Goal: Obtain resource: Obtain resource

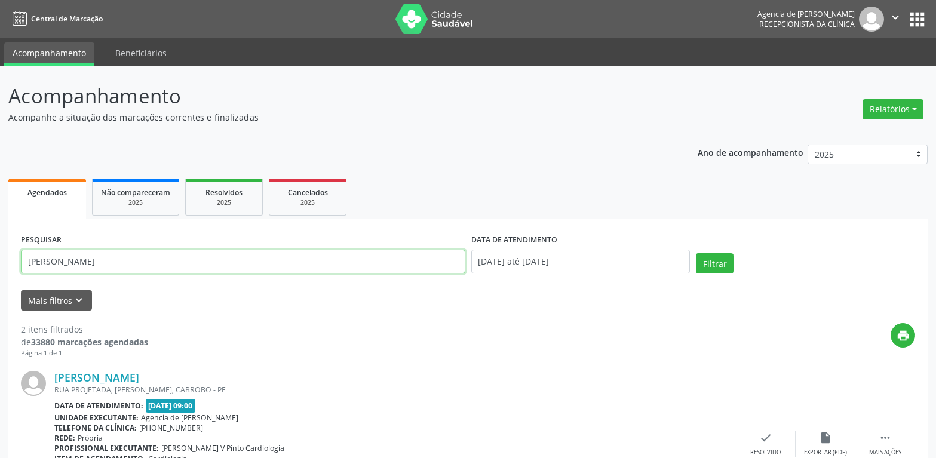
click at [202, 254] on input "[PERSON_NAME]" at bounding box center [243, 262] width 444 height 24
type input "s"
type input "israel jose dos anjos"
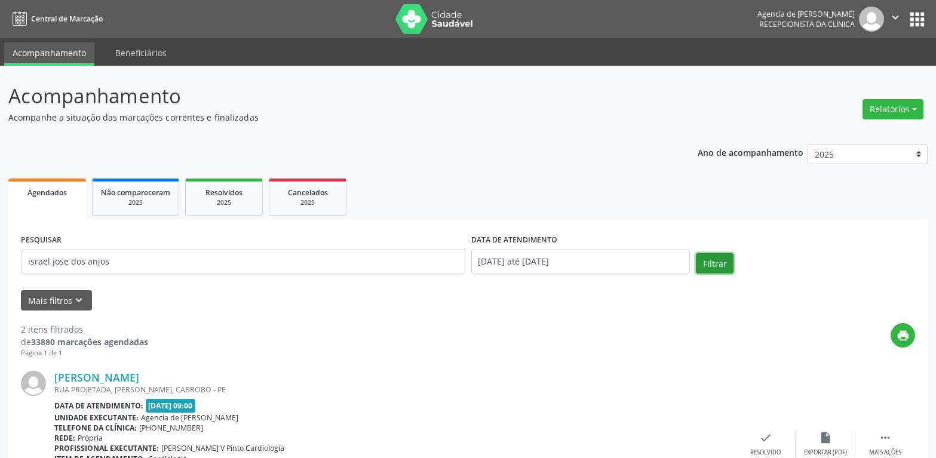
click at [708, 263] on button "Filtrar" at bounding box center [715, 263] width 38 height 20
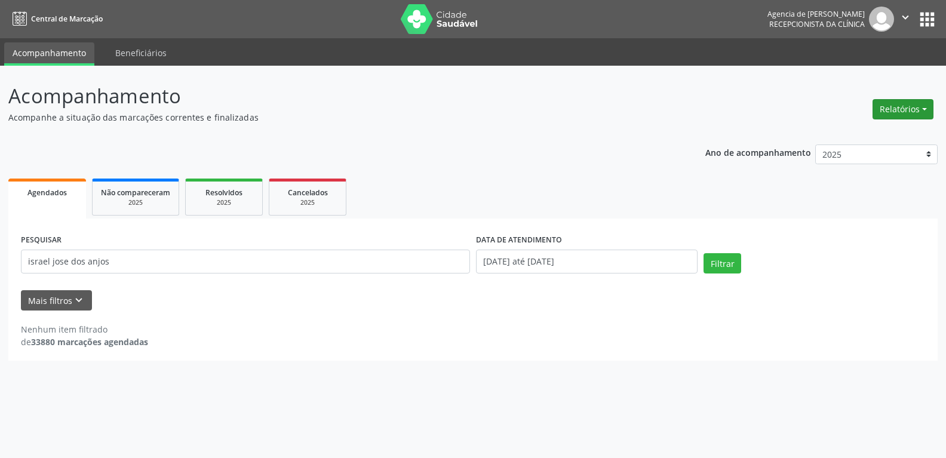
click at [909, 114] on button "Relatórios" at bounding box center [902, 109] width 61 height 20
click at [853, 133] on link "Agendamentos" at bounding box center [870, 135] width 128 height 17
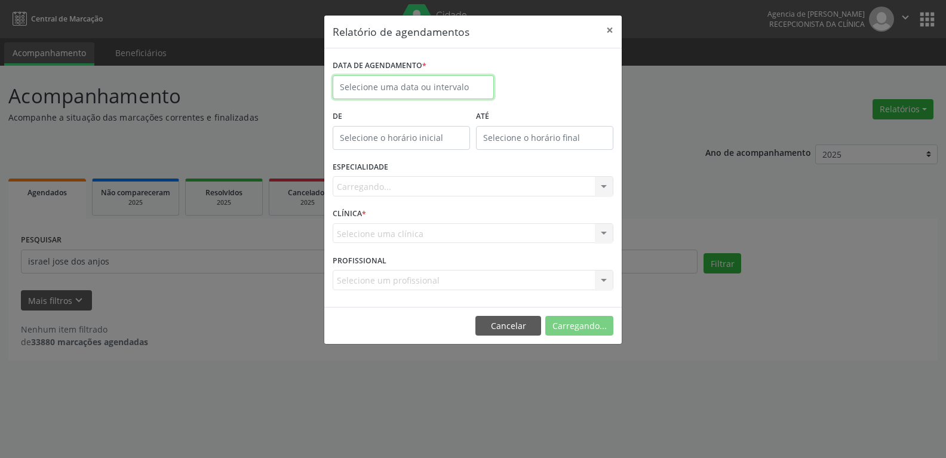
click at [359, 86] on input "text" at bounding box center [413, 87] width 161 height 24
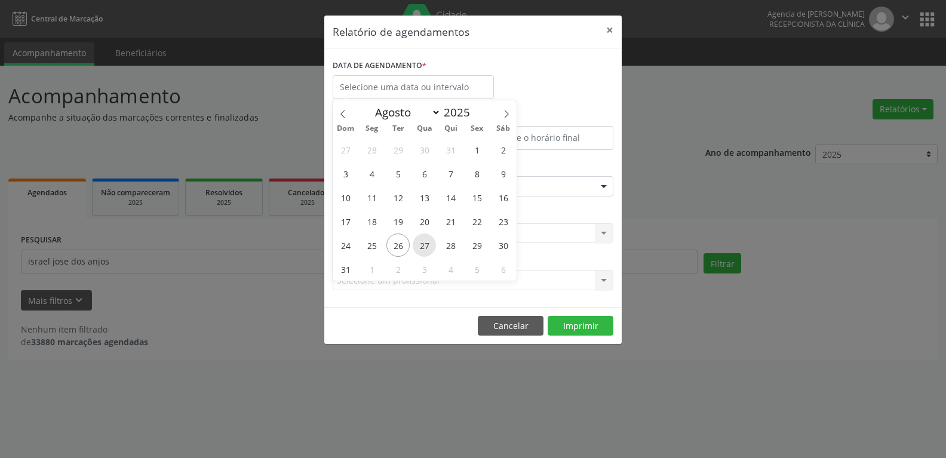
click at [425, 241] on span "27" at bounding box center [424, 244] width 23 height 23
type input "[DATE]"
click at [425, 241] on span "27" at bounding box center [424, 244] width 23 height 23
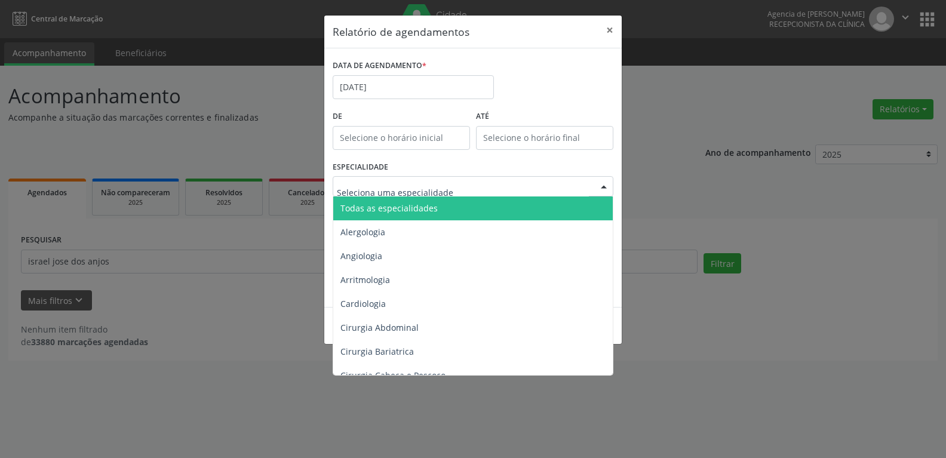
click at [420, 203] on span "Todas as especialidades" at bounding box center [388, 207] width 97 height 11
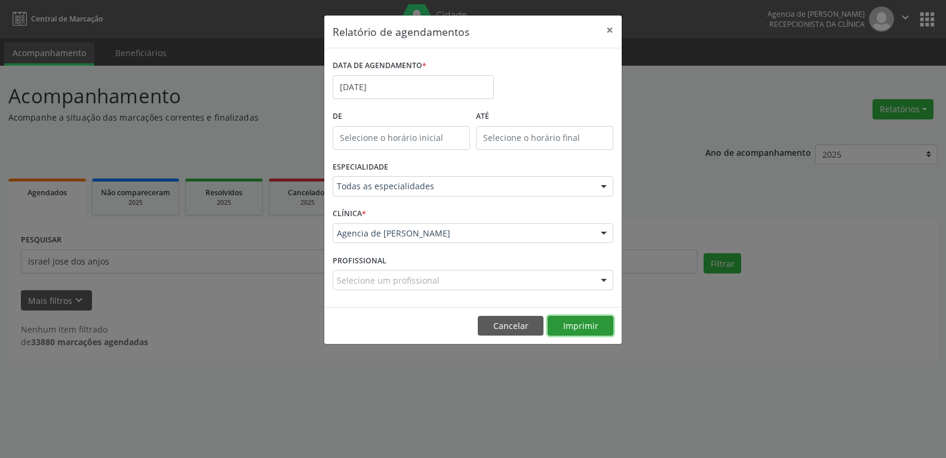
click at [583, 322] on button "Imprimir" at bounding box center [581, 326] width 66 height 20
click at [406, 93] on input "27/08/2025" at bounding box center [413, 87] width 161 height 24
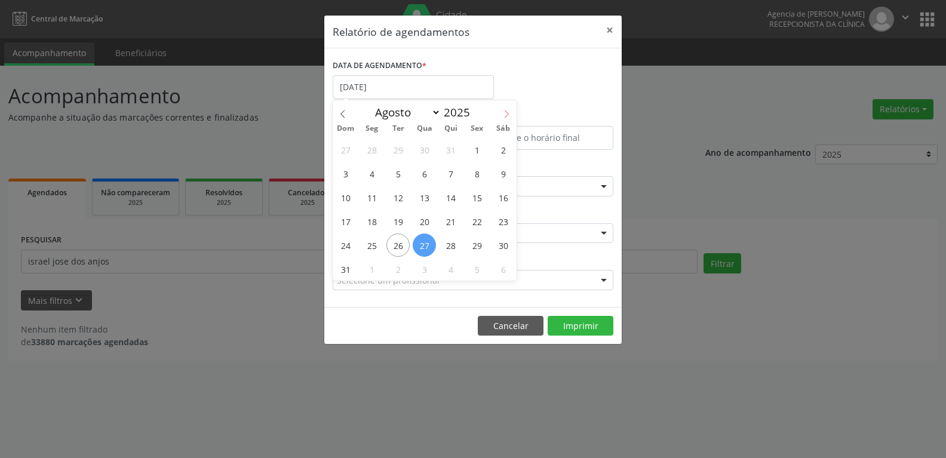
click at [508, 116] on icon at bounding box center [506, 114] width 8 height 8
select select "8"
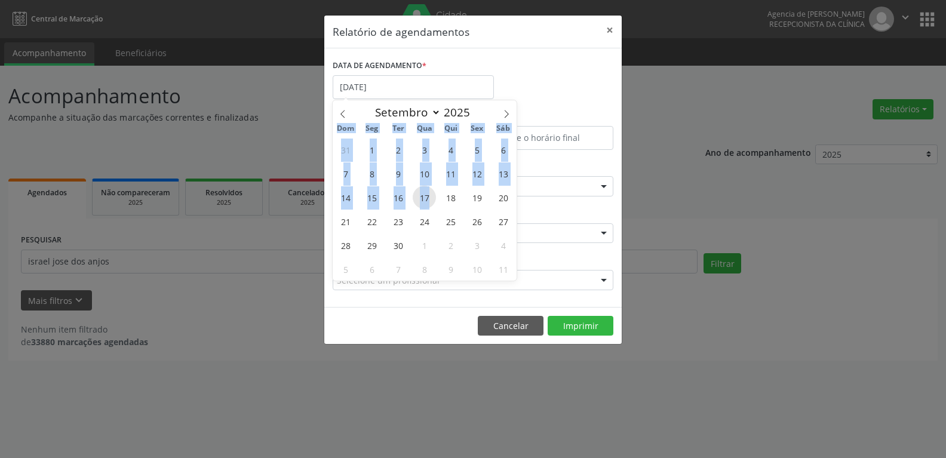
click at [427, 199] on span "17" at bounding box center [424, 197] width 23 height 23
type input "17/09/2025"
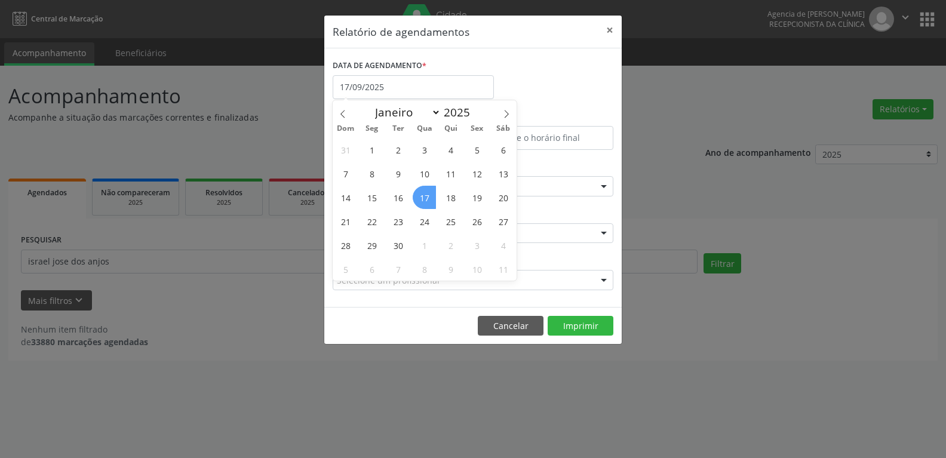
click at [427, 199] on span "17" at bounding box center [424, 197] width 23 height 23
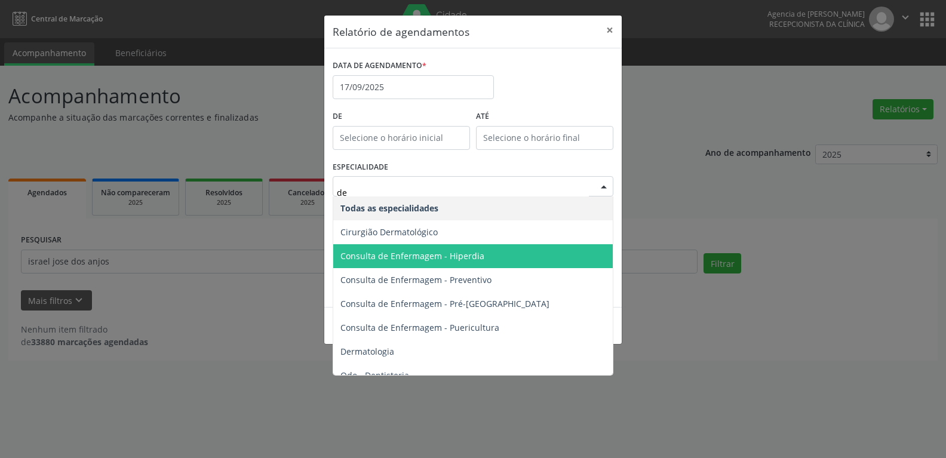
type input "der"
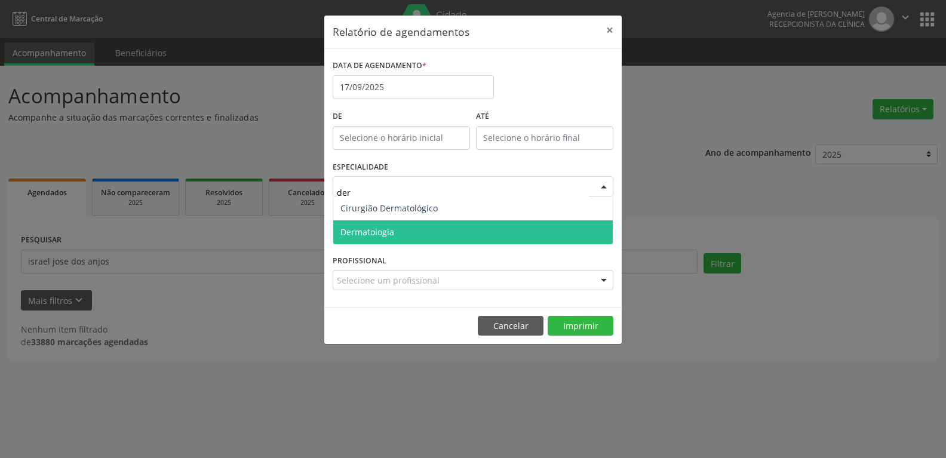
click at [408, 230] on span "Dermatologia" at bounding box center [472, 232] width 279 height 24
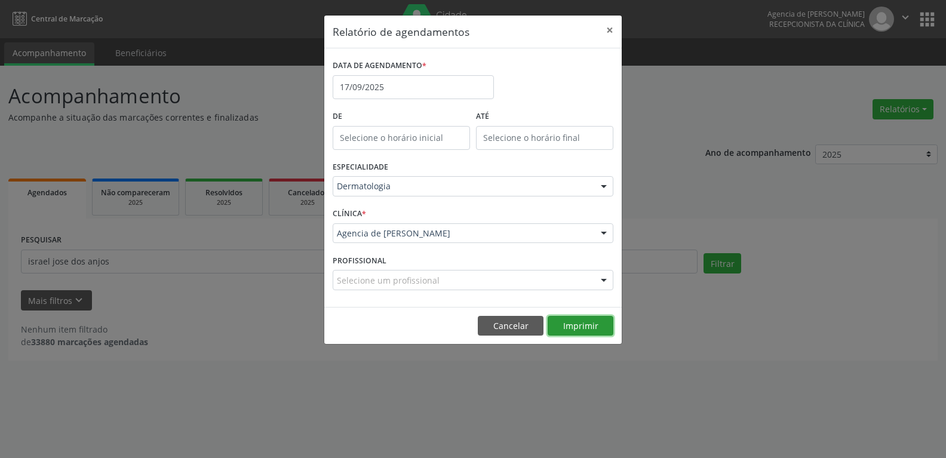
click at [578, 329] on button "Imprimir" at bounding box center [581, 326] width 66 height 20
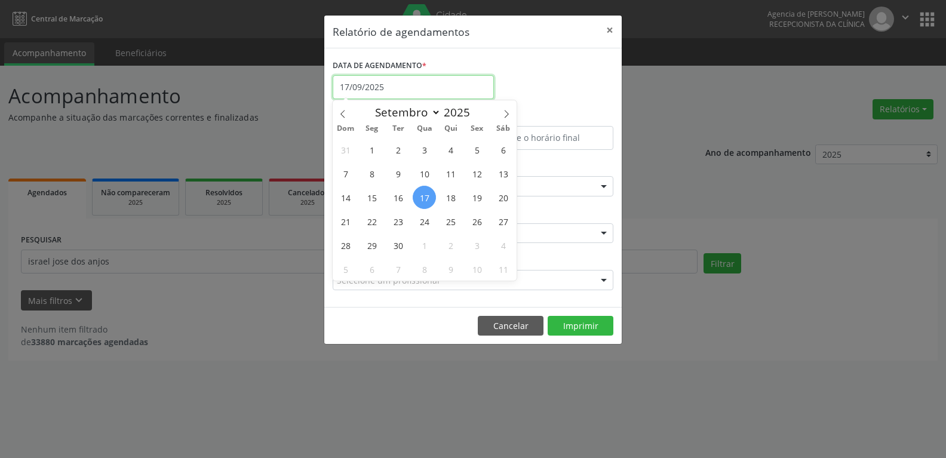
click at [435, 90] on input "17/09/2025" at bounding box center [413, 87] width 161 height 24
click at [445, 196] on span "18" at bounding box center [450, 197] width 23 height 23
type input "18/09/2025"
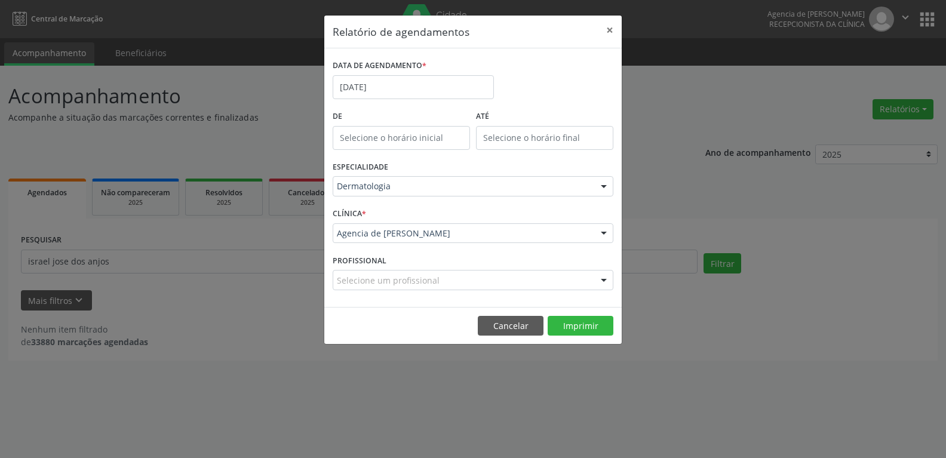
click at [456, 172] on div "ESPECIALIDADE Dermatologia Todas as especialidades Alergologia Angiologia Arrit…" at bounding box center [473, 181] width 287 height 47
click at [566, 328] on button "Imprimir" at bounding box center [581, 326] width 66 height 20
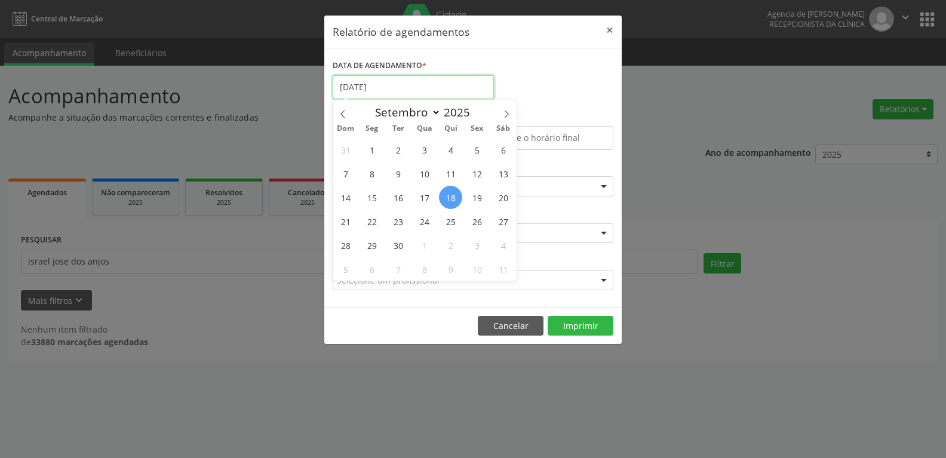
click at [450, 89] on input "18/09/2025" at bounding box center [413, 87] width 161 height 24
click at [367, 193] on span "15" at bounding box center [371, 197] width 23 height 23
type input "15/09/2025"
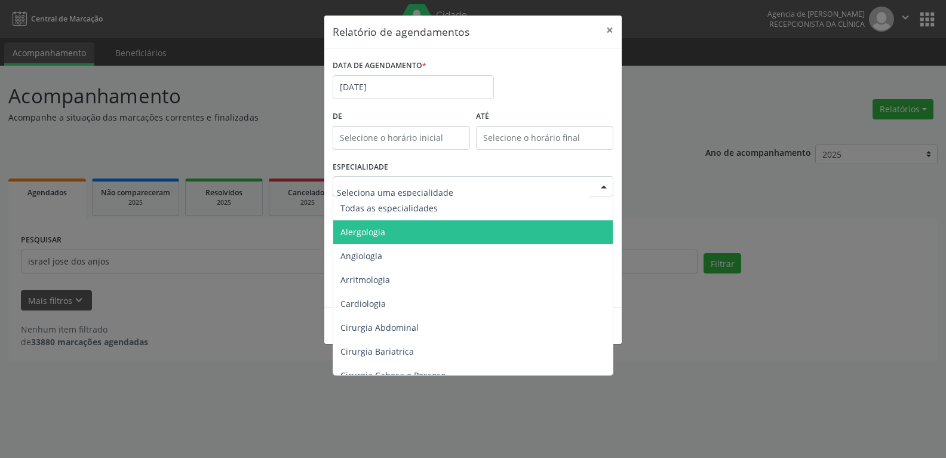
click at [390, 180] on div at bounding box center [473, 186] width 281 height 20
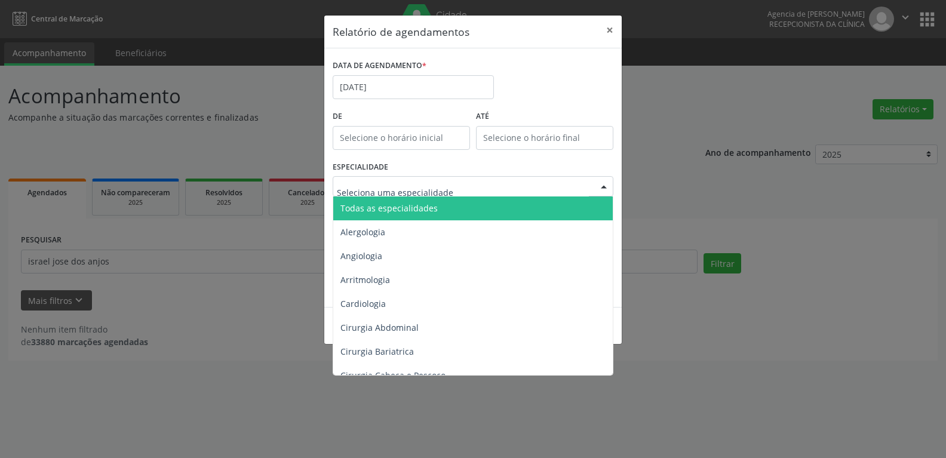
click at [399, 211] on span "Todas as especialidades" at bounding box center [388, 207] width 97 height 11
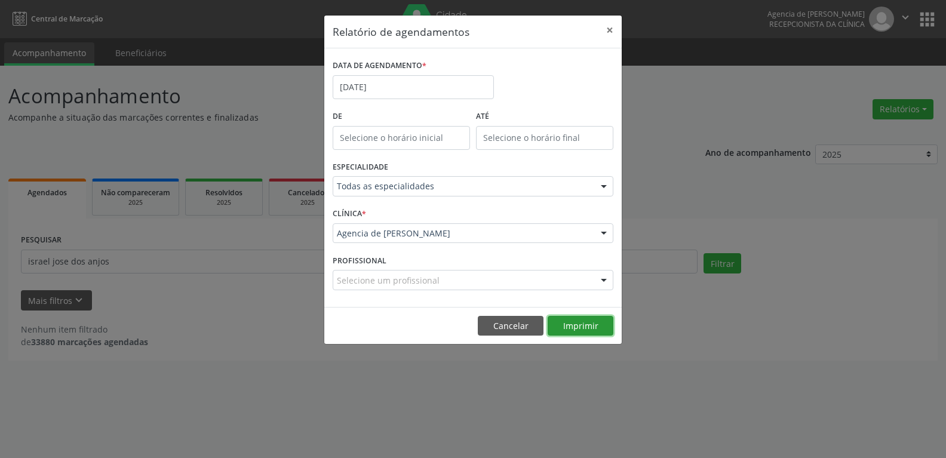
click at [580, 325] on button "Imprimir" at bounding box center [581, 326] width 66 height 20
click at [416, 90] on input "15/09/2025" at bounding box center [413, 87] width 161 height 24
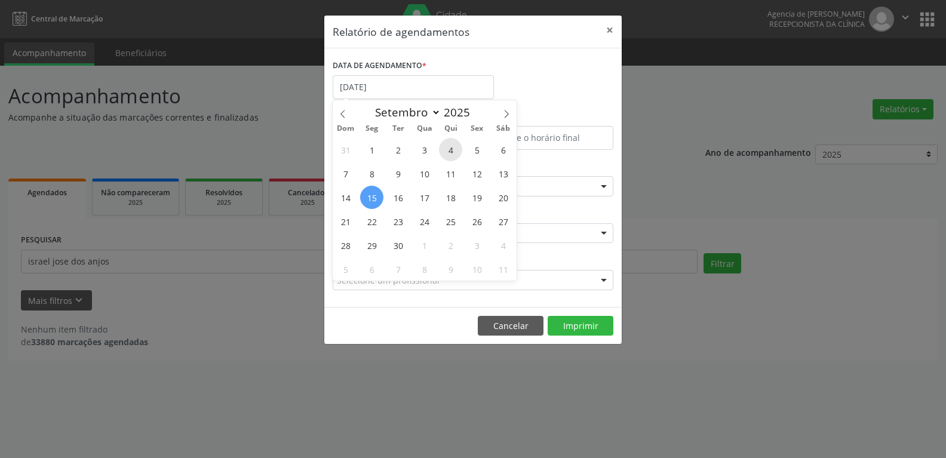
click at [453, 155] on span "4" at bounding box center [450, 149] width 23 height 23
type input "04/09/2025"
click at [453, 155] on span "4" at bounding box center [450, 149] width 23 height 23
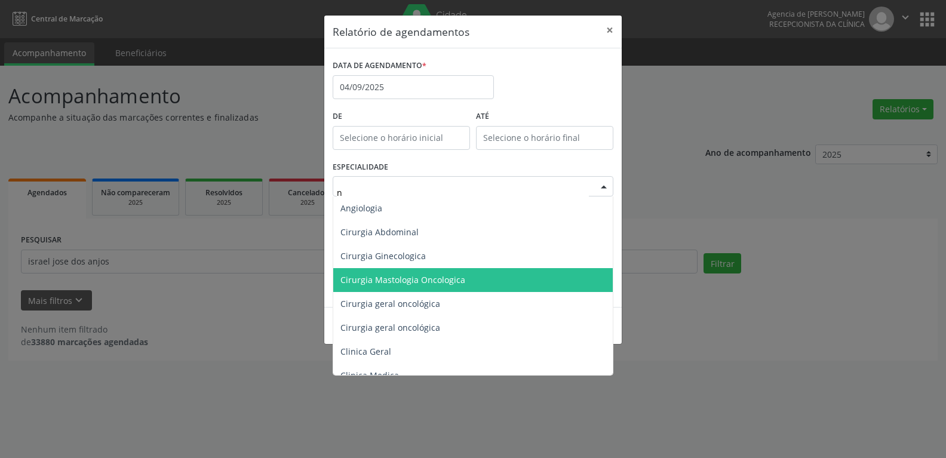
type input "nu"
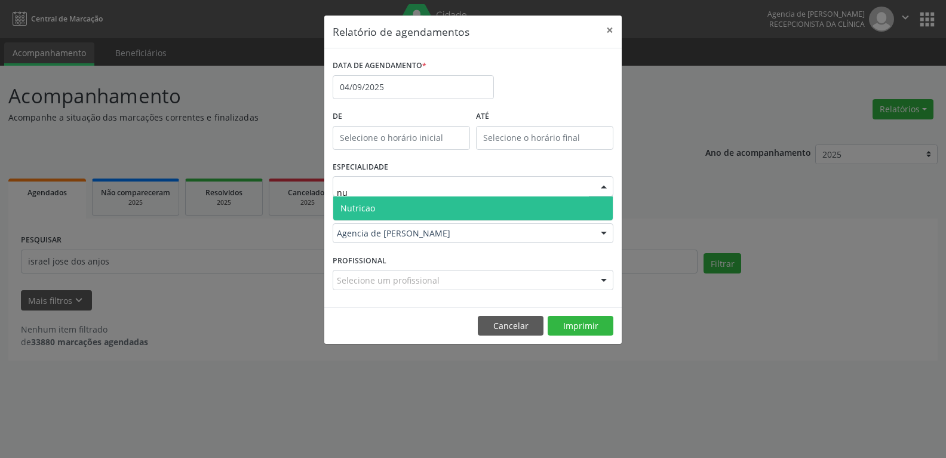
click at [417, 212] on span "Nutricao" at bounding box center [472, 208] width 279 height 24
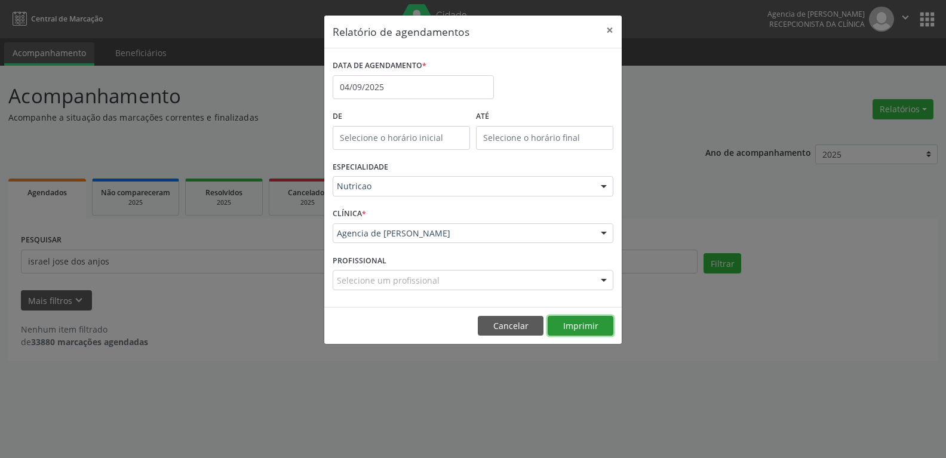
click at [573, 330] on button "Imprimir" at bounding box center [581, 326] width 66 height 20
click at [605, 35] on button "×" at bounding box center [610, 30] width 24 height 29
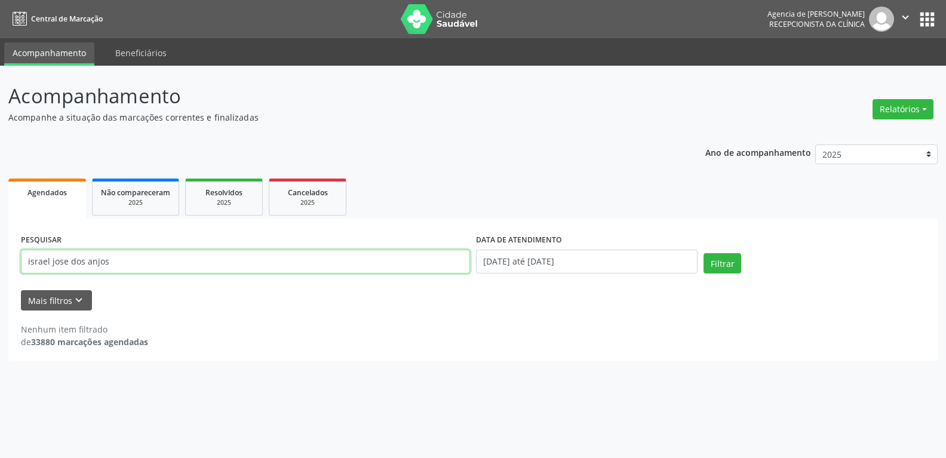
click at [160, 257] on input "israel jose dos anjos" at bounding box center [245, 262] width 449 height 24
type input "17170982404"
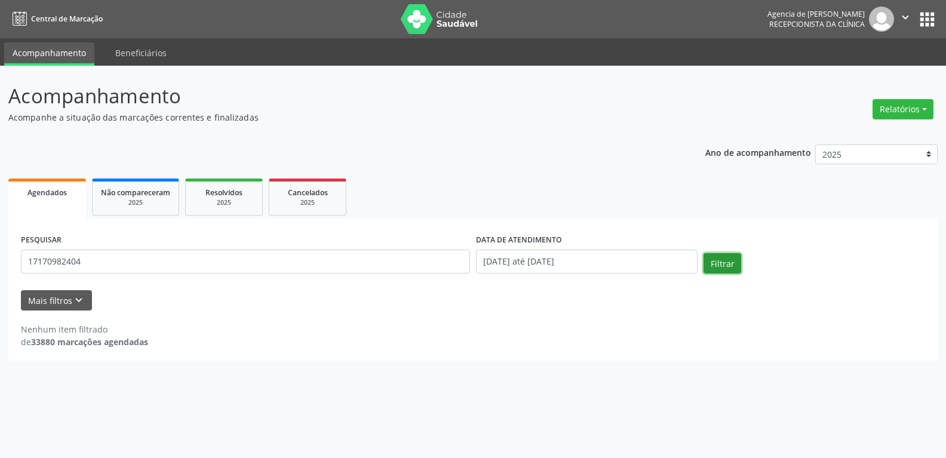
click at [722, 265] on button "Filtrar" at bounding box center [722, 263] width 38 height 20
click at [149, 263] on input "17170982404" at bounding box center [245, 262] width 449 height 24
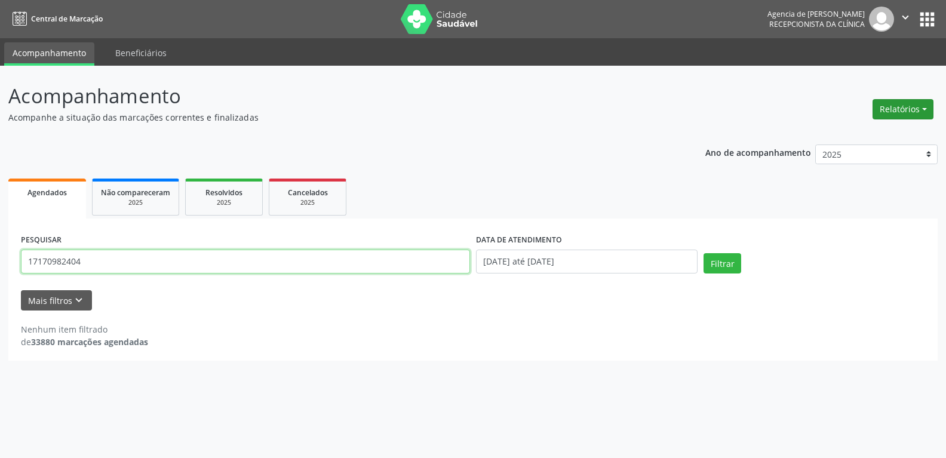
click at [922, 107] on button "Relatórios" at bounding box center [902, 109] width 61 height 20
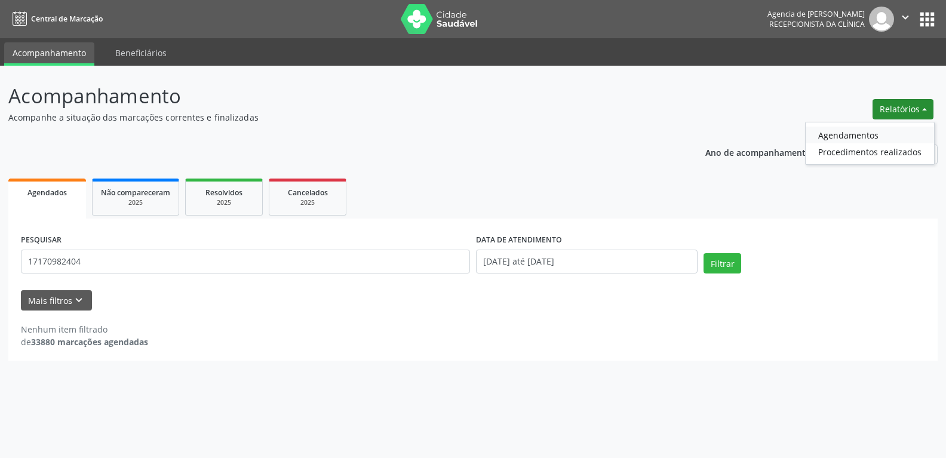
click at [860, 133] on link "Agendamentos" at bounding box center [870, 135] width 128 height 17
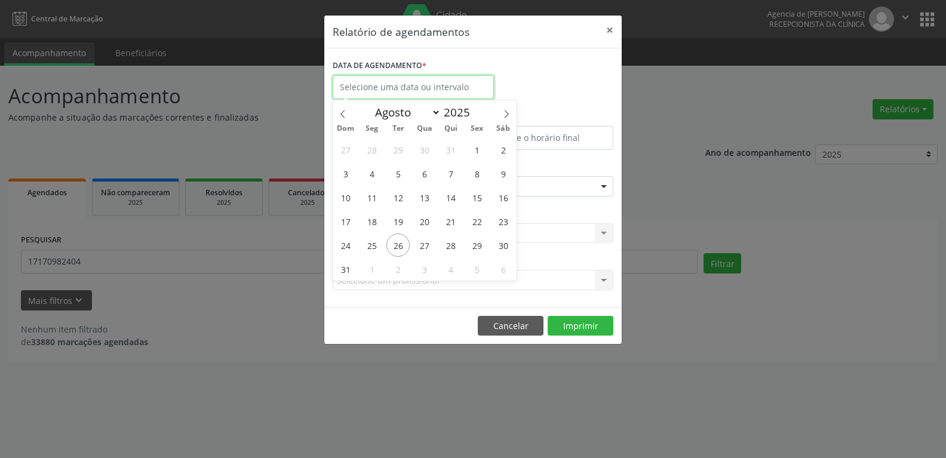
click at [398, 93] on input "text" at bounding box center [413, 87] width 161 height 24
click at [507, 116] on icon at bounding box center [506, 114] width 8 height 8
select select "8"
click at [376, 196] on span "15" at bounding box center [371, 197] width 23 height 23
type input "15/09/2025"
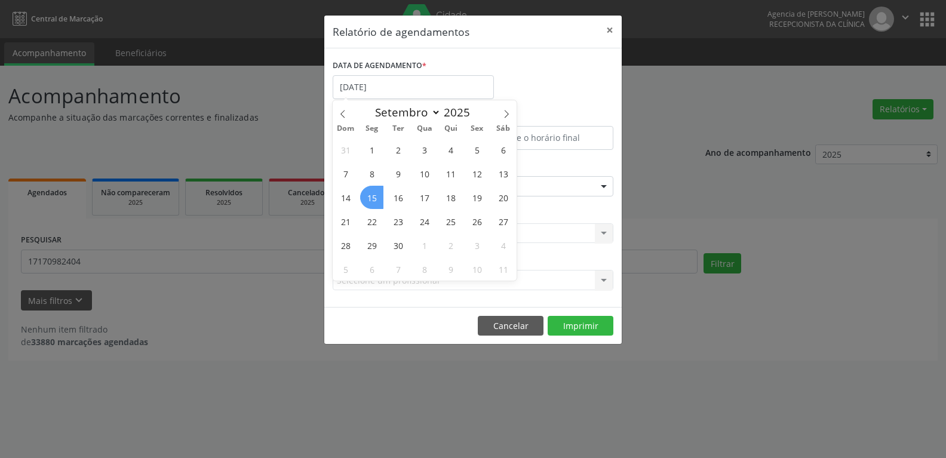
click at [376, 196] on span "15" at bounding box center [371, 197] width 23 height 23
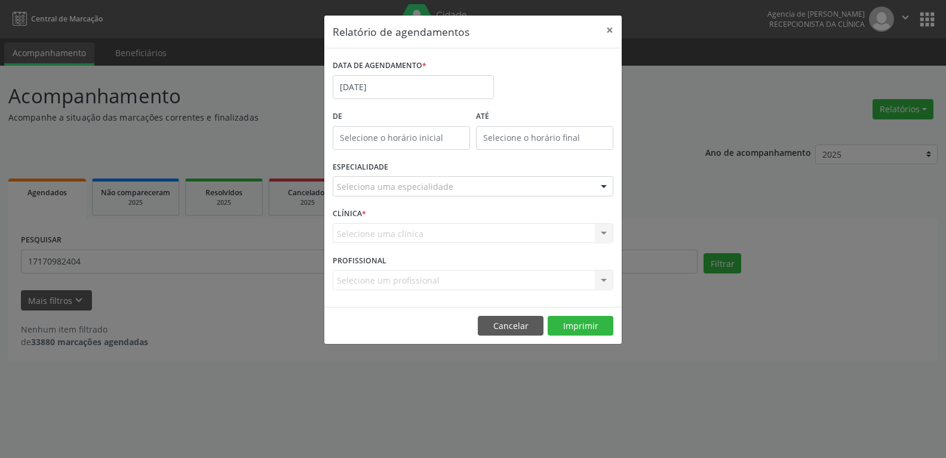
click at [396, 177] on div "Seleciona uma especialidade" at bounding box center [473, 186] width 281 height 20
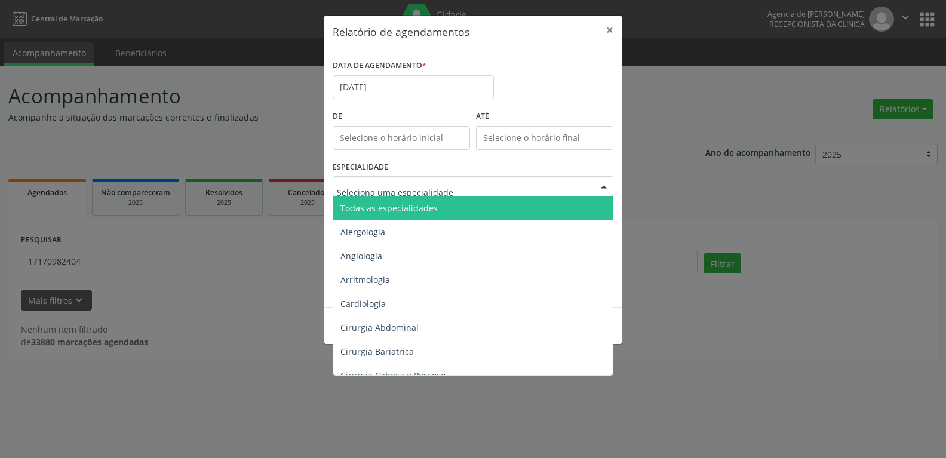
click at [400, 220] on span "Todas as especialidades" at bounding box center [473, 208] width 281 height 24
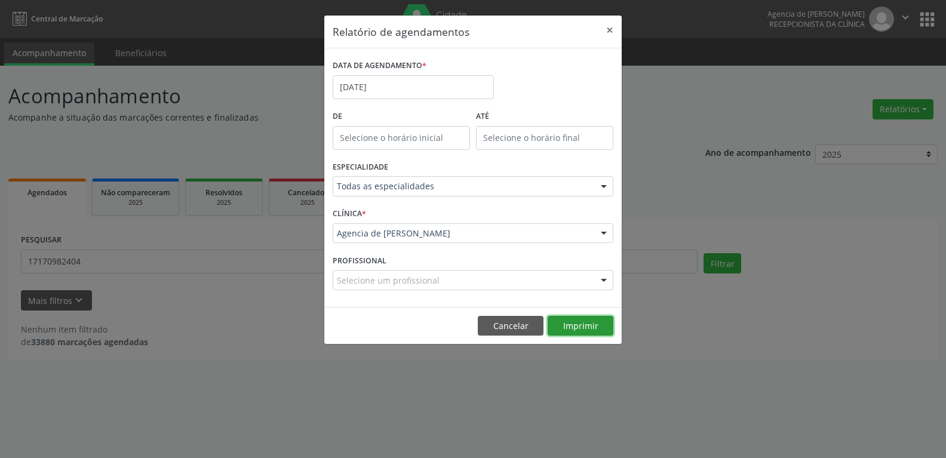
click at [557, 317] on button "Imprimir" at bounding box center [581, 326] width 66 height 20
click at [416, 90] on input "15/09/2025" at bounding box center [413, 87] width 161 height 24
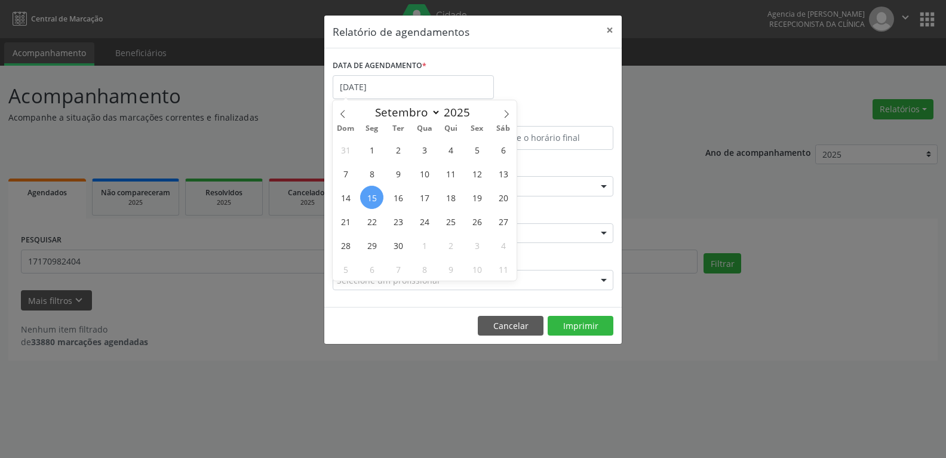
click at [546, 77] on div "DATA DE AGENDAMENTO * 15/09/2025" at bounding box center [473, 82] width 287 height 51
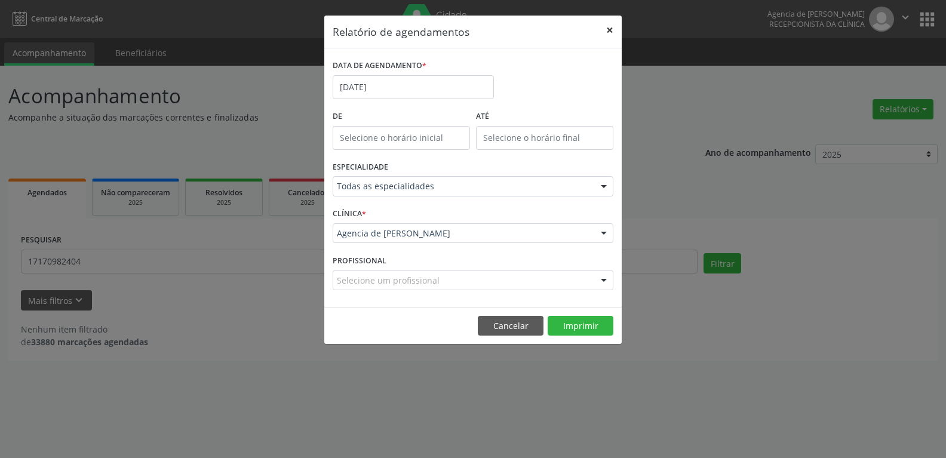
click at [604, 32] on button "×" at bounding box center [610, 30] width 24 height 29
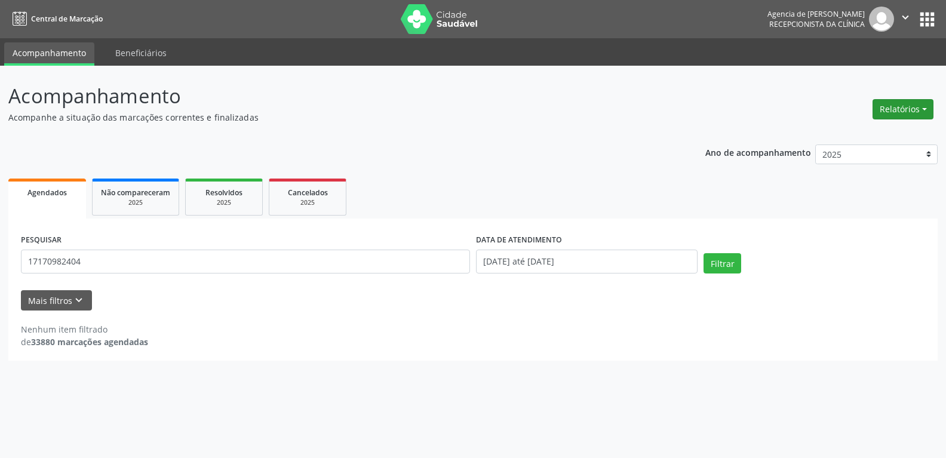
click at [881, 103] on button "Relatórios" at bounding box center [902, 109] width 61 height 20
click at [877, 142] on link "Agendamentos" at bounding box center [870, 135] width 128 height 17
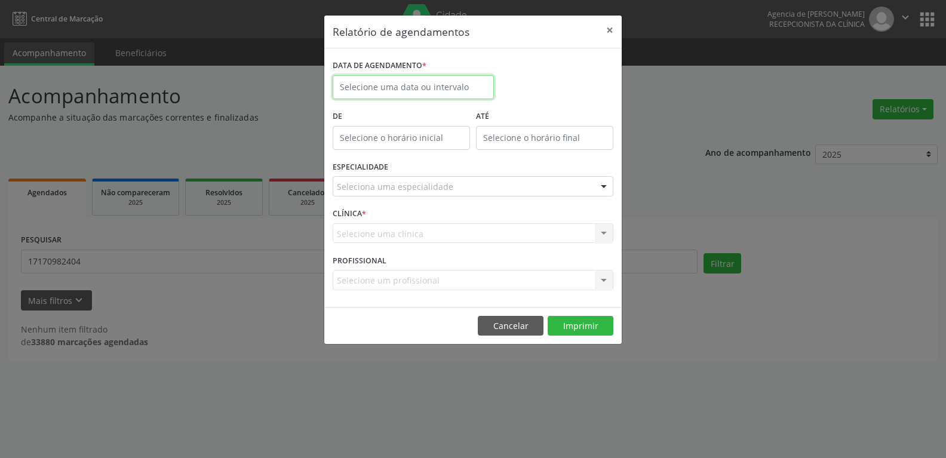
click at [428, 97] on input "text" at bounding box center [413, 87] width 161 height 24
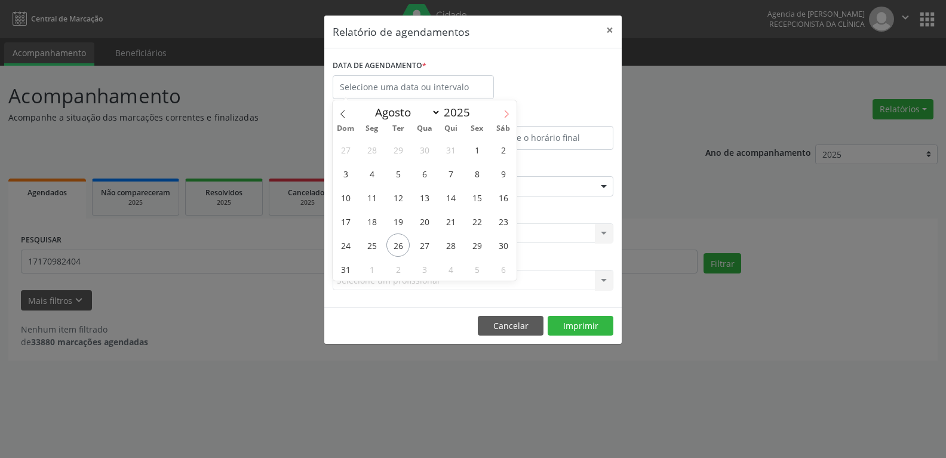
click at [502, 114] on icon at bounding box center [506, 114] width 8 height 8
click at [345, 110] on span at bounding box center [343, 110] width 20 height 20
select select "7"
click at [458, 241] on span "28" at bounding box center [450, 244] width 23 height 23
type input "28/08/2025"
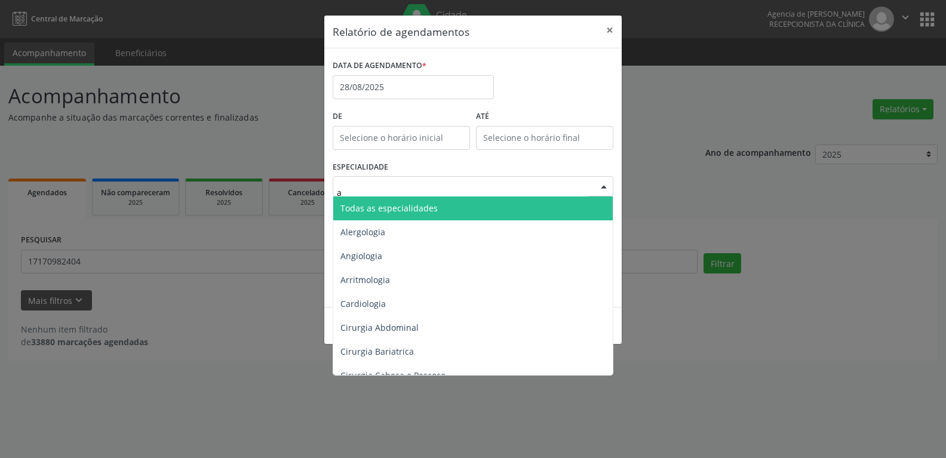
type input "an"
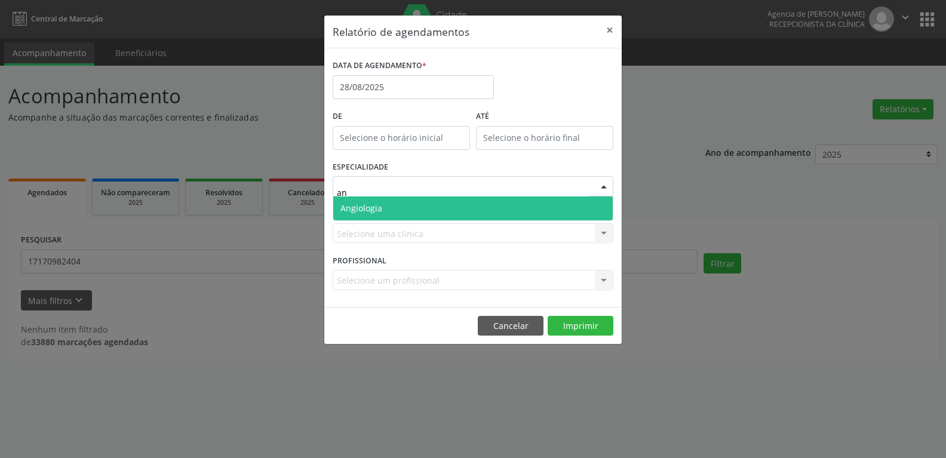
click at [423, 214] on span "Angiologia" at bounding box center [472, 208] width 279 height 24
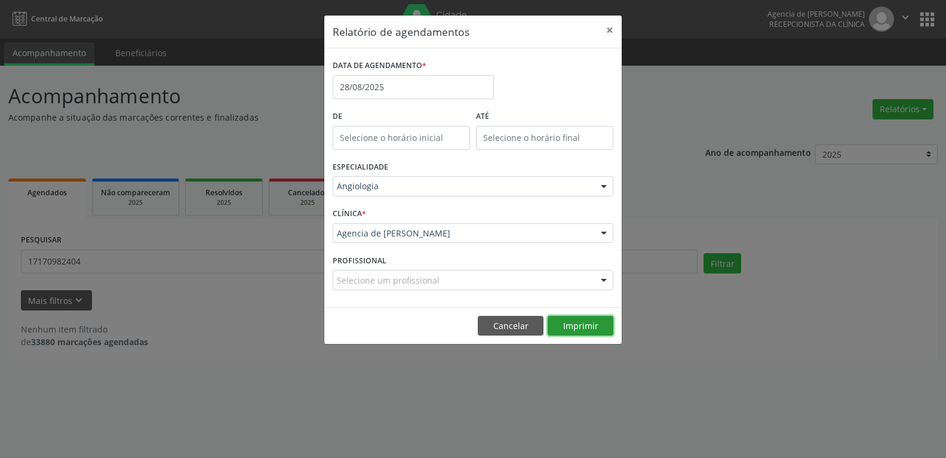
click at [566, 325] on button "Imprimir" at bounding box center [581, 326] width 66 height 20
click at [392, 92] on input "28/08/2025" at bounding box center [413, 87] width 161 height 24
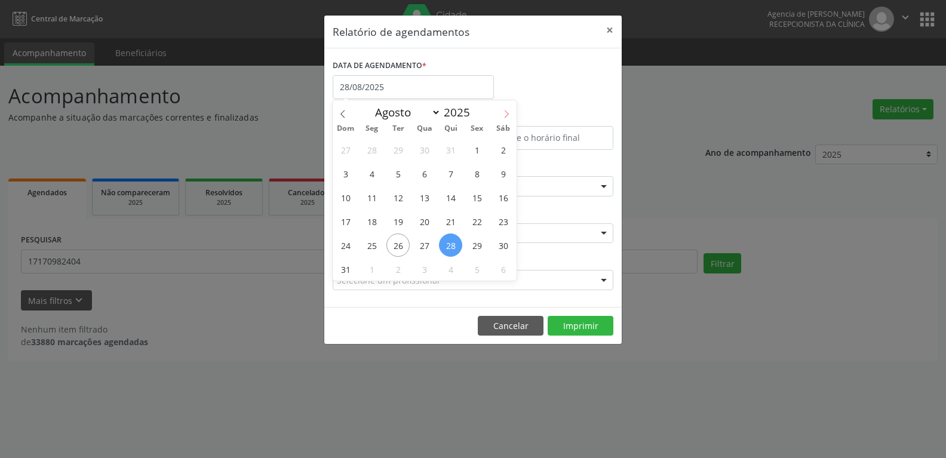
click at [506, 117] on icon at bounding box center [506, 114] width 8 height 8
select select "8"
click at [446, 152] on span "4" at bounding box center [450, 149] width 23 height 23
type input "04/09/2025"
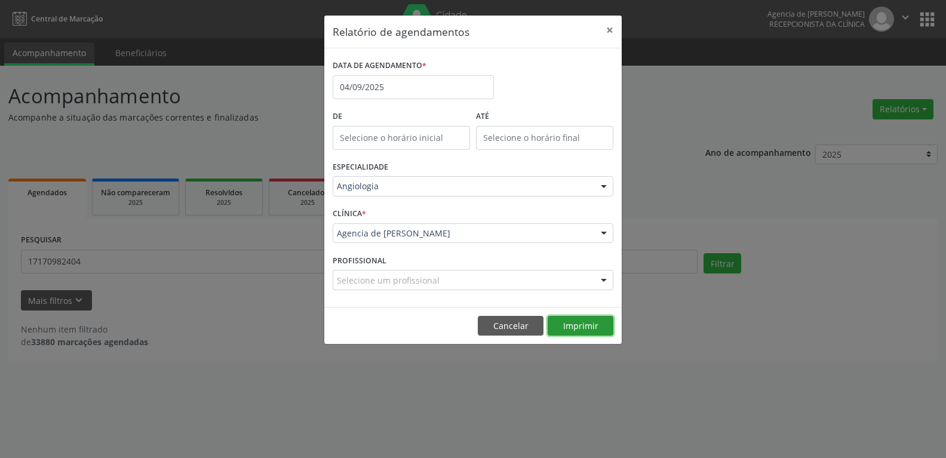
click at [574, 330] on button "Imprimir" at bounding box center [581, 326] width 66 height 20
click at [392, 82] on input "04/09/2025" at bounding box center [413, 87] width 161 height 24
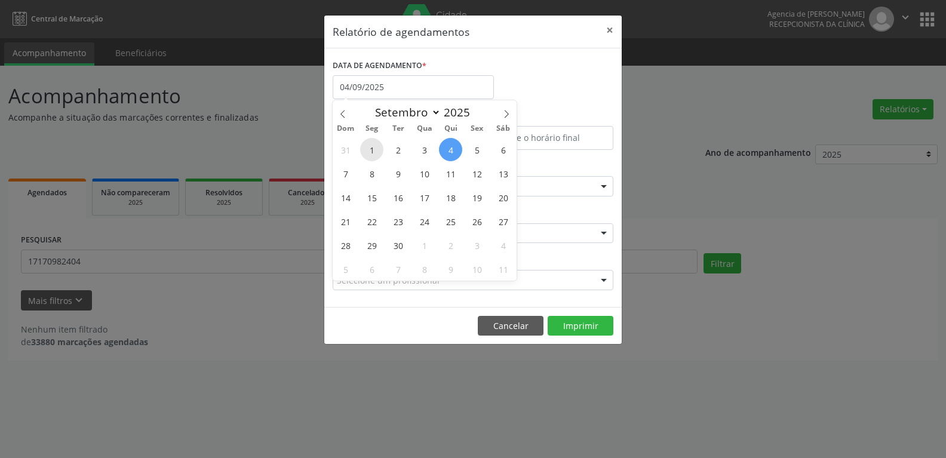
click at [377, 143] on span "1" at bounding box center [371, 149] width 23 height 23
type input "[DATE]"
click at [377, 143] on span "1" at bounding box center [371, 149] width 23 height 23
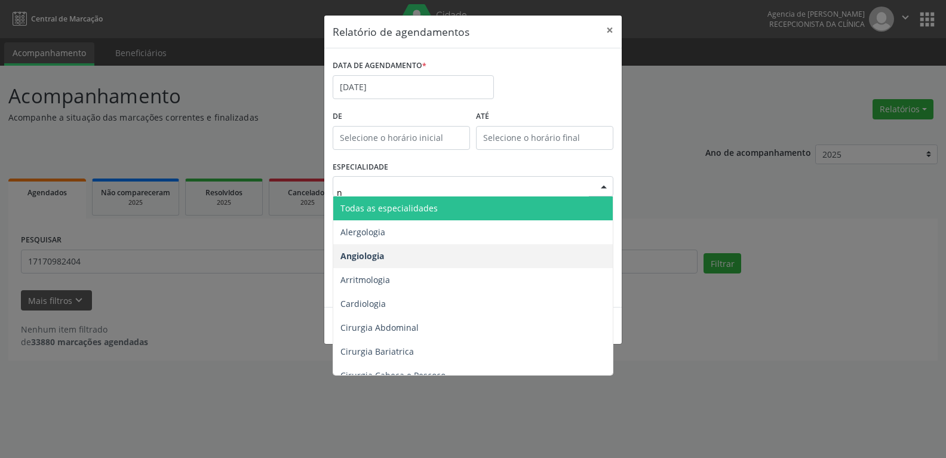
type input "nu"
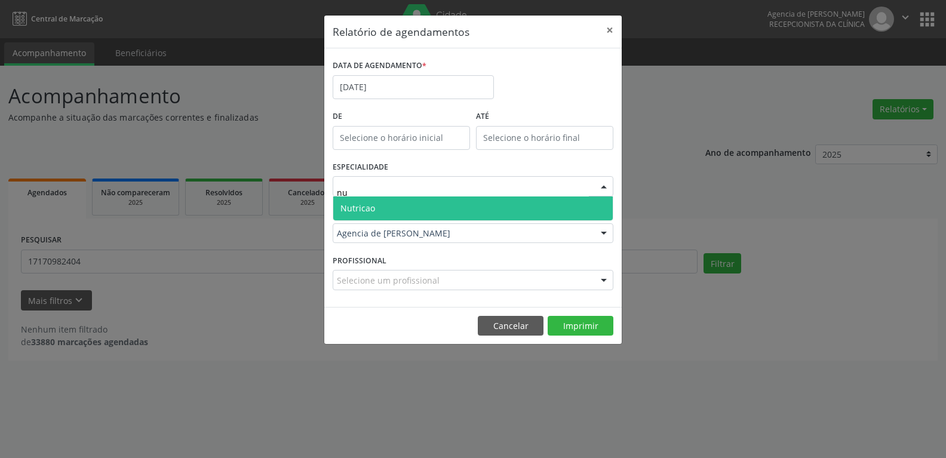
click at [461, 217] on span "Nutricao" at bounding box center [472, 208] width 279 height 24
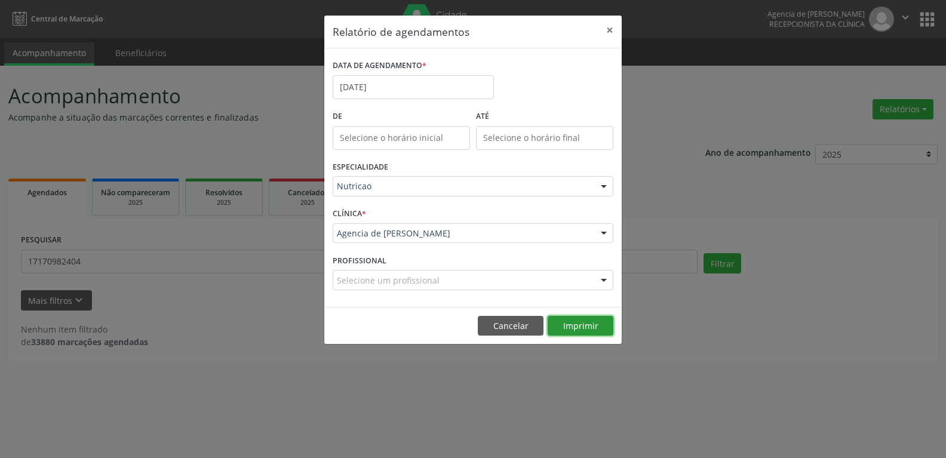
click at [584, 325] on button "Imprimir" at bounding box center [581, 326] width 66 height 20
click at [606, 28] on button "×" at bounding box center [610, 30] width 24 height 29
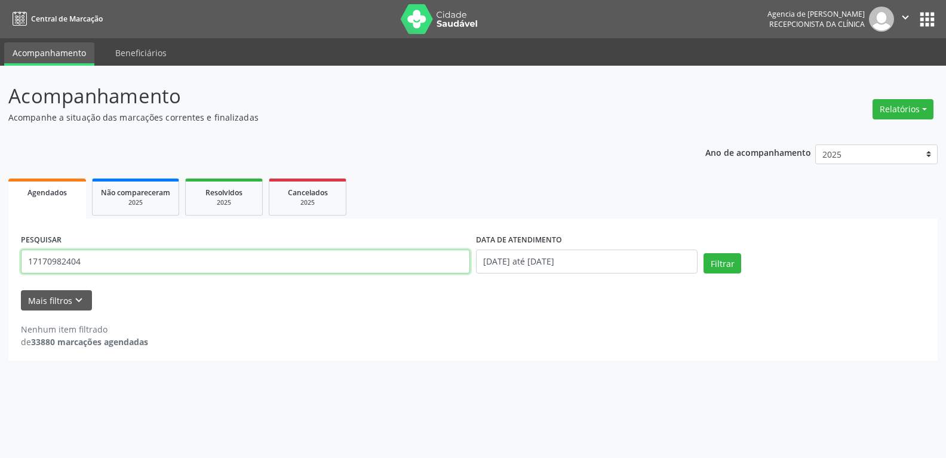
click at [279, 257] on input "17170982404" at bounding box center [245, 262] width 449 height 24
paste input "[PERSON_NAME]"
type input "[PERSON_NAME]"
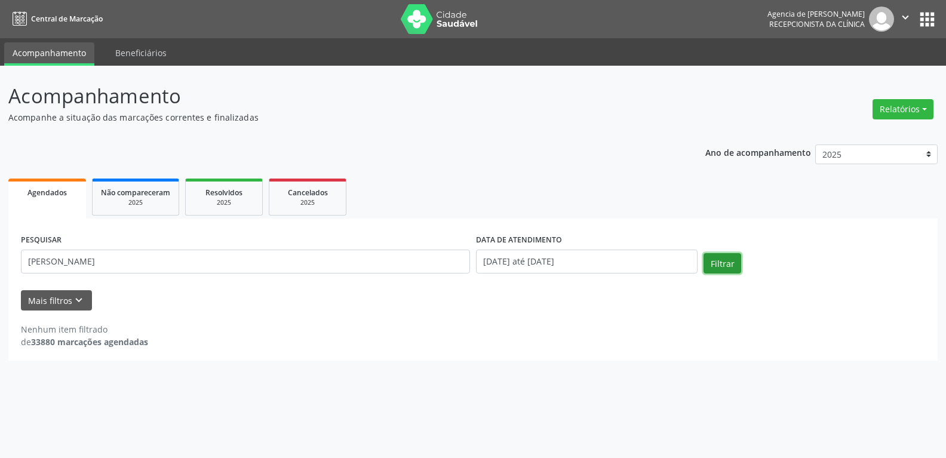
click at [711, 256] on button "Filtrar" at bounding box center [722, 263] width 38 height 20
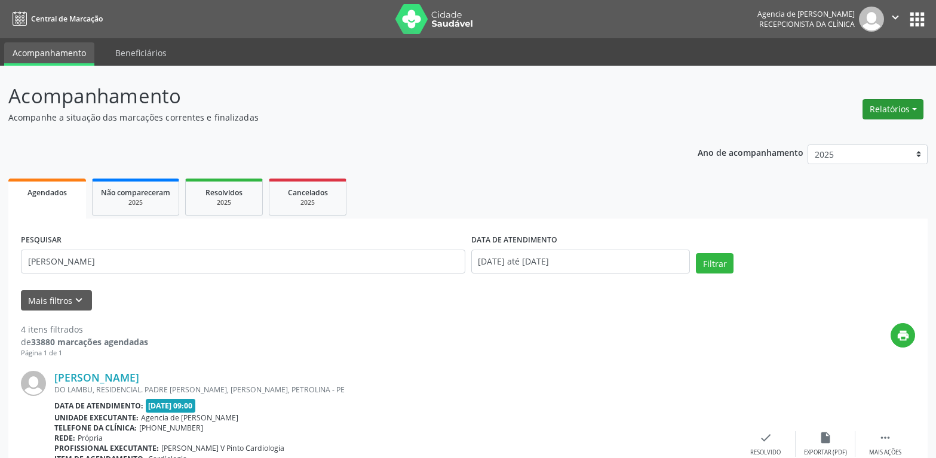
click at [883, 105] on button "Relatórios" at bounding box center [892, 109] width 61 height 20
click at [837, 141] on link "Agendamentos" at bounding box center [859, 135] width 128 height 17
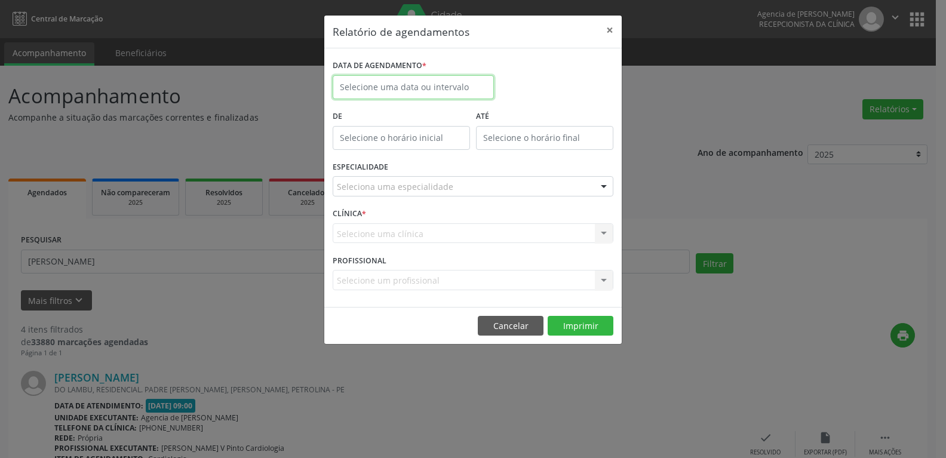
click at [441, 96] on input "text" at bounding box center [413, 87] width 161 height 24
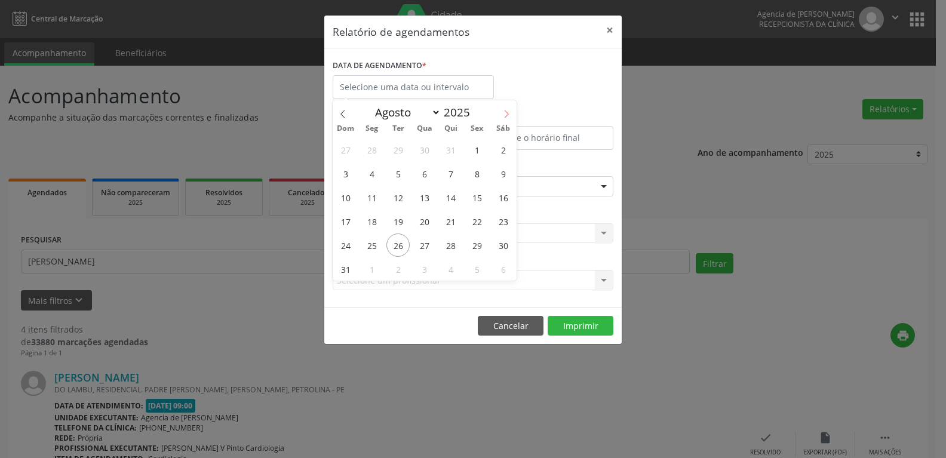
click at [508, 113] on icon at bounding box center [506, 114] width 8 height 8
select select "8"
click at [452, 196] on span "18" at bounding box center [450, 197] width 23 height 23
type input "18/09/2025"
click at [452, 196] on span "18" at bounding box center [450, 197] width 23 height 23
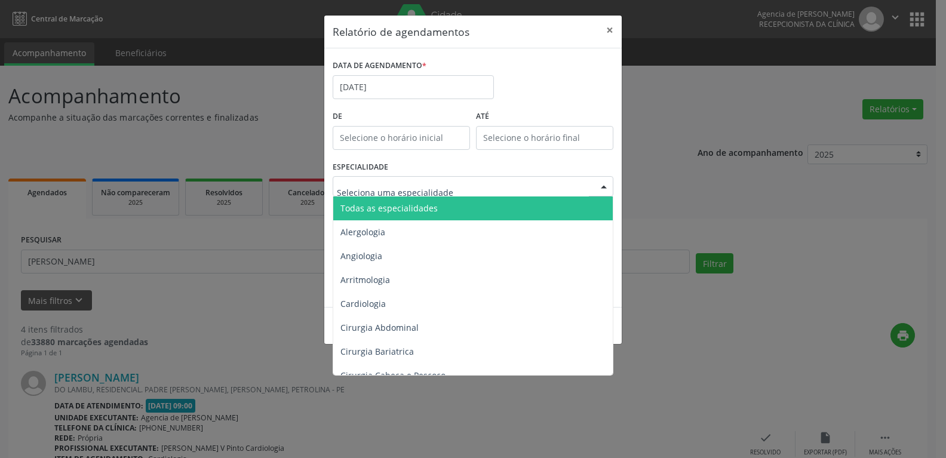
click at [488, 189] on div at bounding box center [473, 186] width 281 height 20
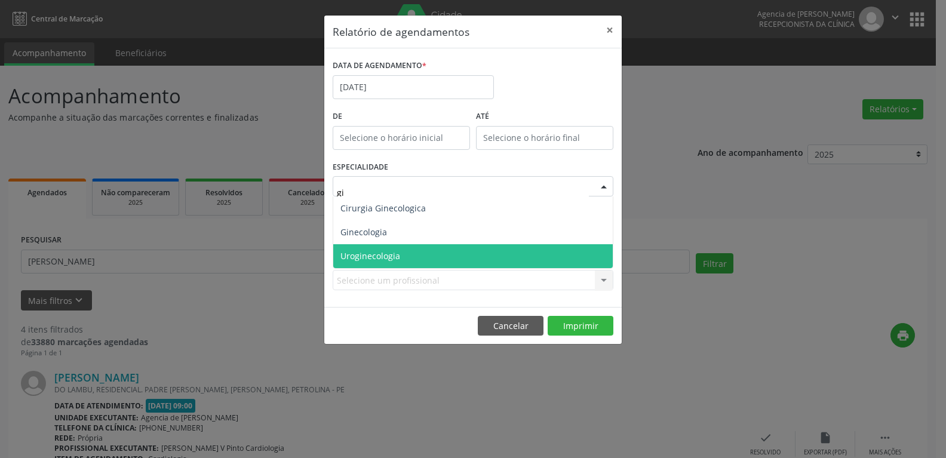
type input "gin"
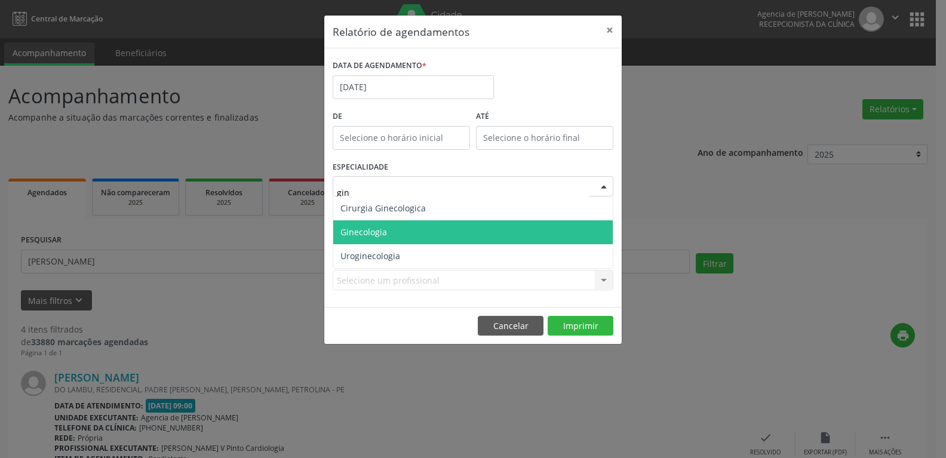
click at [420, 238] on span "Ginecologia" at bounding box center [472, 232] width 279 height 24
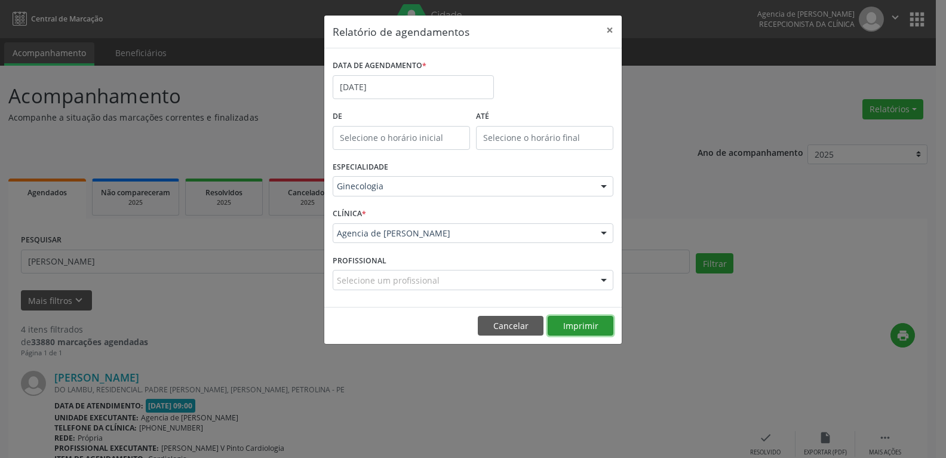
click at [594, 332] on button "Imprimir" at bounding box center [581, 326] width 66 height 20
click at [399, 91] on input "18/09/2025" at bounding box center [413, 87] width 161 height 24
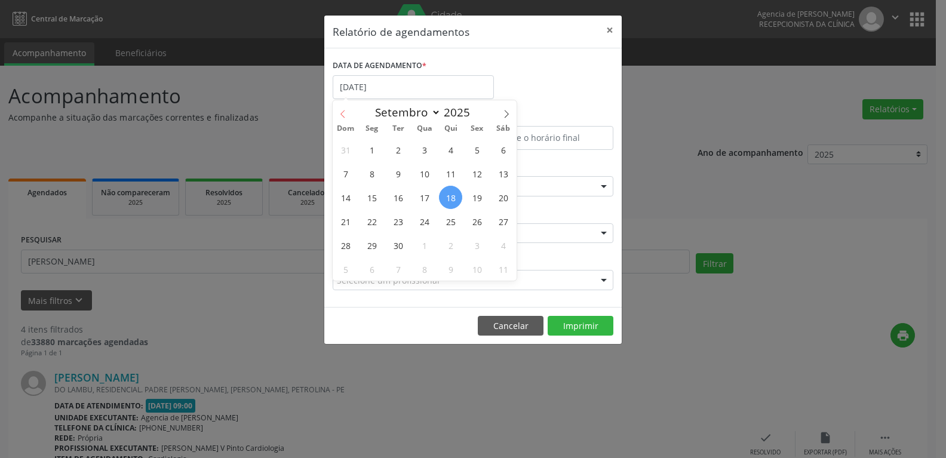
click at [343, 113] on icon at bounding box center [343, 114] width 8 height 8
select select "7"
click at [401, 239] on span "26" at bounding box center [397, 244] width 23 height 23
type input "[DATE]"
click at [401, 239] on span "26" at bounding box center [397, 244] width 23 height 23
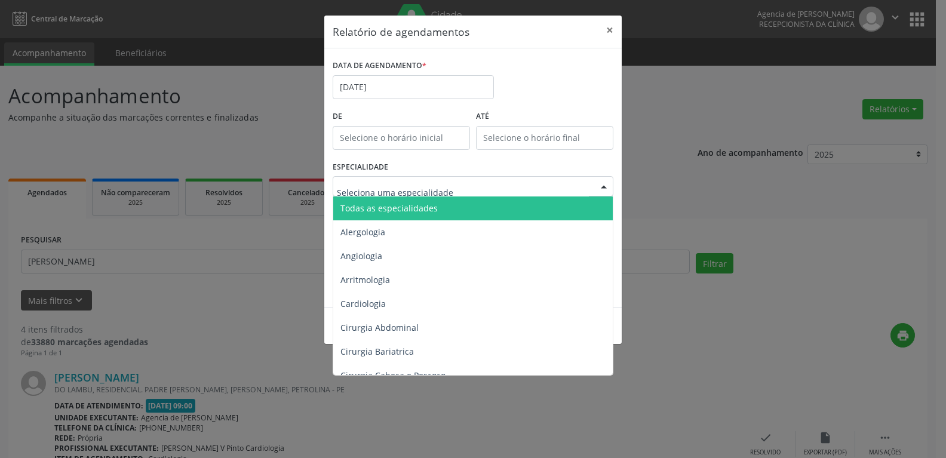
click at [404, 205] on span "Todas as especialidades" at bounding box center [388, 207] width 97 height 11
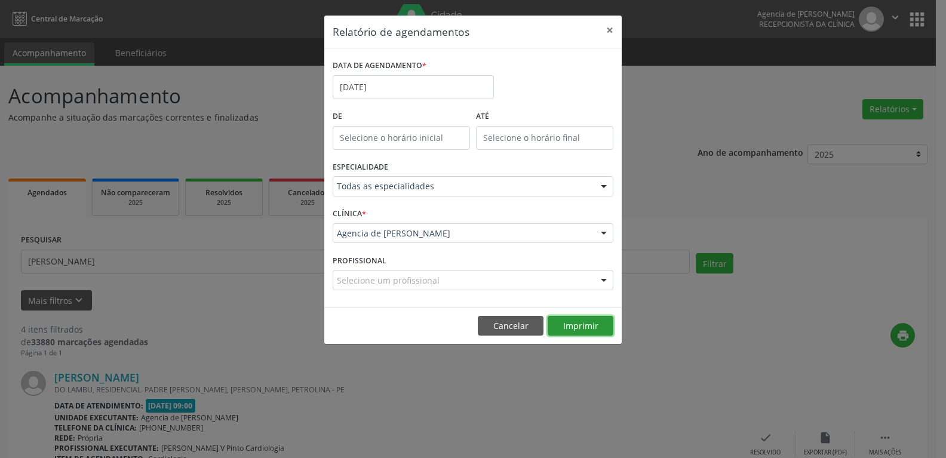
click at [574, 322] on button "Imprimir" at bounding box center [581, 326] width 66 height 20
click at [376, 88] on input "[DATE]" at bounding box center [413, 87] width 161 height 24
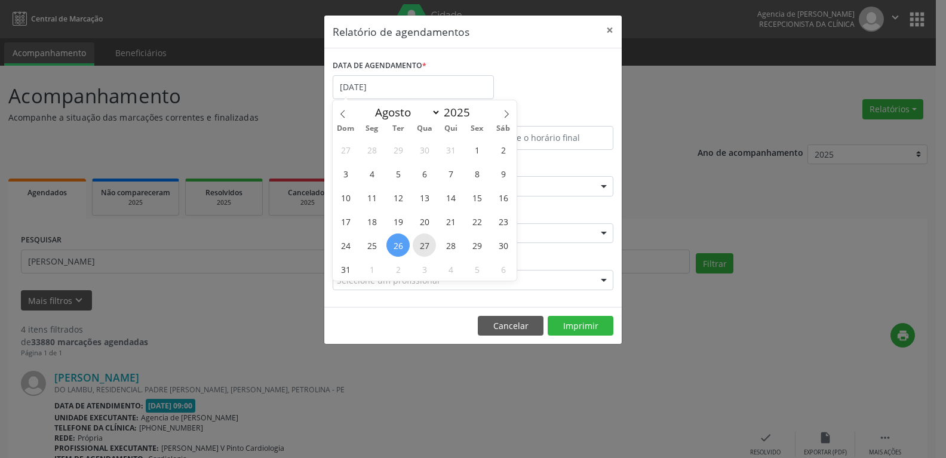
click at [429, 244] on span "27" at bounding box center [424, 244] width 23 height 23
type input "27/08/2025"
click at [429, 244] on span "27" at bounding box center [424, 244] width 23 height 23
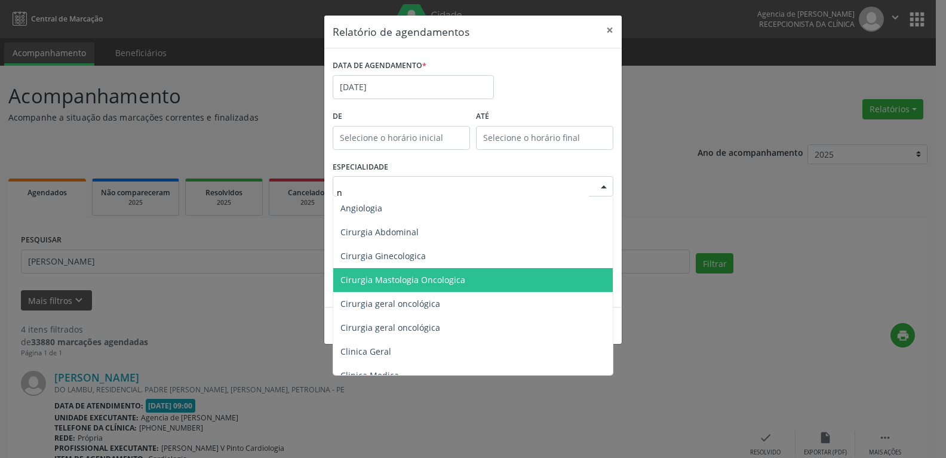
type input "nu"
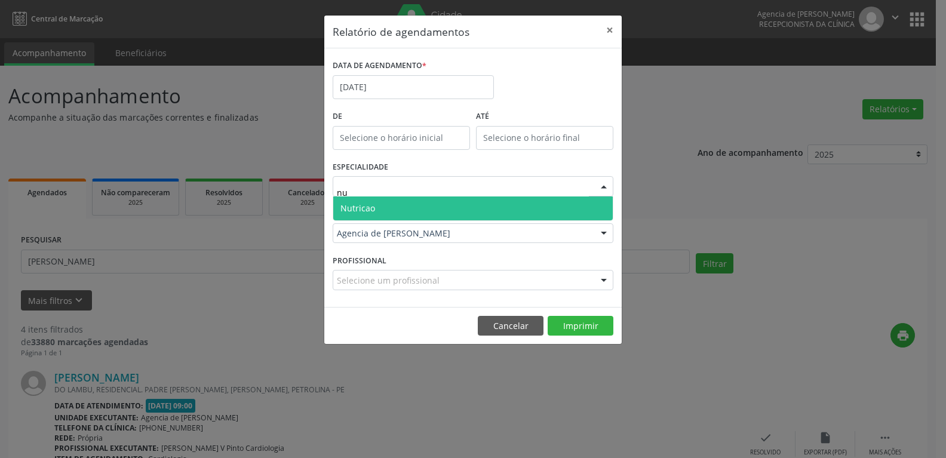
click at [417, 202] on span "Nutricao" at bounding box center [472, 208] width 279 height 24
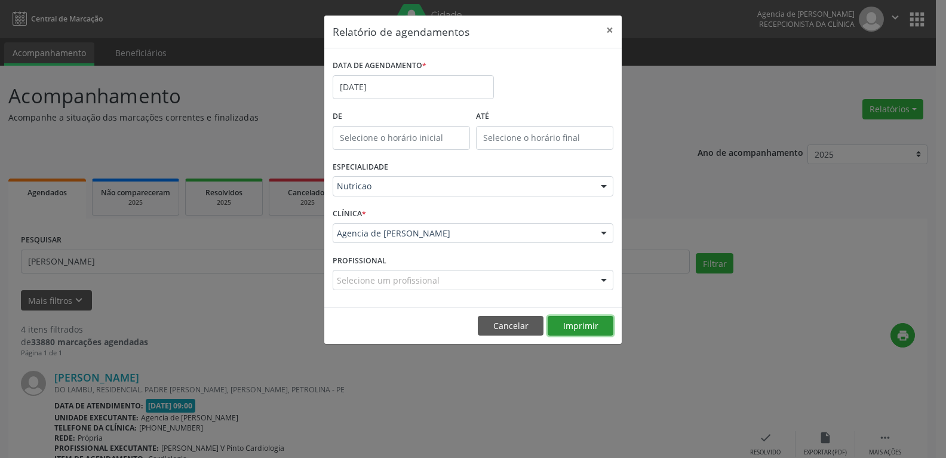
click at [597, 329] on button "Imprimir" at bounding box center [581, 326] width 66 height 20
click at [605, 31] on button "×" at bounding box center [610, 30] width 24 height 29
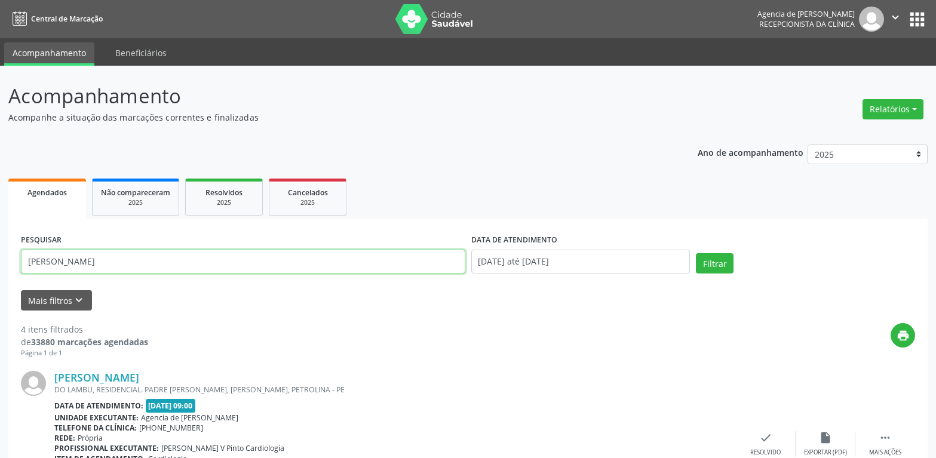
click at [327, 258] on input "[PERSON_NAME]" at bounding box center [243, 262] width 444 height 24
type input "neide soares d oliveira"
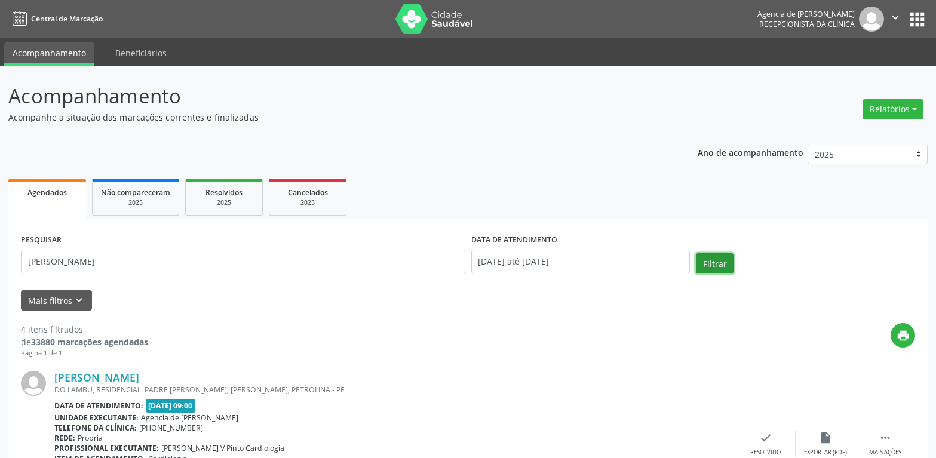
click at [715, 263] on button "Filtrar" at bounding box center [715, 263] width 38 height 20
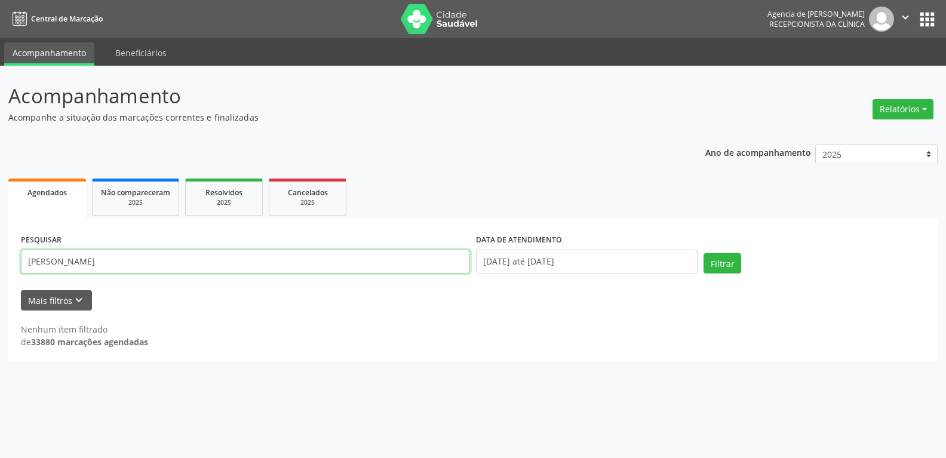
click at [231, 255] on input "neide soares d oliveira" at bounding box center [245, 262] width 449 height 24
click at [147, 263] on input "neide soares d oliveira" at bounding box center [245, 262] width 449 height 24
click at [929, 107] on button "Relatórios" at bounding box center [902, 109] width 61 height 20
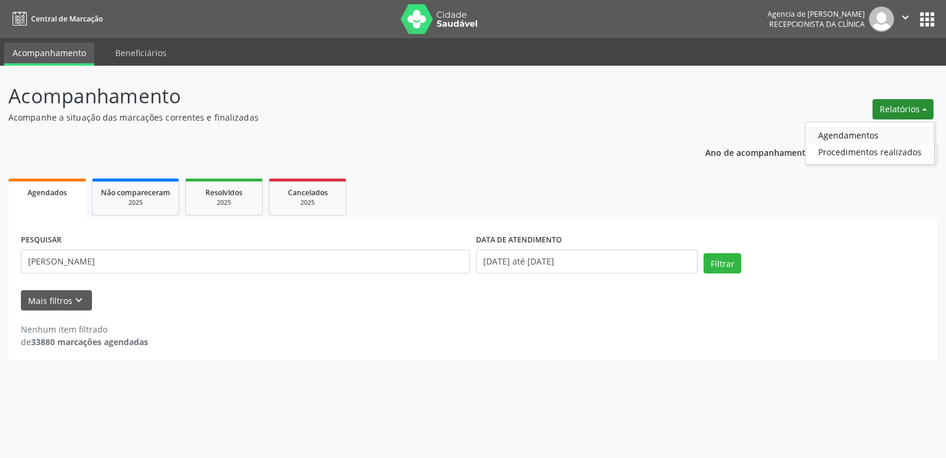
click at [846, 139] on link "Agendamentos" at bounding box center [870, 135] width 128 height 17
select select "7"
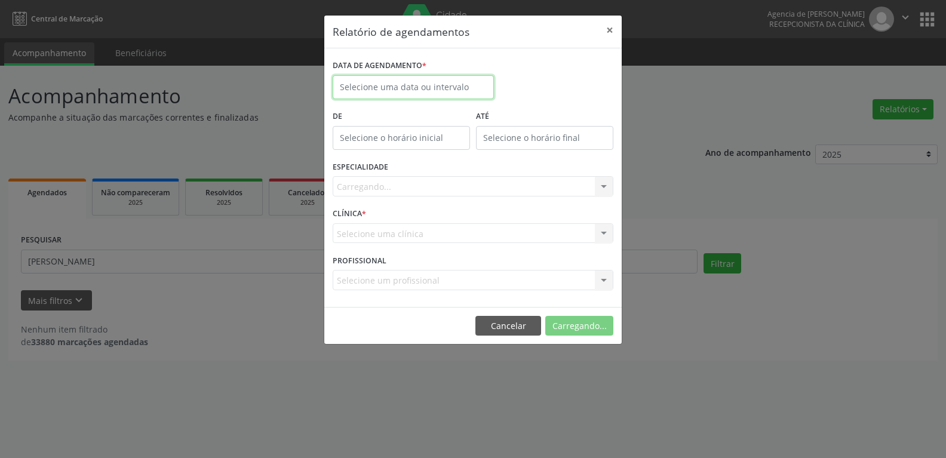
click at [416, 90] on input "text" at bounding box center [413, 87] width 161 height 24
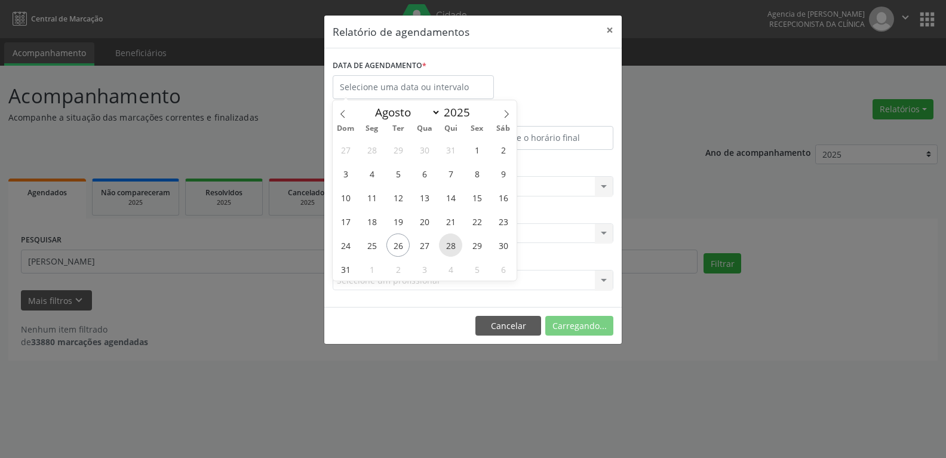
click at [450, 244] on span "28" at bounding box center [450, 244] width 23 height 23
type input "28/08/2025"
click at [450, 244] on span "28" at bounding box center [450, 244] width 23 height 23
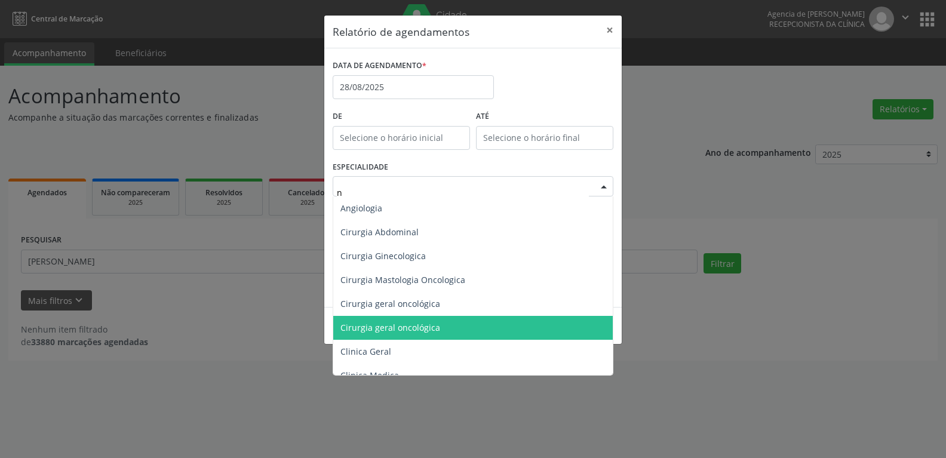
type input "nu"
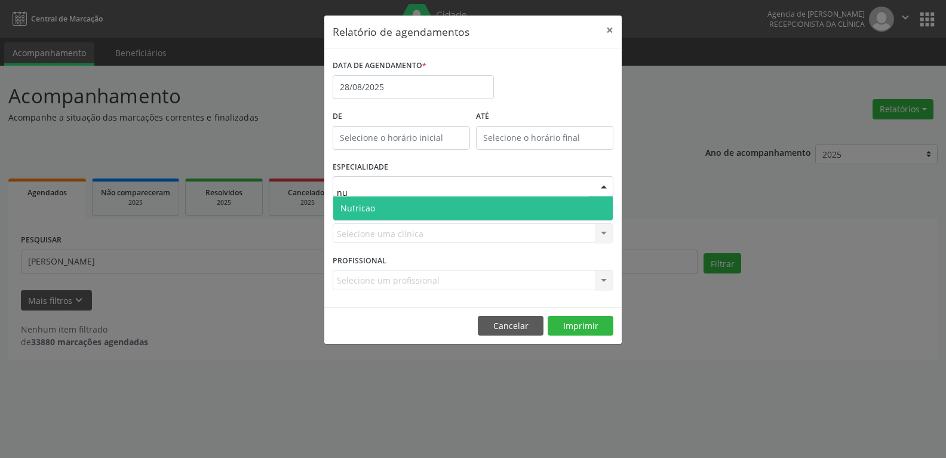
click at [422, 206] on span "Nutricao" at bounding box center [472, 208] width 279 height 24
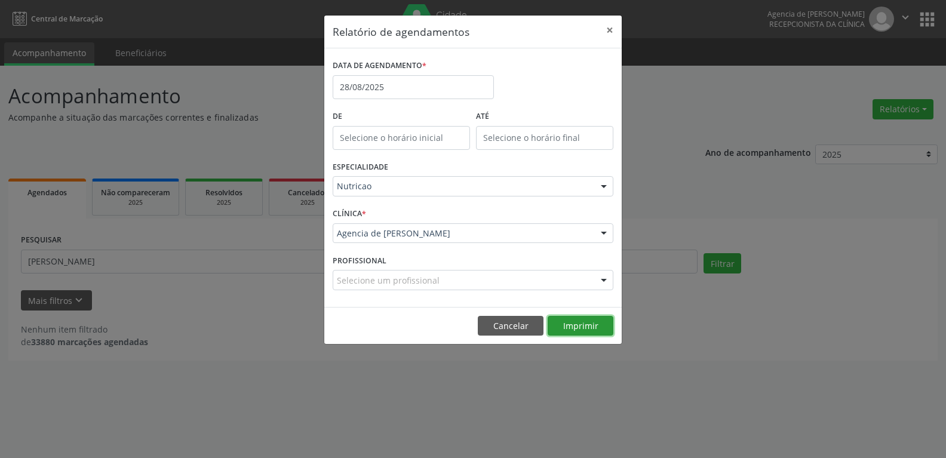
click at [567, 329] on button "Imprimir" at bounding box center [581, 326] width 66 height 20
click at [383, 85] on input "28/08/2025" at bounding box center [413, 87] width 161 height 24
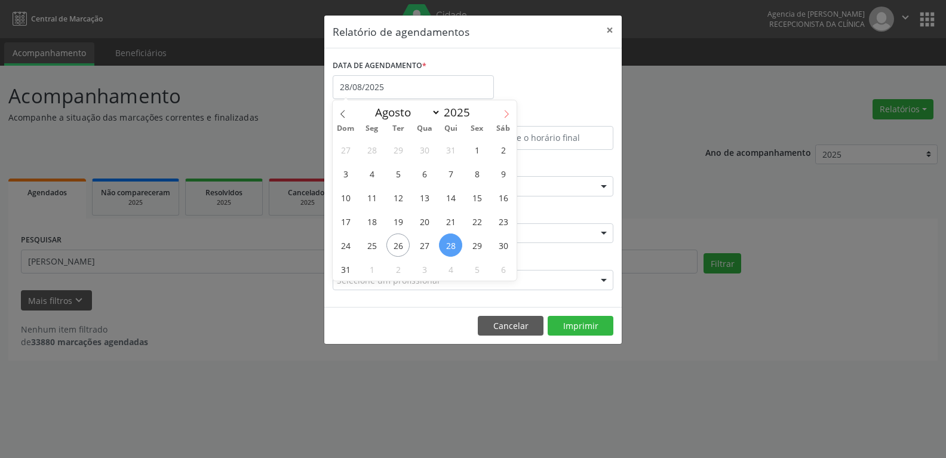
click at [506, 115] on icon at bounding box center [506, 114] width 8 height 8
select select "8"
click at [426, 198] on span "17" at bounding box center [424, 197] width 23 height 23
type input "17/09/2025"
click at [426, 198] on span "17" at bounding box center [424, 197] width 23 height 23
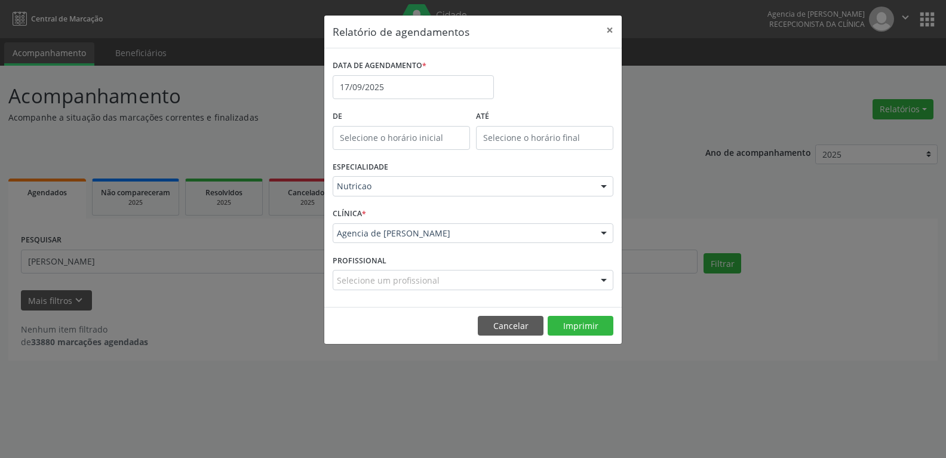
click at [439, 193] on div "Nutricao" at bounding box center [473, 186] width 281 height 20
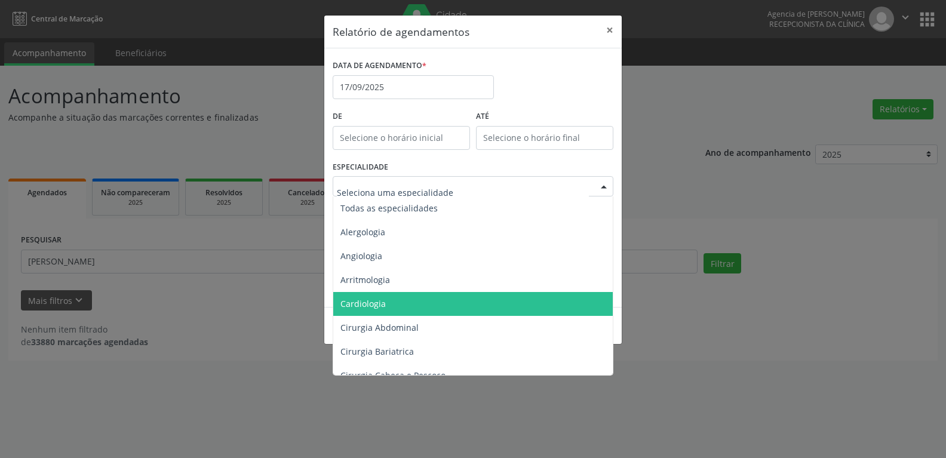
click at [421, 312] on span "Cardiologia" at bounding box center [473, 304] width 281 height 24
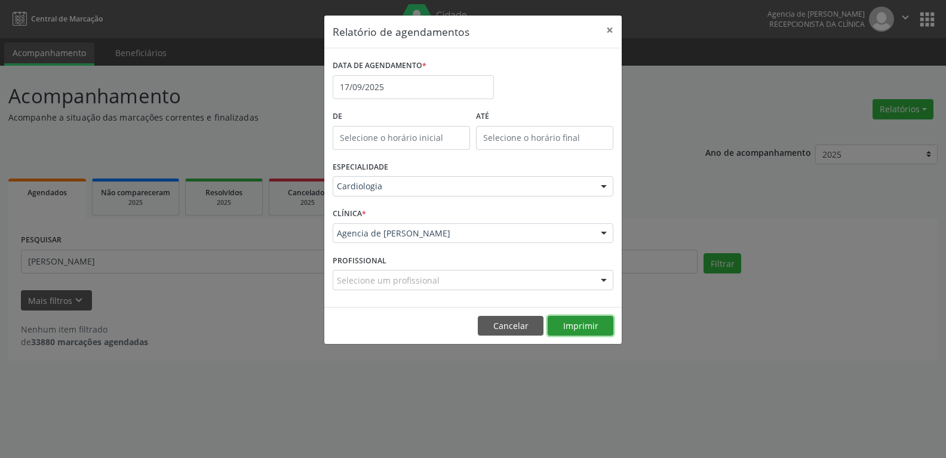
click at [576, 328] on button "Imprimir" at bounding box center [581, 326] width 66 height 20
click at [438, 90] on input "17/09/2025" at bounding box center [413, 87] width 161 height 24
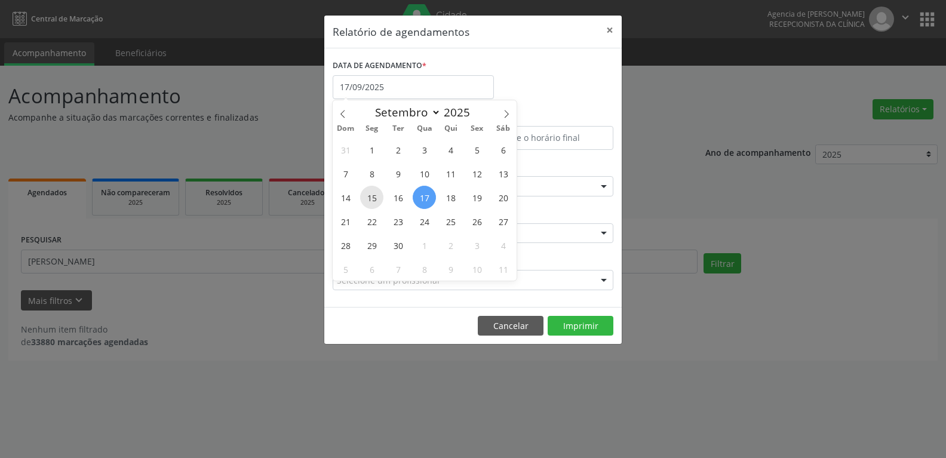
click at [376, 196] on span "15" at bounding box center [371, 197] width 23 height 23
type input "15/09/2025"
click at [376, 196] on span "15" at bounding box center [371, 197] width 23 height 23
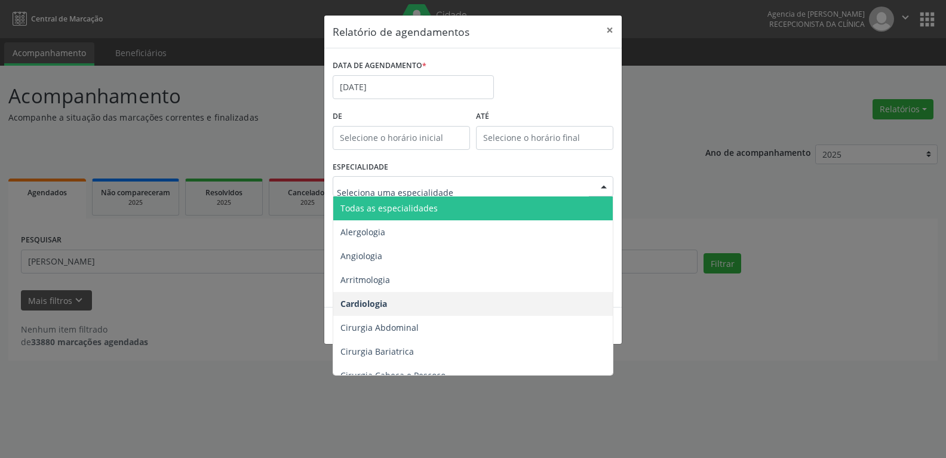
click at [450, 213] on span "Todas as especialidades" at bounding box center [473, 208] width 281 height 24
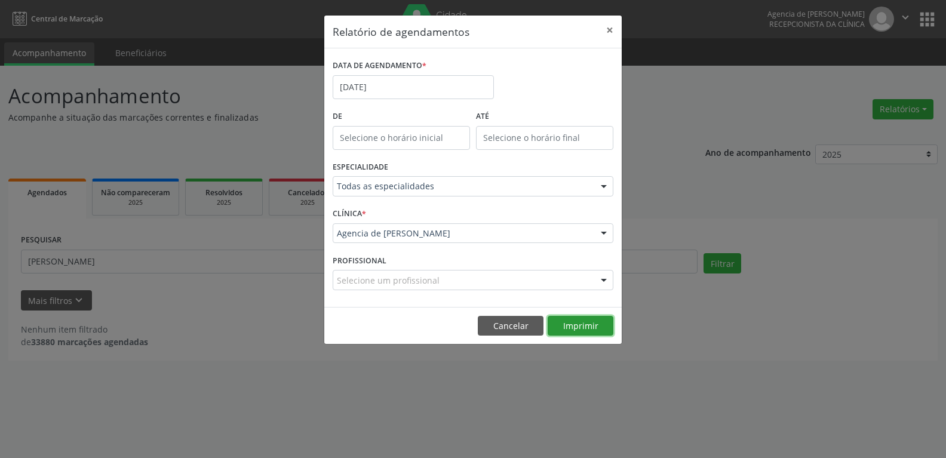
click at [579, 330] on button "Imprimir" at bounding box center [581, 326] width 66 height 20
click at [442, 91] on input "15/09/2025" at bounding box center [413, 87] width 161 height 24
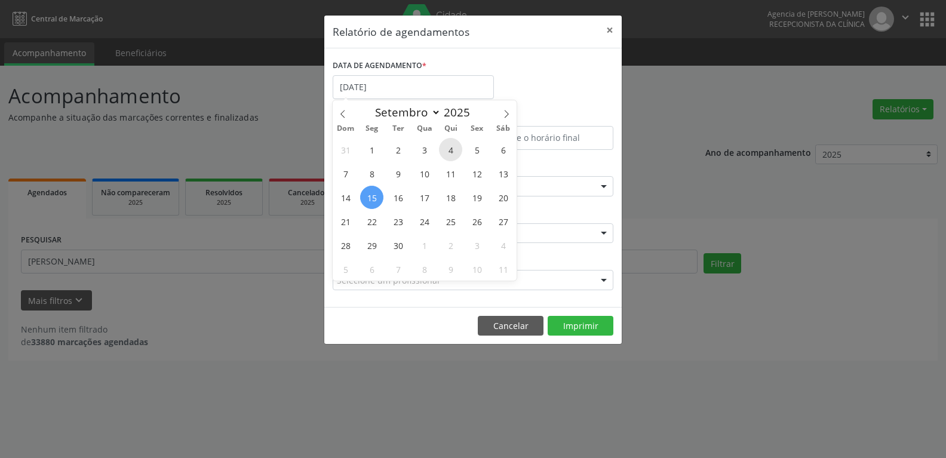
click at [453, 149] on span "4" at bounding box center [450, 149] width 23 height 23
type input "04/09/2025"
click at [453, 149] on span "4" at bounding box center [450, 149] width 23 height 23
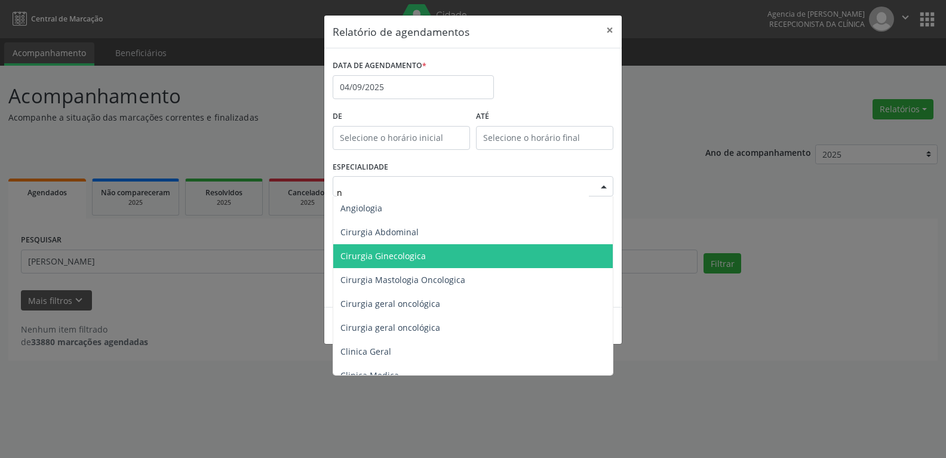
type input "nu"
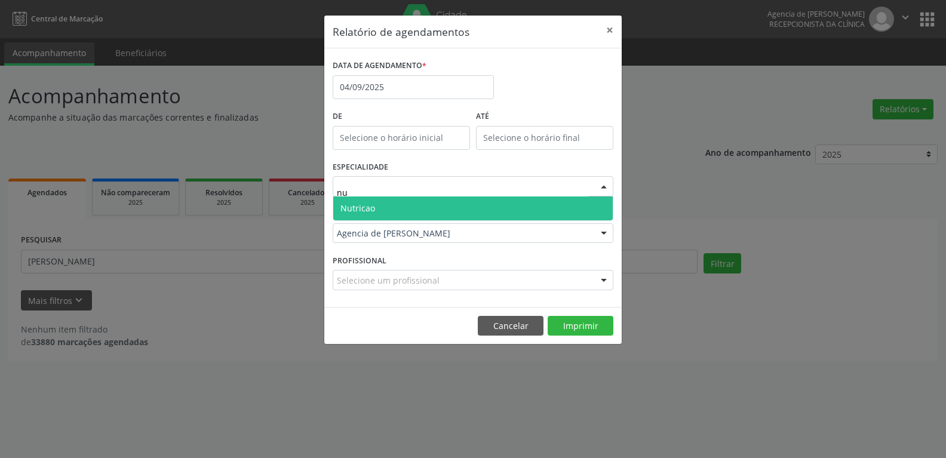
click at [401, 216] on span "Nutricao" at bounding box center [472, 208] width 279 height 24
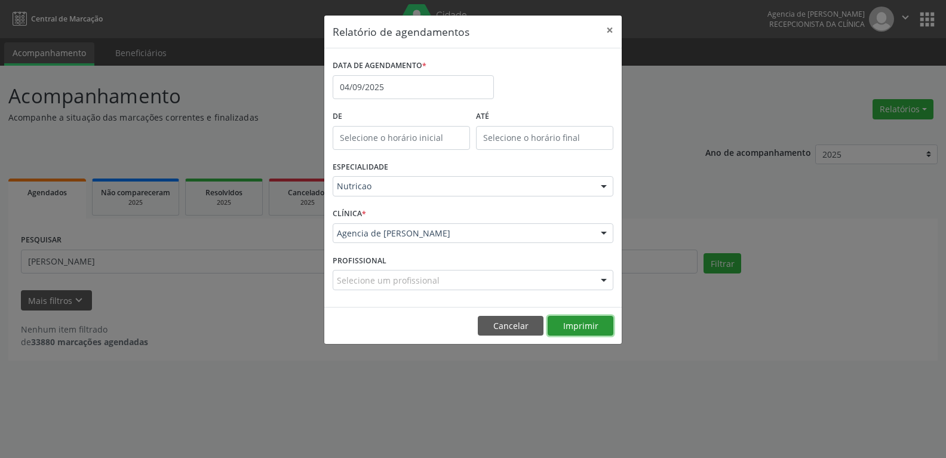
click at [587, 328] on button "Imprimir" at bounding box center [581, 326] width 66 height 20
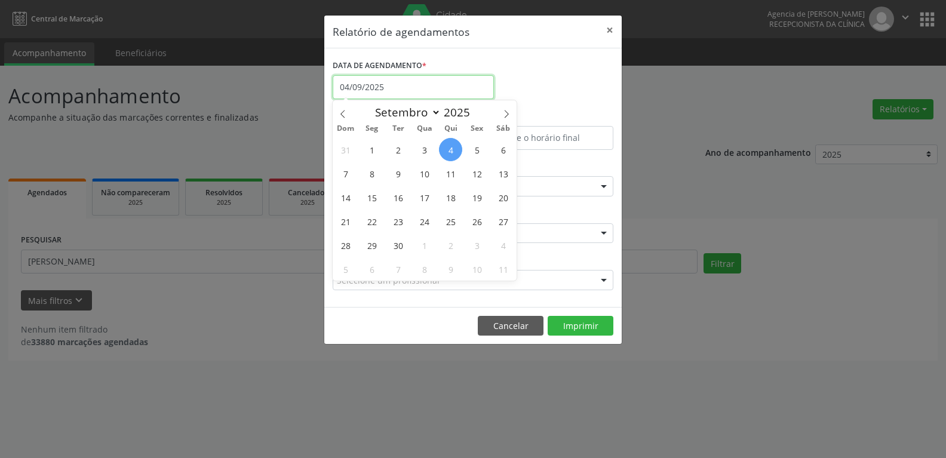
click at [395, 81] on input "04/09/2025" at bounding box center [413, 87] width 161 height 24
click at [454, 200] on span "18" at bounding box center [450, 197] width 23 height 23
type input "18/09/2025"
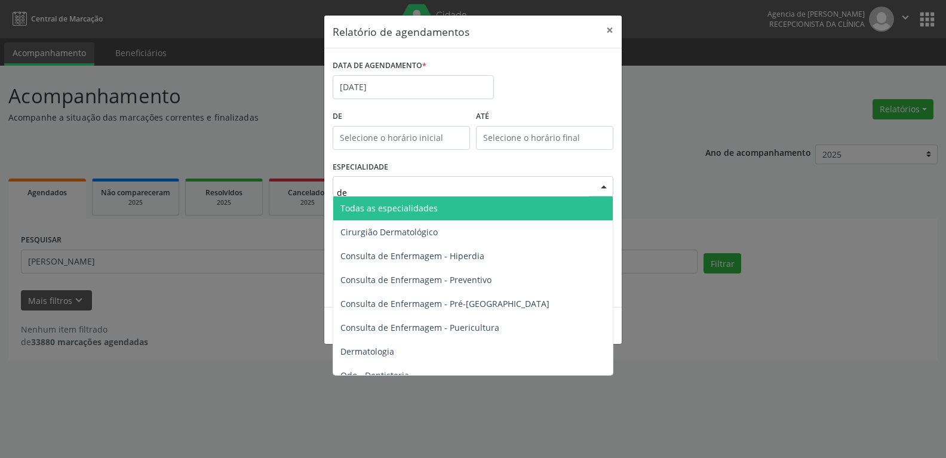
type input "der"
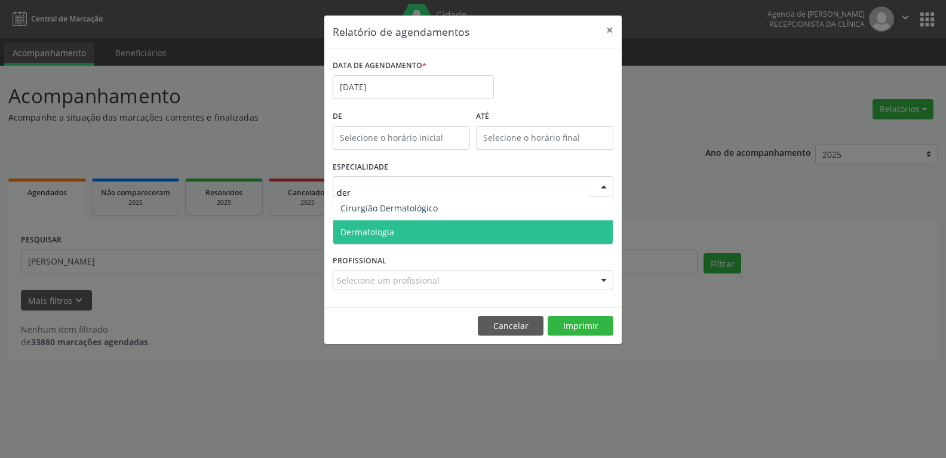
click at [418, 231] on span "Dermatologia" at bounding box center [472, 232] width 279 height 24
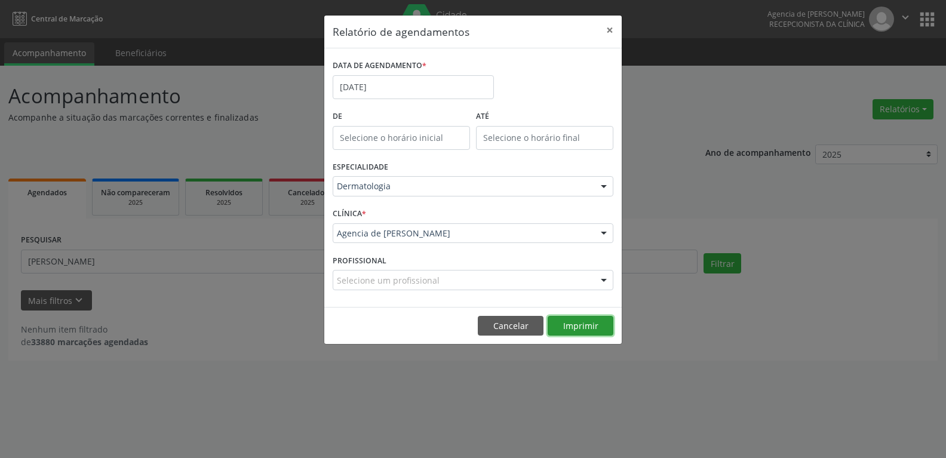
click at [569, 330] on button "Imprimir" at bounding box center [581, 326] width 66 height 20
click at [401, 84] on input "18/09/2025" at bounding box center [413, 87] width 161 height 24
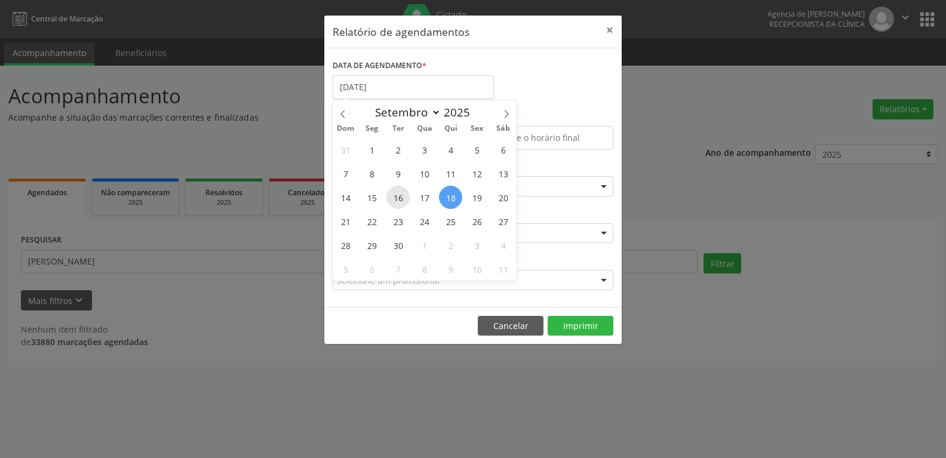
click at [400, 198] on span "16" at bounding box center [397, 197] width 23 height 23
type input "16/09/2025"
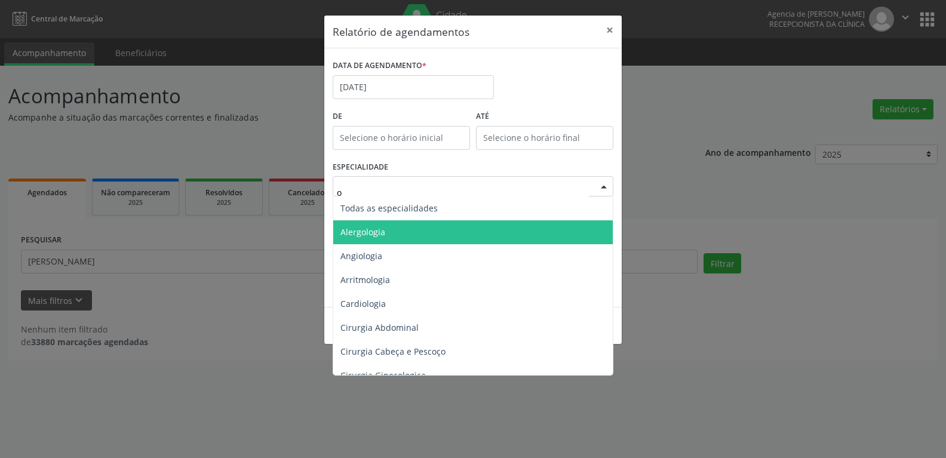
type input "or"
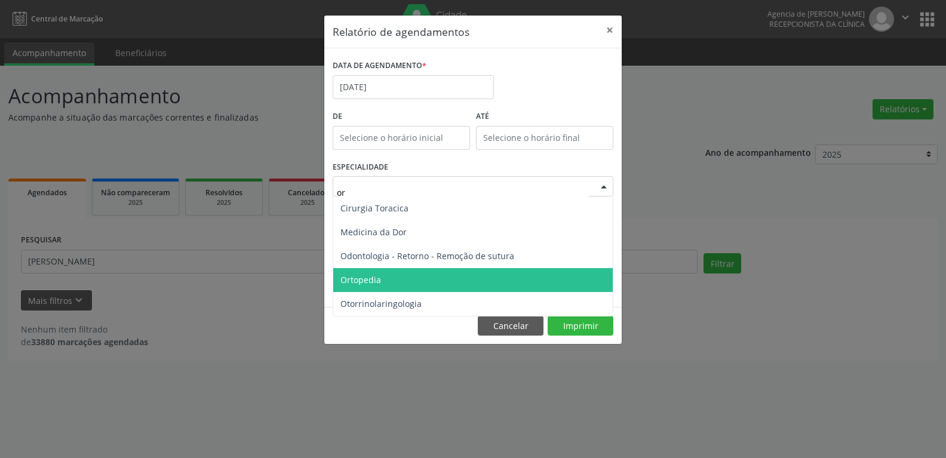
click at [391, 272] on span "Ortopedia" at bounding box center [472, 280] width 279 height 24
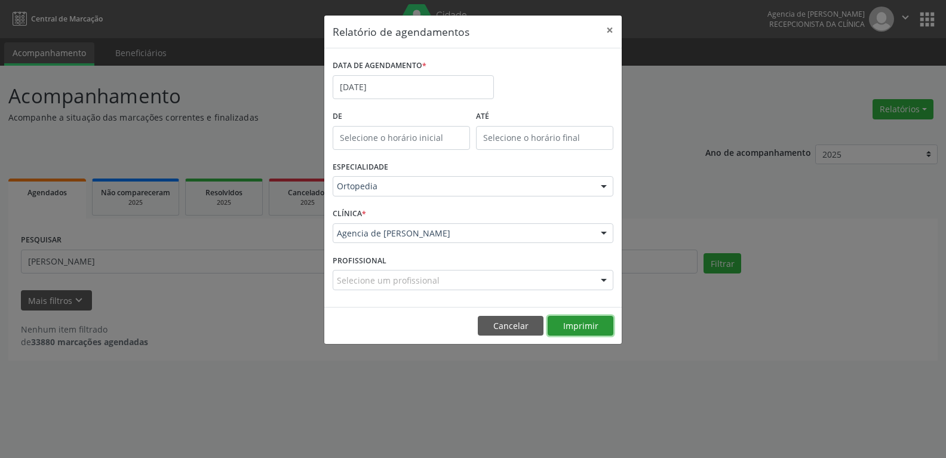
click at [575, 333] on button "Imprimir" at bounding box center [581, 326] width 66 height 20
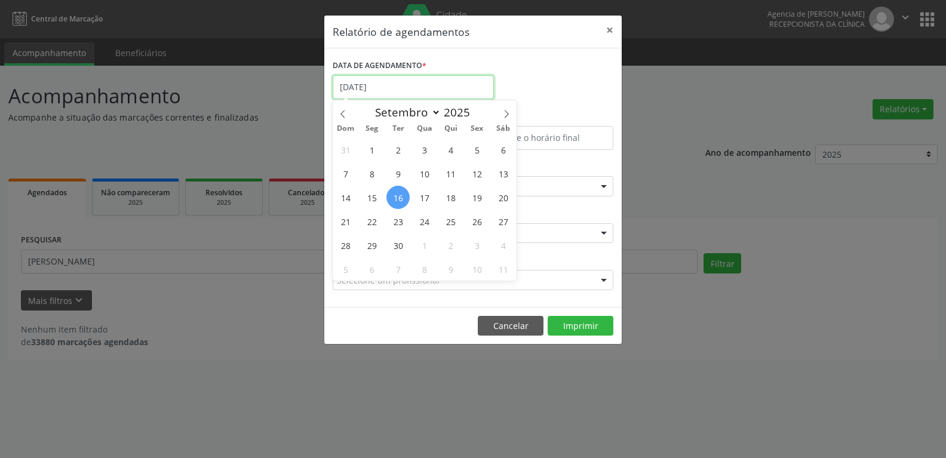
click at [433, 85] on input "16/09/2025" at bounding box center [413, 87] width 161 height 24
click at [365, 173] on span "8" at bounding box center [371, 173] width 23 height 23
type input "08/09/2025"
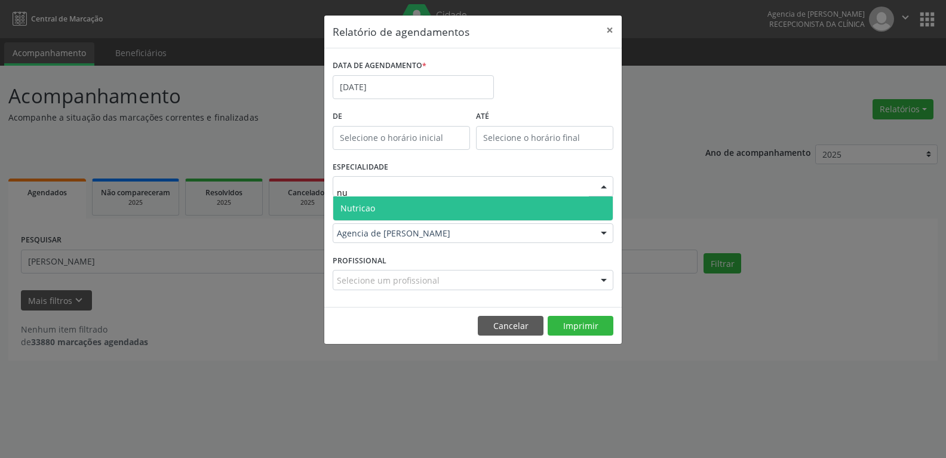
type input "nut"
click at [387, 211] on span "Nutricao" at bounding box center [472, 208] width 279 height 24
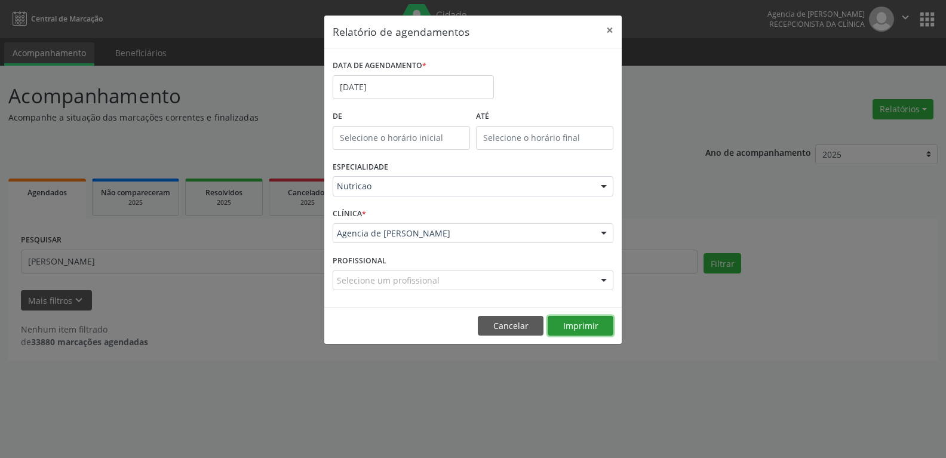
click at [589, 328] on button "Imprimir" at bounding box center [581, 326] width 66 height 20
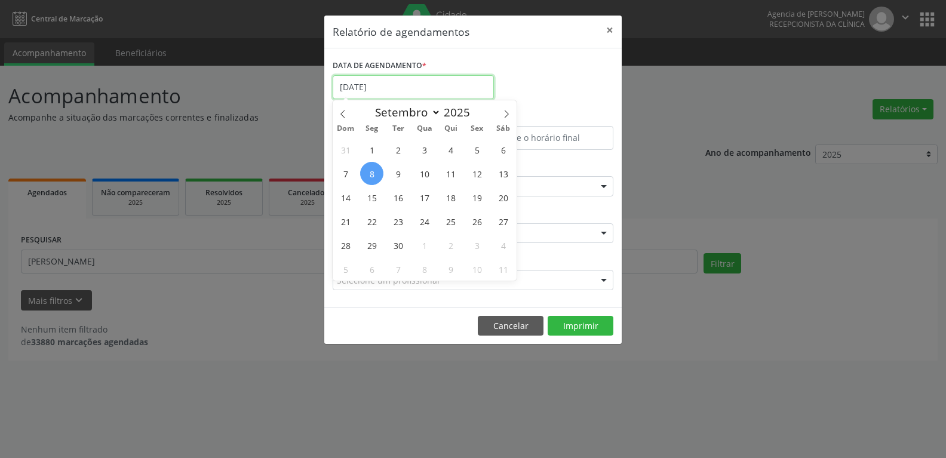
click at [411, 82] on input "08/09/2025" at bounding box center [413, 87] width 161 height 24
click at [515, 66] on div "DATA DE AGENDAMENTO * 08/09/2025" at bounding box center [473, 82] width 287 height 51
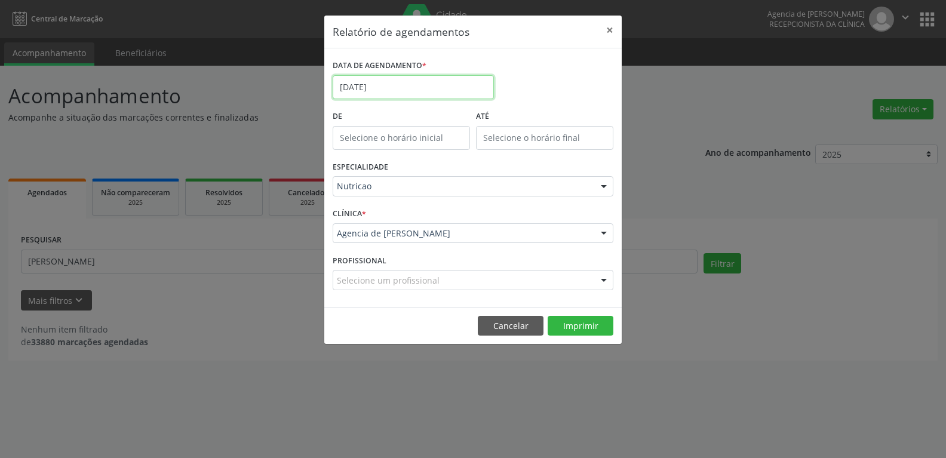
click at [415, 90] on input "08/09/2025" at bounding box center [413, 87] width 161 height 24
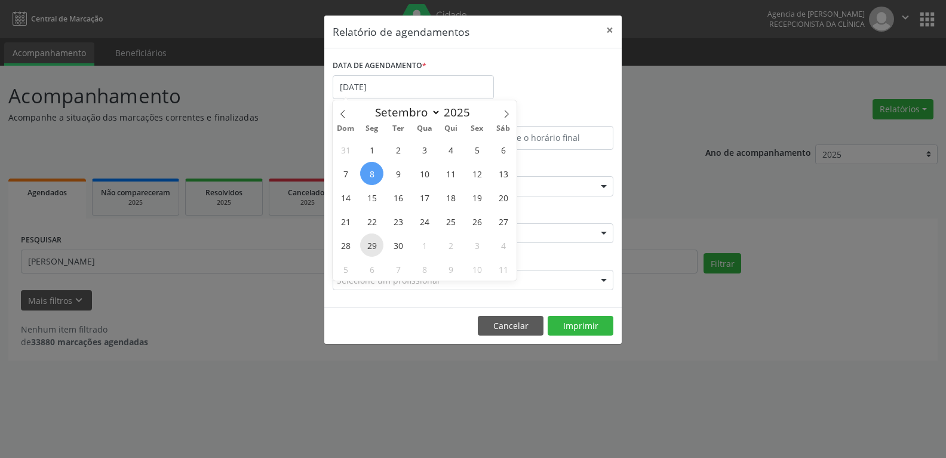
click at [373, 244] on span "29" at bounding box center [371, 244] width 23 height 23
type input "29/09/2025"
click at [373, 244] on span "29" at bounding box center [371, 244] width 23 height 23
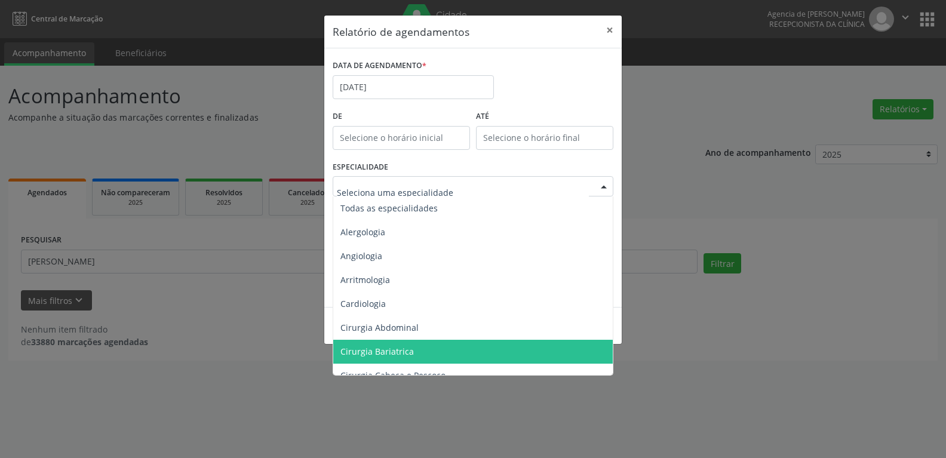
click at [383, 191] on input "text" at bounding box center [463, 192] width 252 height 24
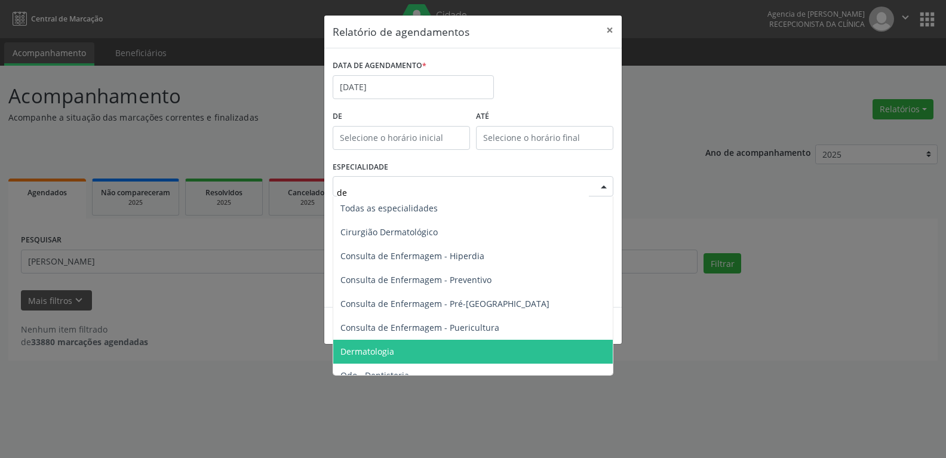
type input "der"
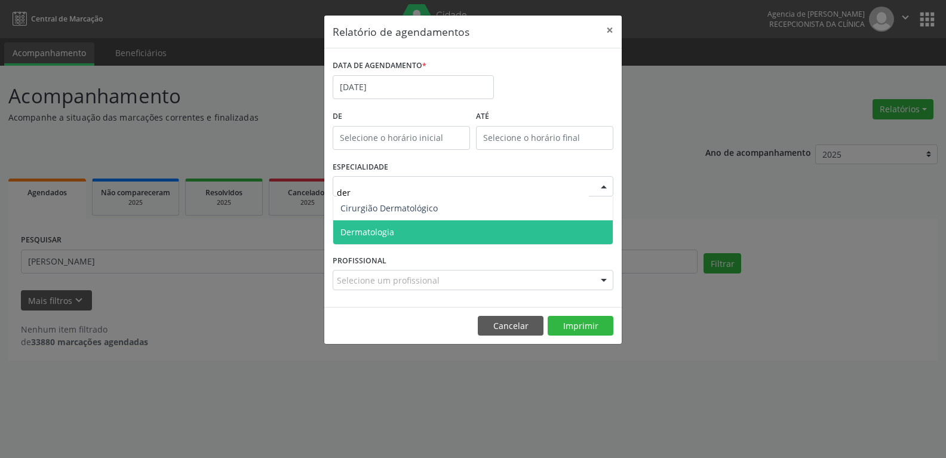
click at [405, 224] on span "Dermatologia" at bounding box center [472, 232] width 279 height 24
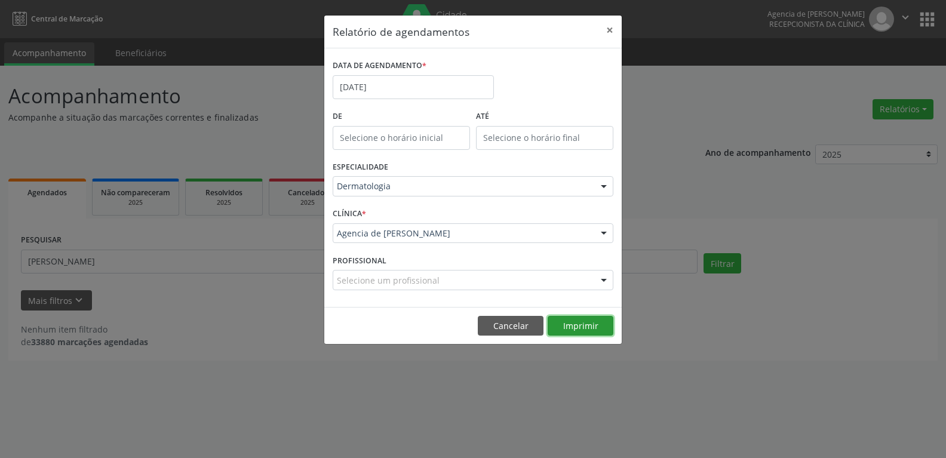
click at [579, 322] on button "Imprimir" at bounding box center [581, 326] width 66 height 20
click at [398, 78] on input "29/09/2025" at bounding box center [413, 87] width 161 height 24
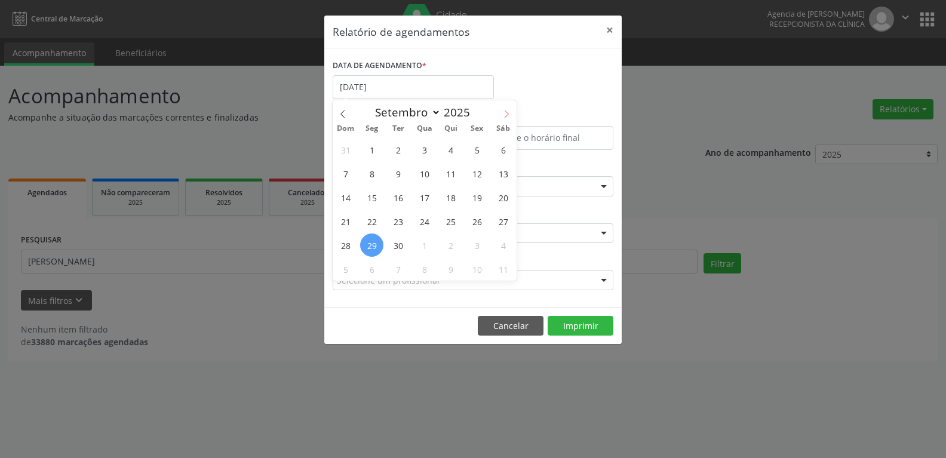
click at [512, 108] on span at bounding box center [506, 110] width 20 height 20
click at [336, 113] on span at bounding box center [343, 110] width 20 height 20
select select "8"
click at [450, 153] on span "4" at bounding box center [450, 149] width 23 height 23
type input "04/09/2025"
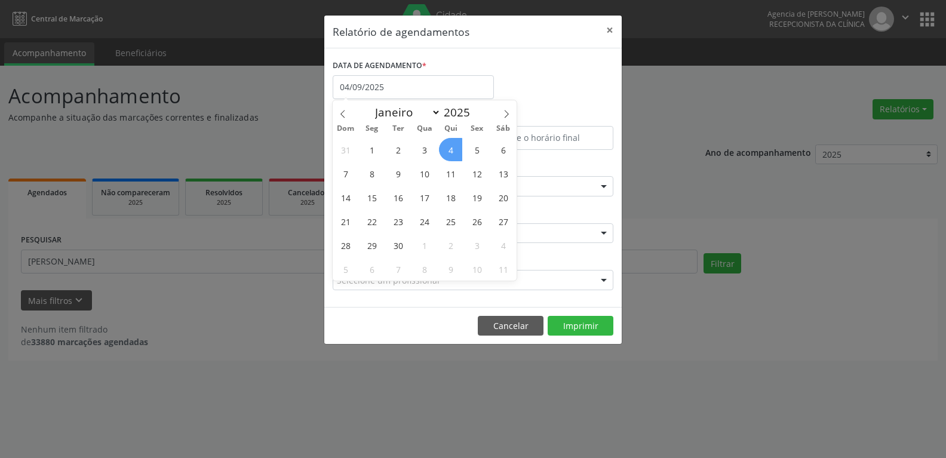
click at [450, 153] on span "4" at bounding box center [450, 149] width 23 height 23
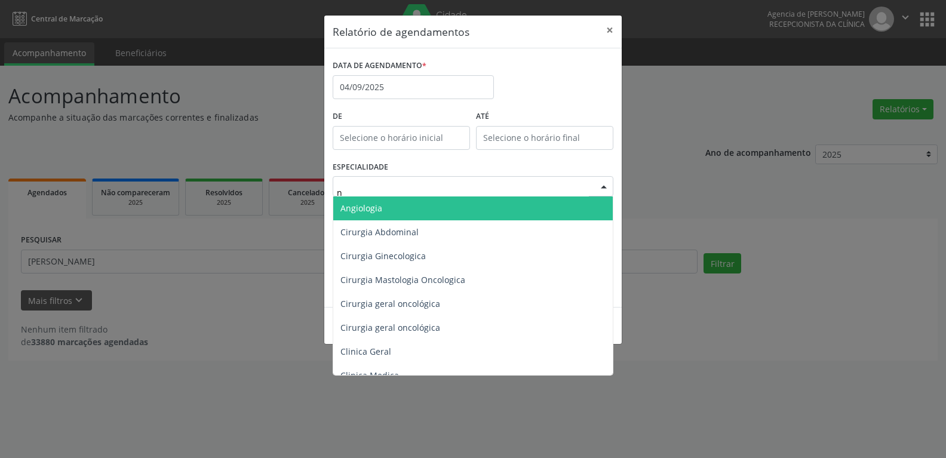
type input "nu"
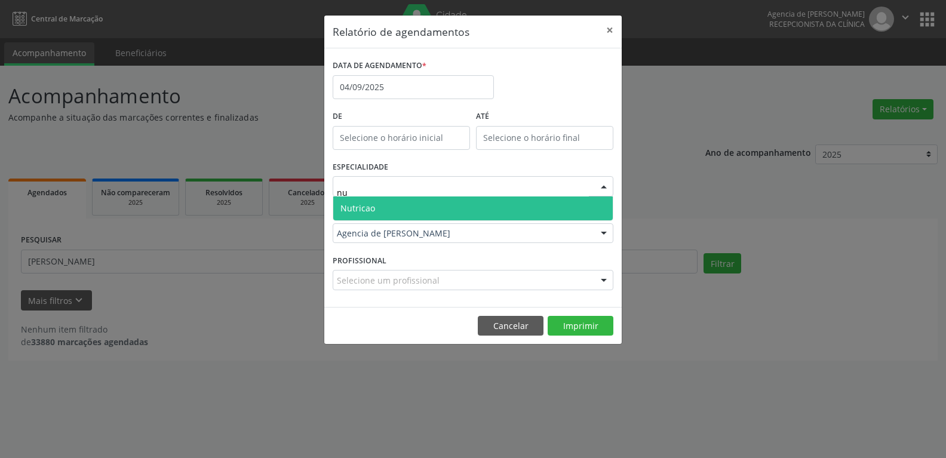
click at [414, 205] on span "Nutricao" at bounding box center [472, 208] width 279 height 24
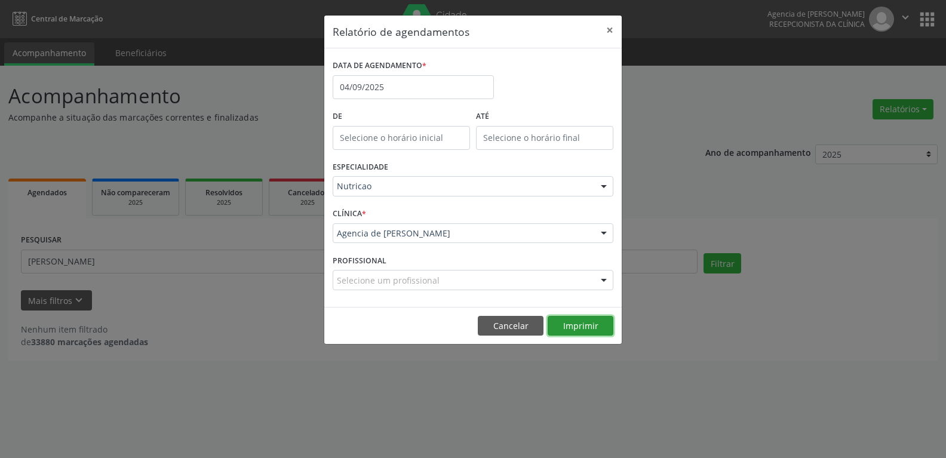
click at [572, 328] on button "Imprimir" at bounding box center [581, 326] width 66 height 20
click at [383, 94] on input "04/09/2025" at bounding box center [413, 87] width 161 height 24
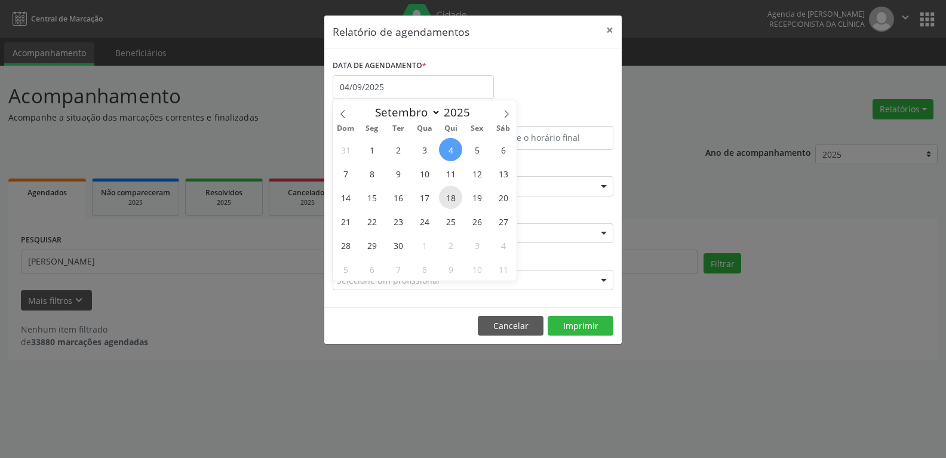
click at [450, 202] on span "18" at bounding box center [450, 197] width 23 height 23
type input "18/09/2025"
click at [450, 202] on span "18" at bounding box center [450, 197] width 23 height 23
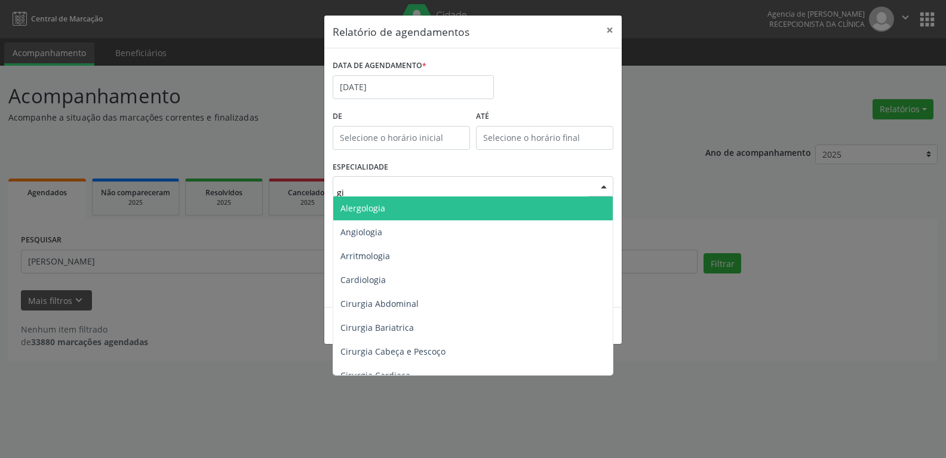
type input "g"
type input "der"
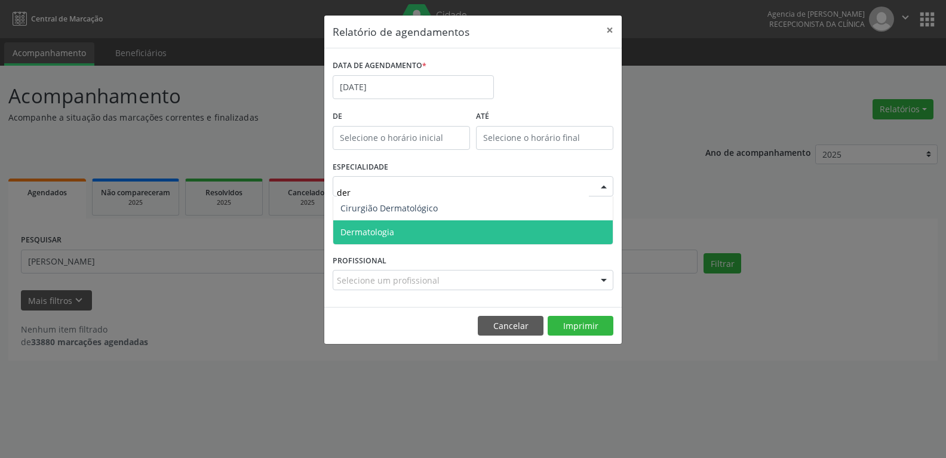
click at [402, 244] on div "Cirurgião Dermatológico Dermatologia Nenhum resultado encontrado para: " der " …" at bounding box center [473, 220] width 281 height 48
click at [403, 232] on span "Dermatologia" at bounding box center [472, 232] width 279 height 24
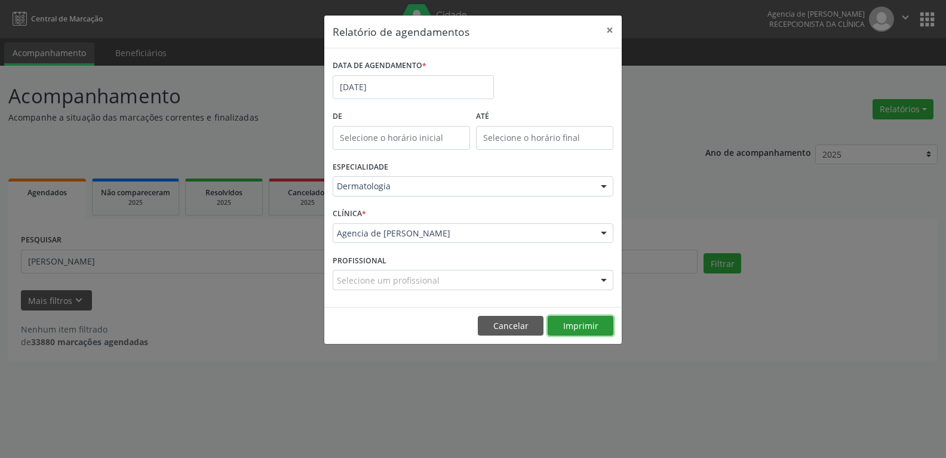
click at [579, 327] on button "Imprimir" at bounding box center [581, 326] width 66 height 20
click at [437, 84] on input "18/09/2025" at bounding box center [413, 87] width 161 height 24
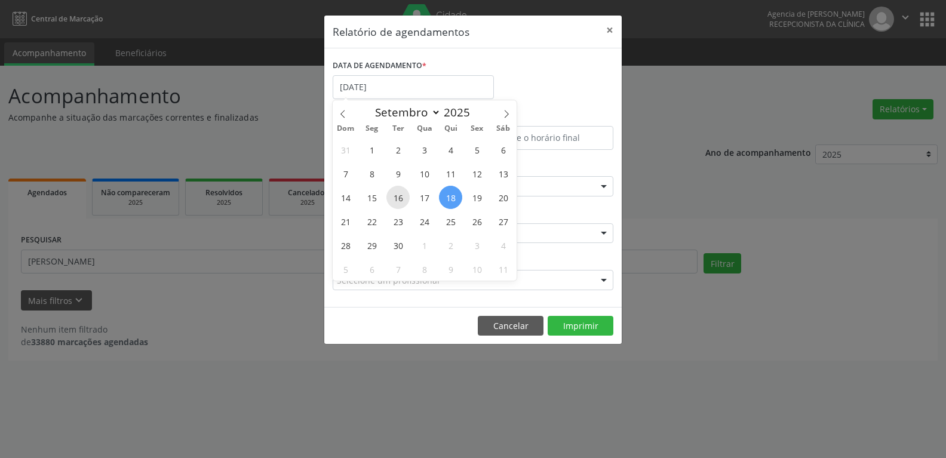
click at [406, 195] on span "16" at bounding box center [397, 197] width 23 height 23
type input "16/09/2025"
click at [406, 195] on span "16" at bounding box center [397, 197] width 23 height 23
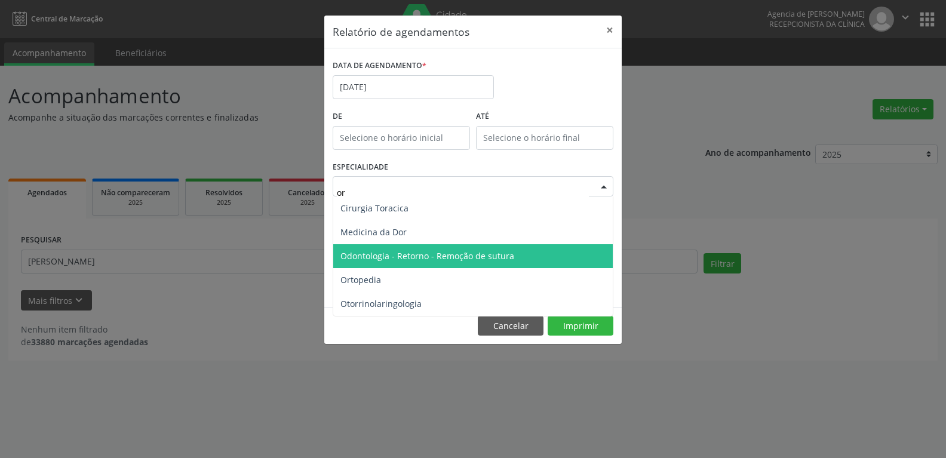
type input "ort"
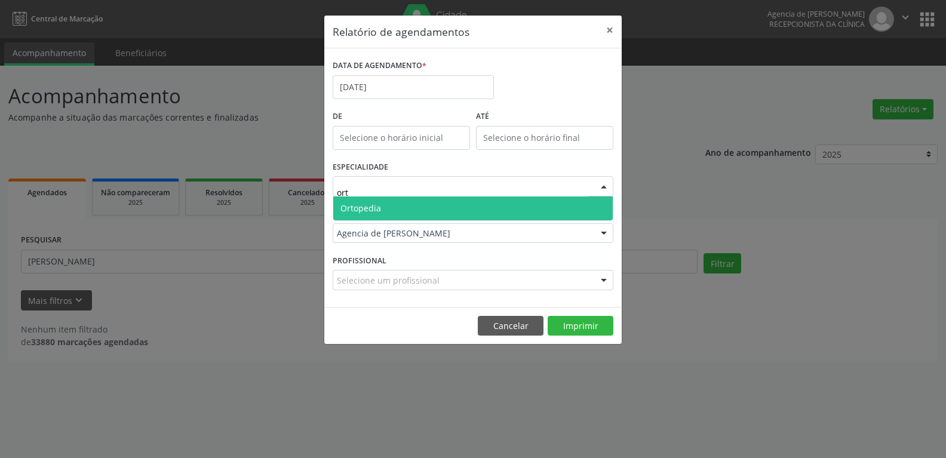
click at [391, 208] on span "Ortopedia" at bounding box center [472, 208] width 279 height 24
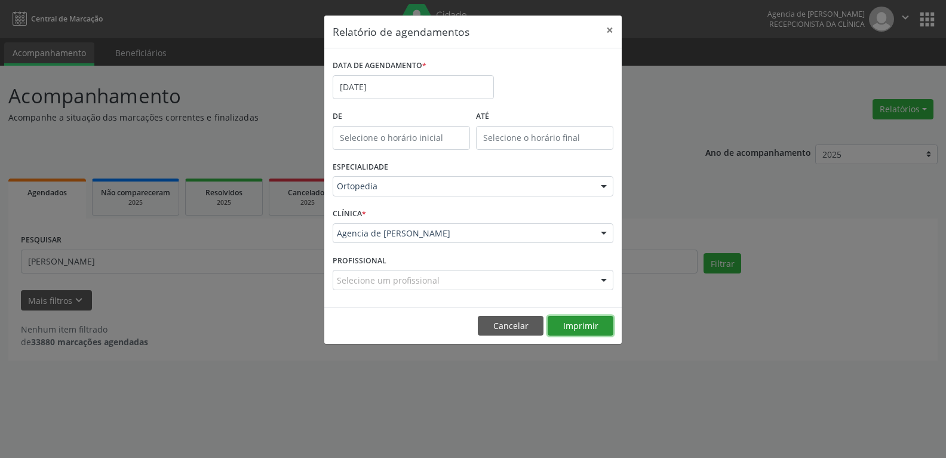
click at [592, 332] on button "Imprimir" at bounding box center [581, 326] width 66 height 20
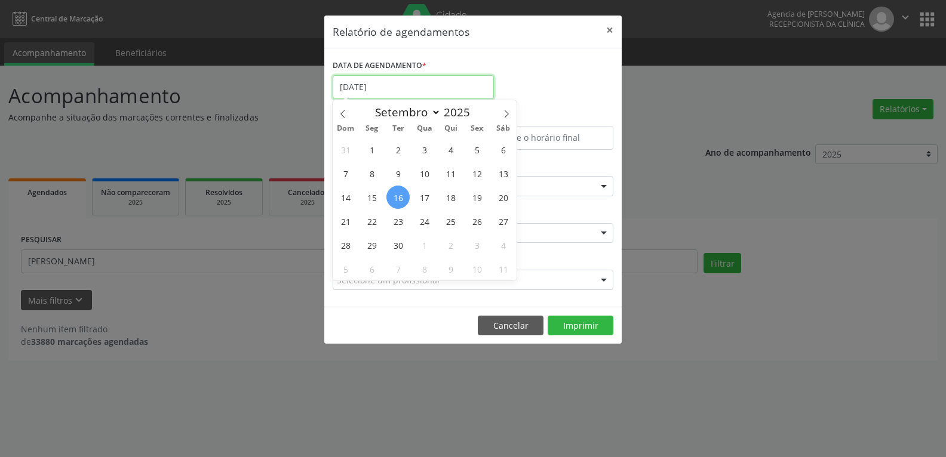
click at [385, 85] on input "16/09/2025" at bounding box center [413, 87] width 161 height 24
click at [455, 172] on span "11" at bounding box center [450, 173] width 23 height 23
type input "11/09/2025"
click at [455, 172] on span "11" at bounding box center [450, 173] width 23 height 23
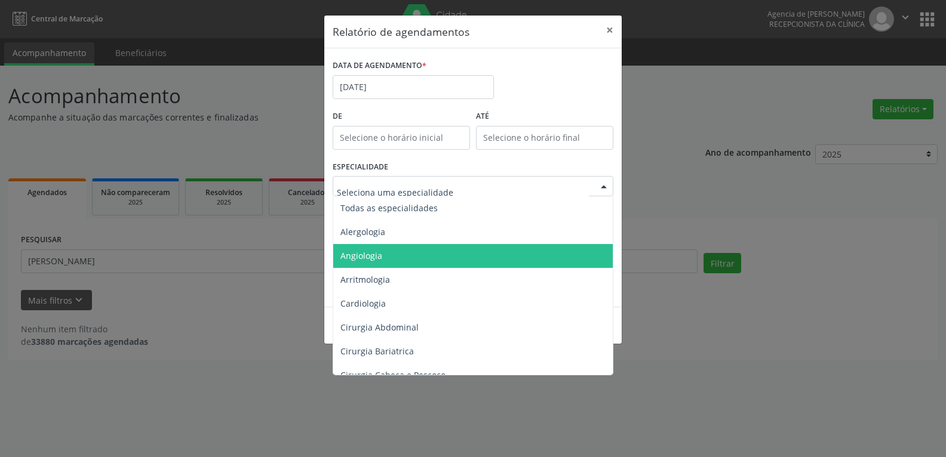
click at [512, 193] on div at bounding box center [473, 186] width 281 height 20
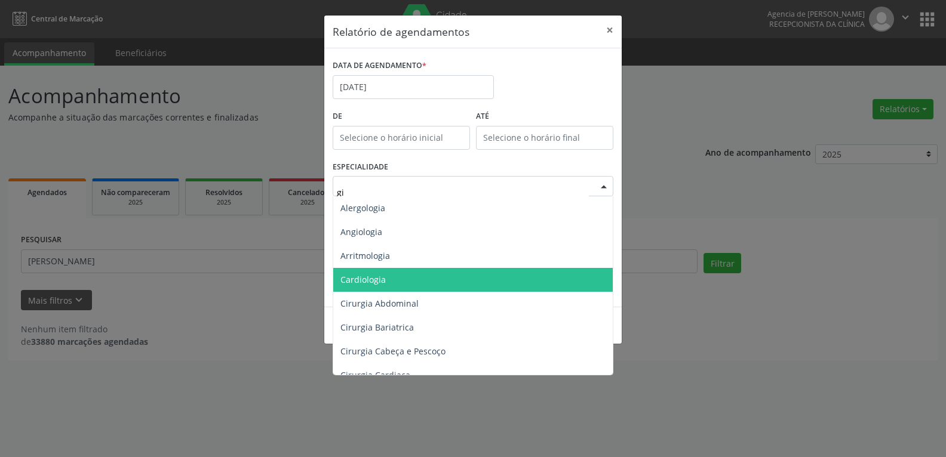
type input "gin"
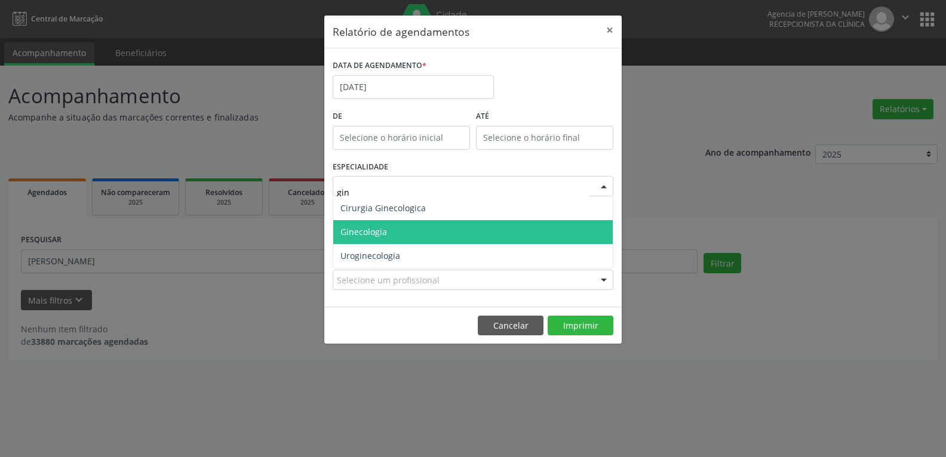
click at [432, 238] on span "Ginecologia" at bounding box center [472, 232] width 279 height 24
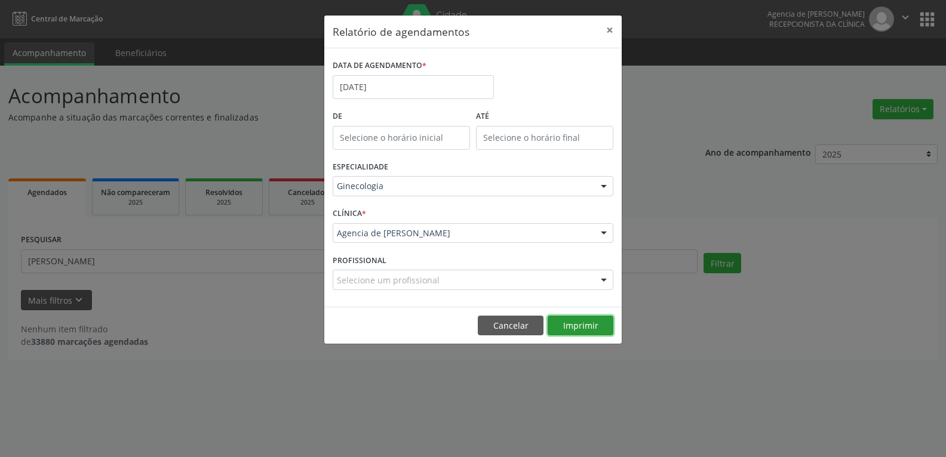
click at [583, 330] on button "Imprimir" at bounding box center [581, 326] width 66 height 20
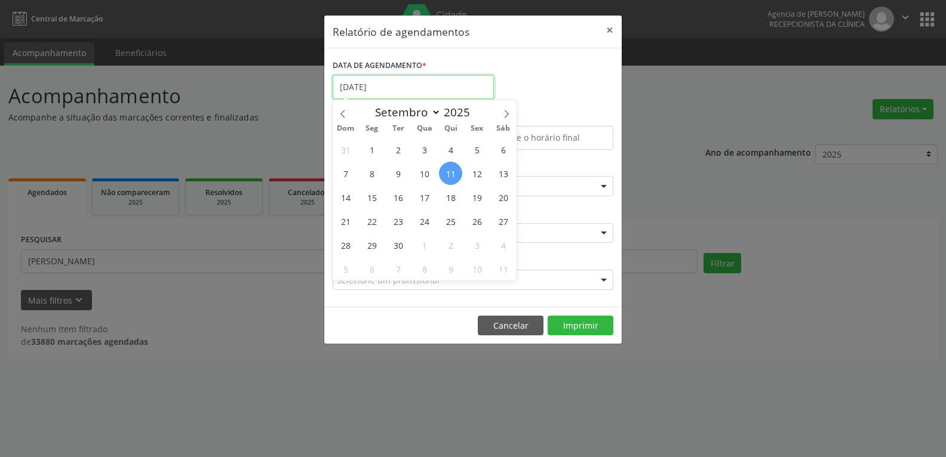
click at [435, 92] on input "11/09/2025" at bounding box center [413, 87] width 161 height 24
click at [381, 201] on span "15" at bounding box center [371, 197] width 23 height 23
type input "15/09/2025"
click at [381, 201] on span "15" at bounding box center [371, 197] width 23 height 23
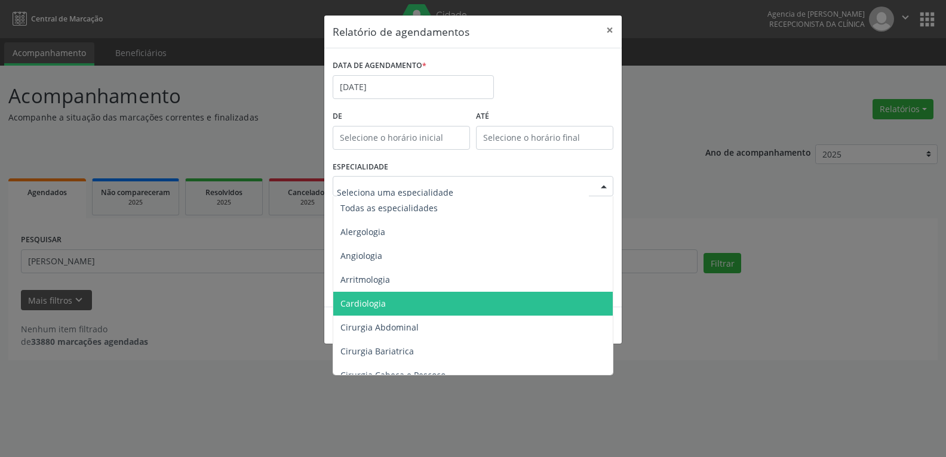
click at [389, 195] on div at bounding box center [473, 186] width 281 height 20
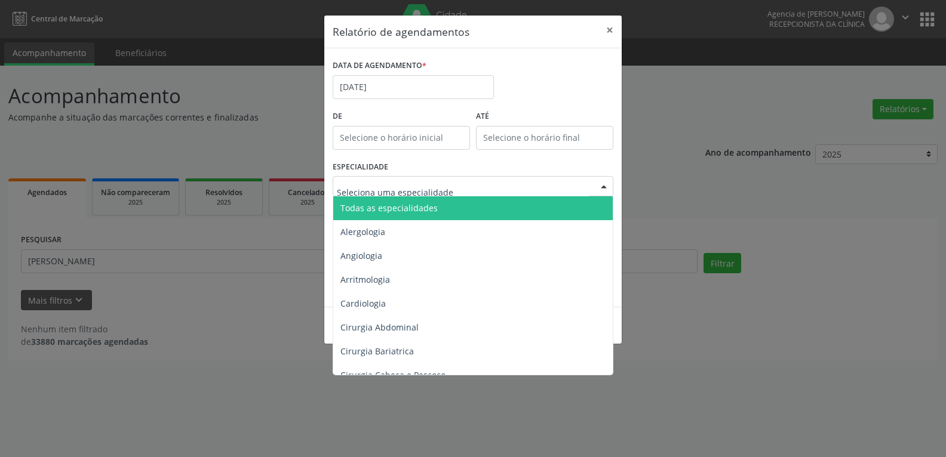
click at [412, 215] on span "Todas as especialidades" at bounding box center [473, 208] width 281 height 24
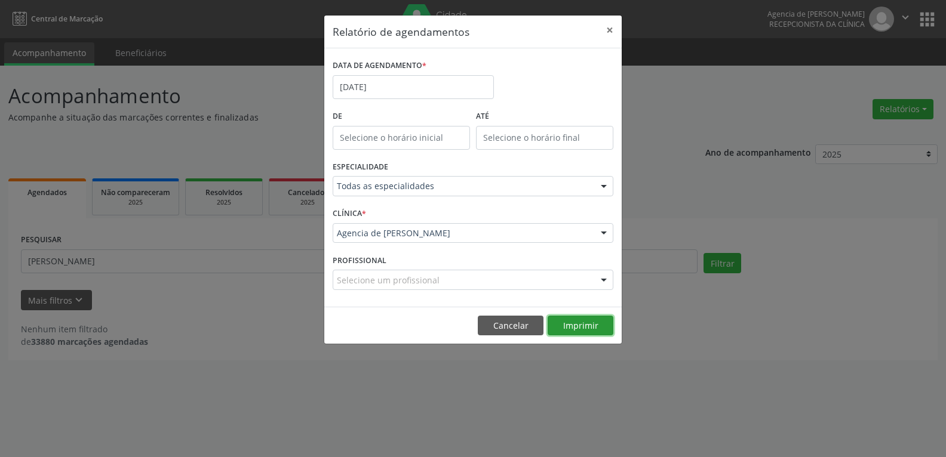
click at [593, 319] on button "Imprimir" at bounding box center [581, 326] width 66 height 20
click at [569, 326] on button "Imprimir" at bounding box center [581, 326] width 66 height 20
click at [604, 27] on button "×" at bounding box center [610, 30] width 24 height 29
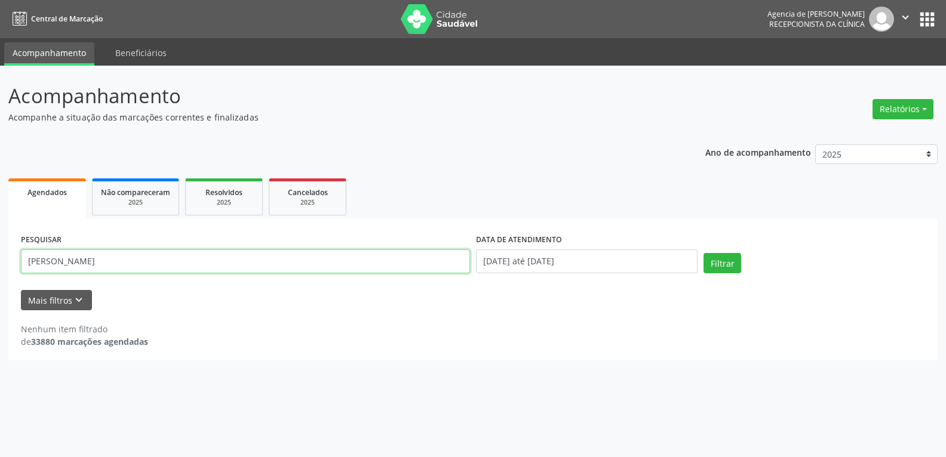
click at [236, 257] on input "neide soares d oliveira" at bounding box center [245, 262] width 449 height 24
type input "17240808491"
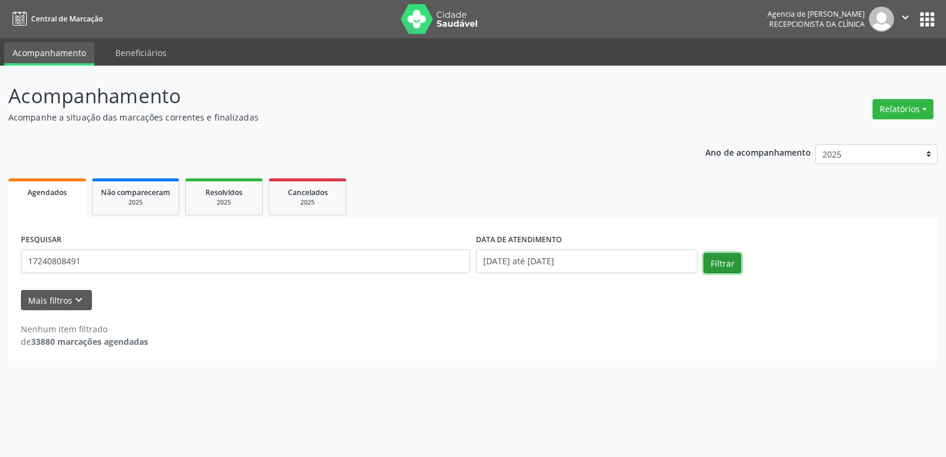
click at [712, 258] on button "Filtrar" at bounding box center [722, 263] width 38 height 20
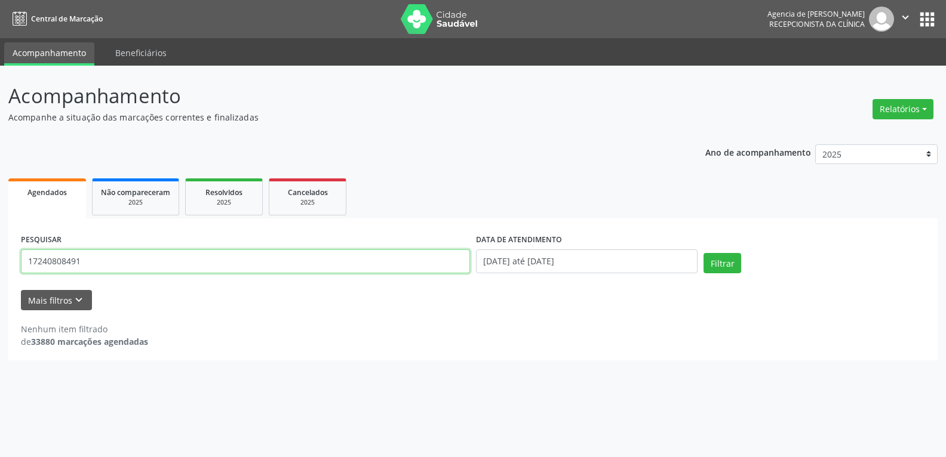
click at [170, 263] on input "17240808491" at bounding box center [245, 262] width 449 height 24
click at [892, 115] on button "Relatórios" at bounding box center [902, 109] width 61 height 20
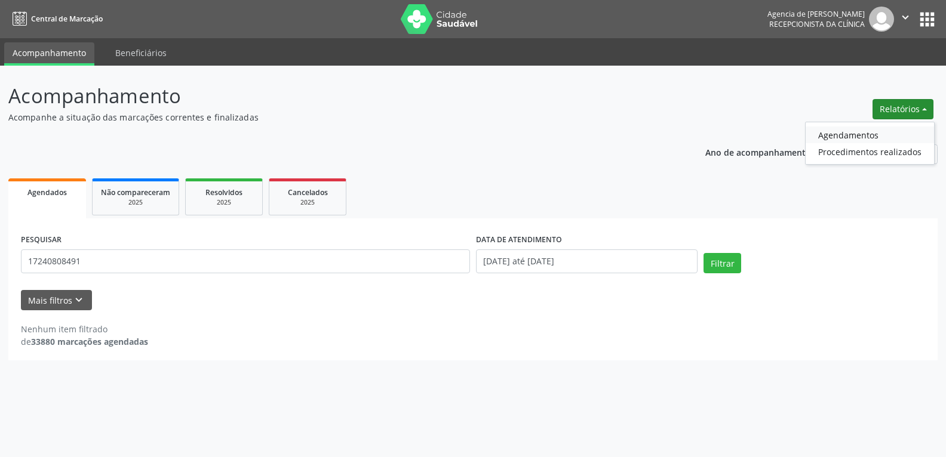
click at [873, 139] on link "Agendamentos" at bounding box center [870, 135] width 128 height 17
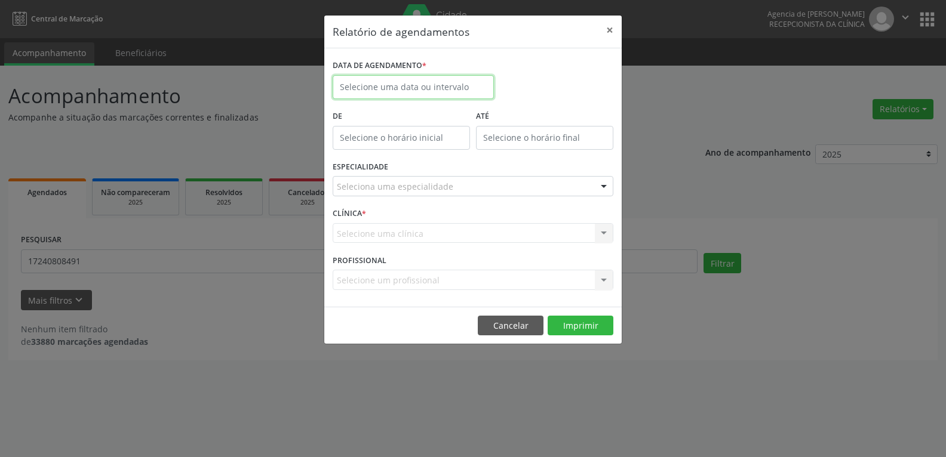
click at [444, 93] on input "text" at bounding box center [413, 87] width 161 height 24
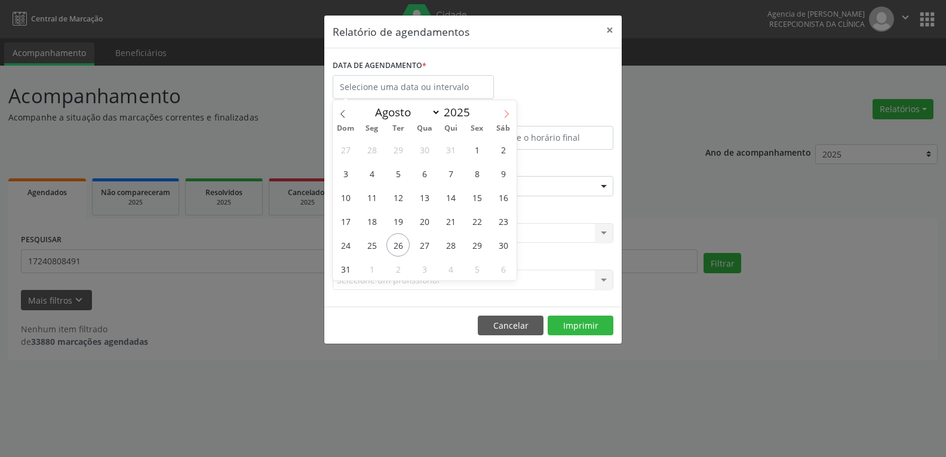
click at [505, 112] on icon at bounding box center [506, 114] width 8 height 8
select select "8"
click at [447, 198] on span "18" at bounding box center [450, 197] width 23 height 23
type input "18/09/2025"
click at [447, 198] on span "18" at bounding box center [450, 197] width 23 height 23
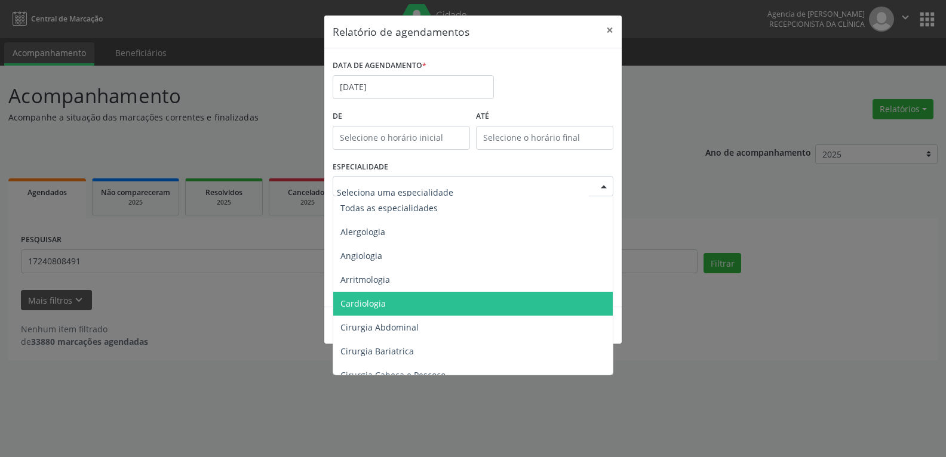
click at [412, 297] on span "Cardiologia" at bounding box center [473, 304] width 281 height 24
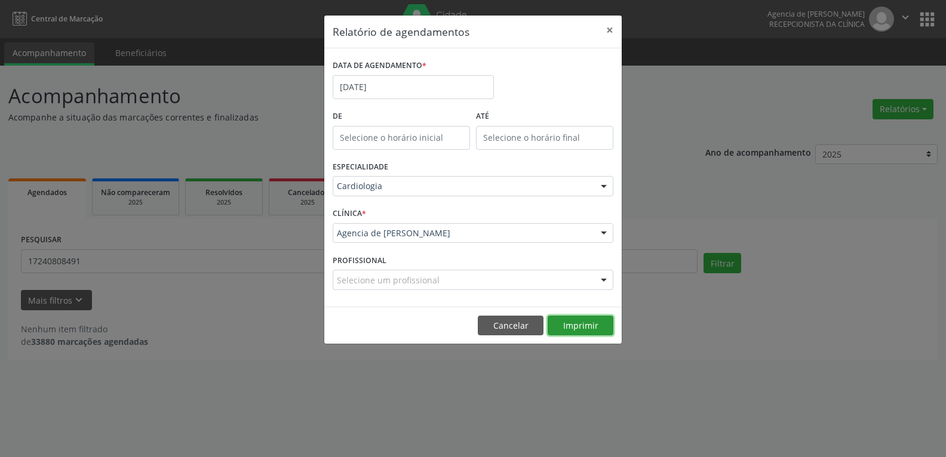
click at [589, 324] on button "Imprimir" at bounding box center [581, 326] width 66 height 20
click at [443, 90] on input "18/09/2025" at bounding box center [413, 87] width 161 height 24
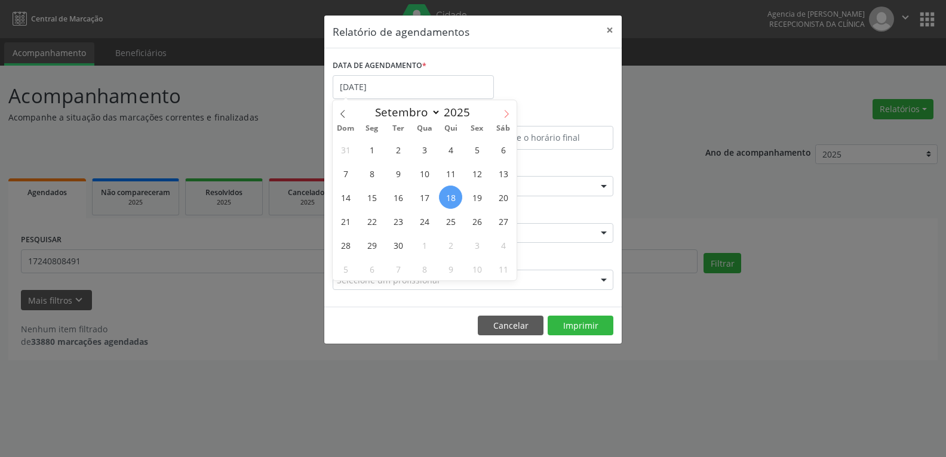
click at [499, 119] on span at bounding box center [506, 110] width 20 height 20
click at [345, 112] on icon at bounding box center [343, 114] width 8 height 8
select select "8"
click at [526, 64] on div "DATA DE AGENDAMENTO * 18/09/2025" at bounding box center [473, 82] width 287 height 51
click at [396, 89] on input "18/09/2025" at bounding box center [413, 87] width 161 height 24
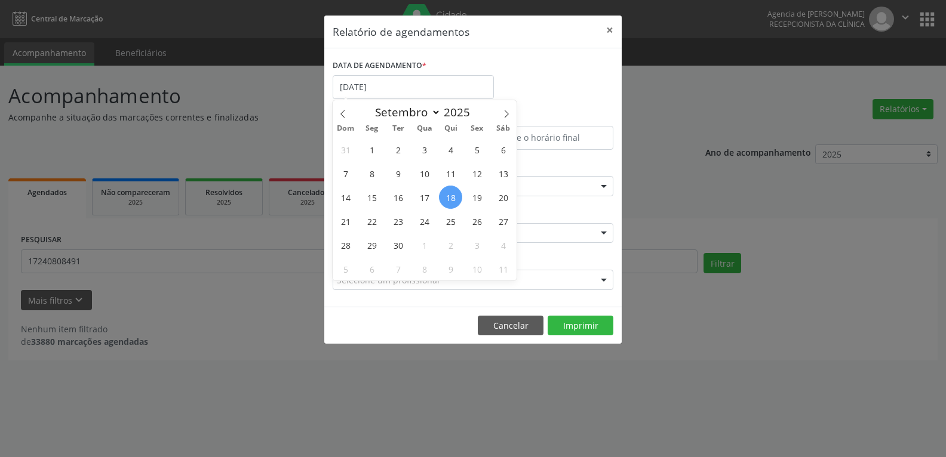
click at [455, 190] on span "18" at bounding box center [450, 197] width 23 height 23
type input "18/09/2025"
click at [446, 196] on span "18" at bounding box center [450, 197] width 23 height 23
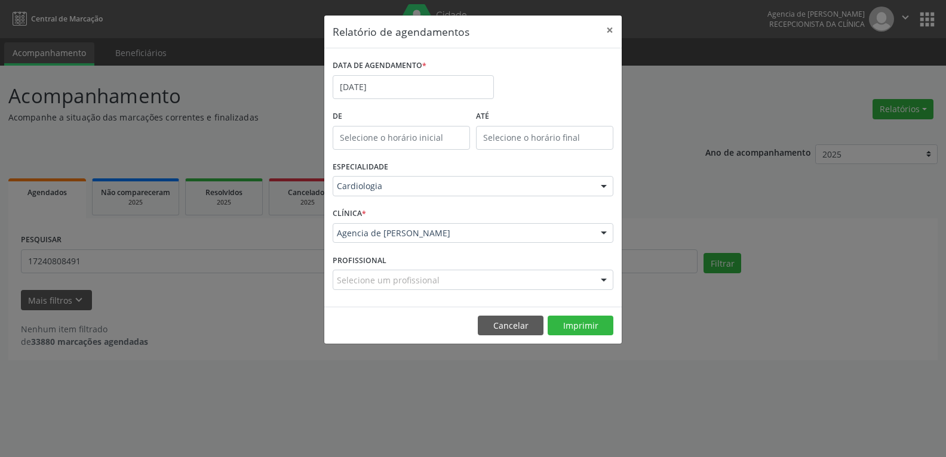
click at [455, 178] on div "Cardiologia" at bounding box center [473, 186] width 281 height 20
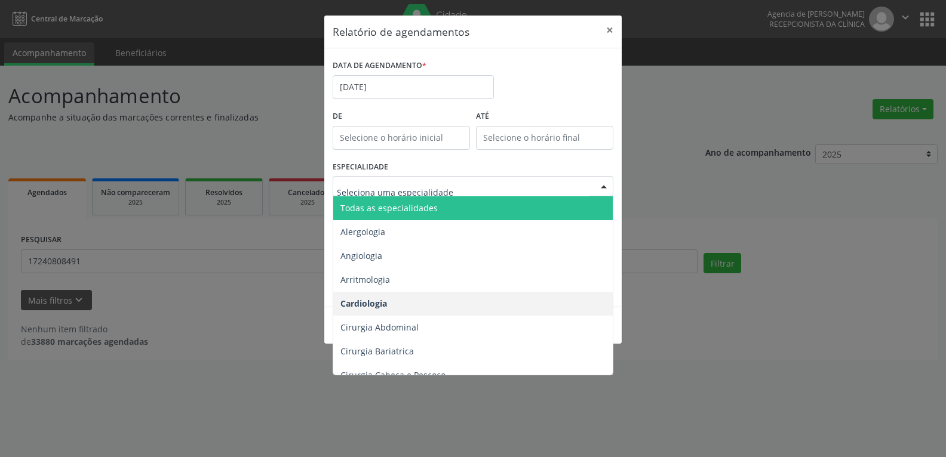
click at [446, 209] on span "Todas as especialidades" at bounding box center [473, 208] width 281 height 24
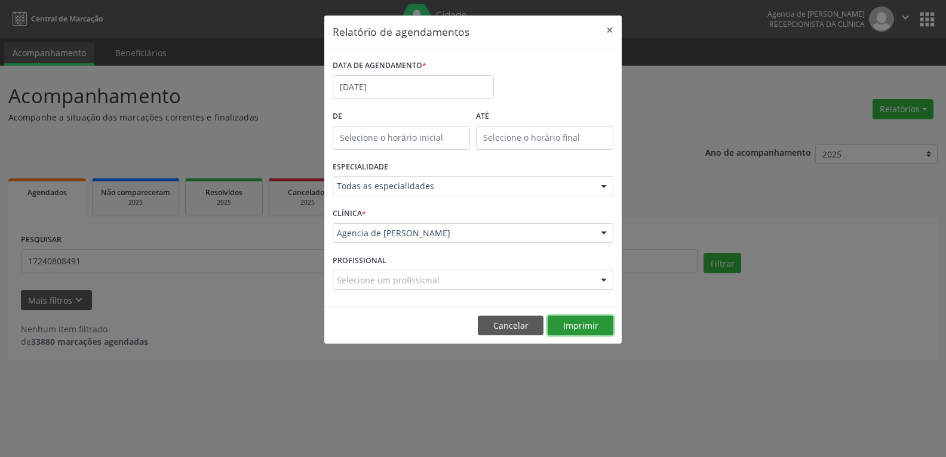
click at [577, 329] on button "Imprimir" at bounding box center [581, 326] width 66 height 20
click at [388, 82] on input "18/09/2025" at bounding box center [413, 87] width 161 height 24
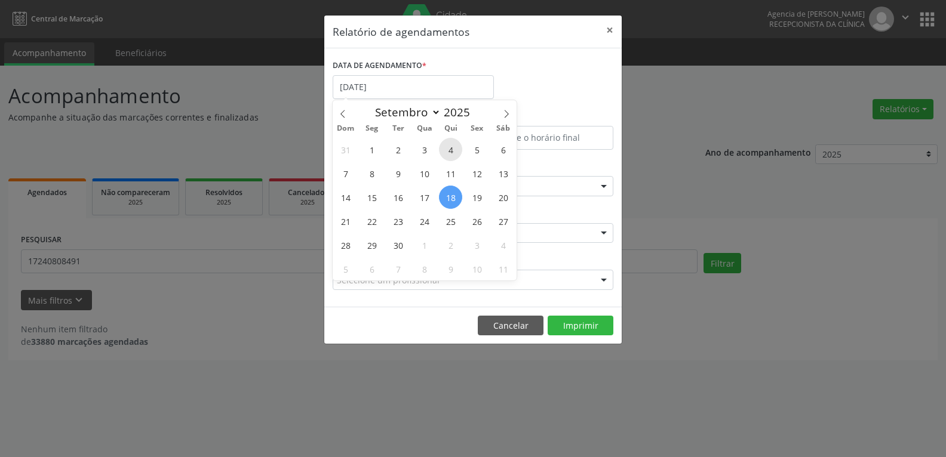
click at [454, 158] on span "4" at bounding box center [450, 149] width 23 height 23
type input "04/09/2025"
click at [454, 158] on span "4" at bounding box center [450, 149] width 23 height 23
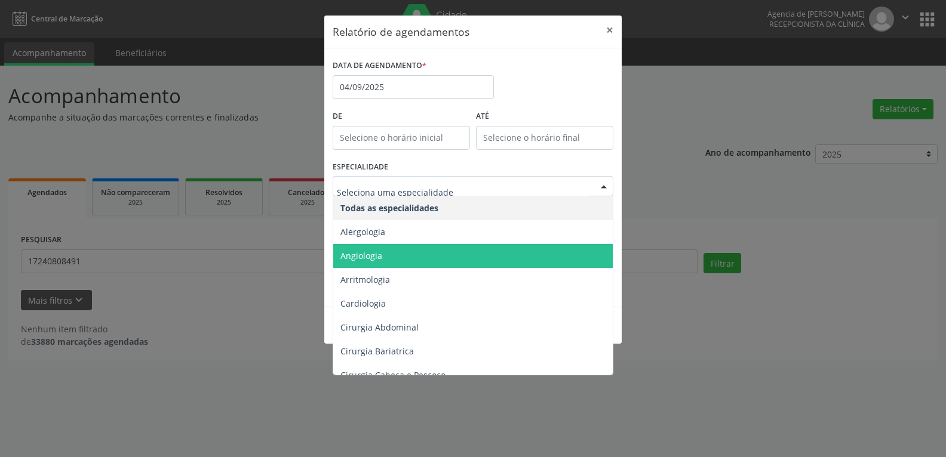
click at [717, 221] on div "Relatório de agendamentos × DATA DE AGENDAMENTO * 04/09/2025 De ATÉ ESPECIALIDA…" at bounding box center [473, 228] width 946 height 457
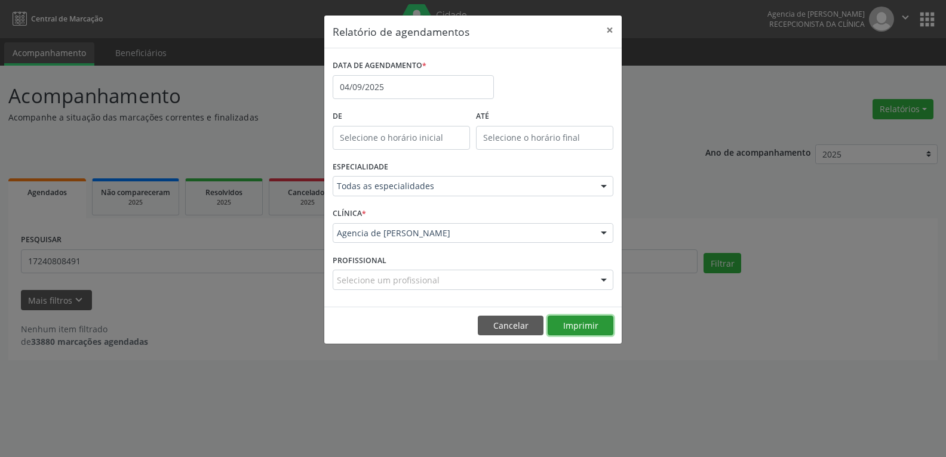
click at [591, 324] on button "Imprimir" at bounding box center [581, 326] width 66 height 20
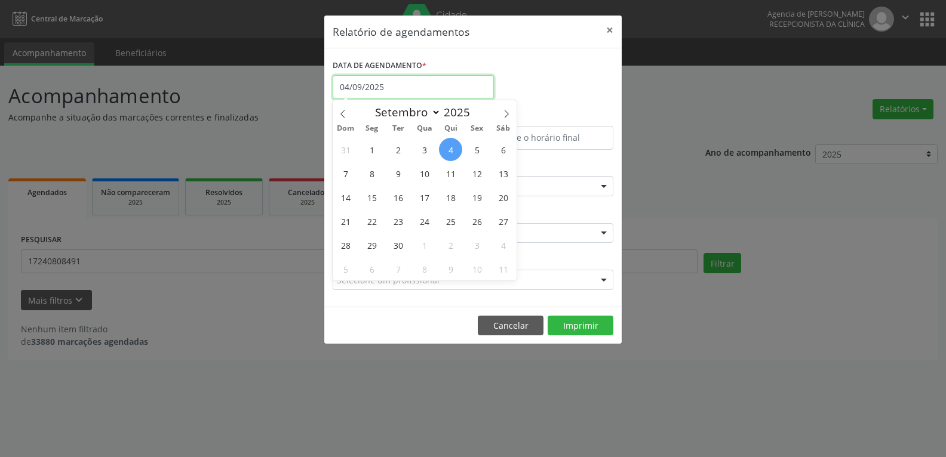
click at [382, 87] on input "04/09/2025" at bounding box center [413, 87] width 161 height 24
click at [447, 176] on span "11" at bounding box center [450, 173] width 23 height 23
type input "11/09/2025"
click at [447, 176] on span "11" at bounding box center [450, 173] width 23 height 23
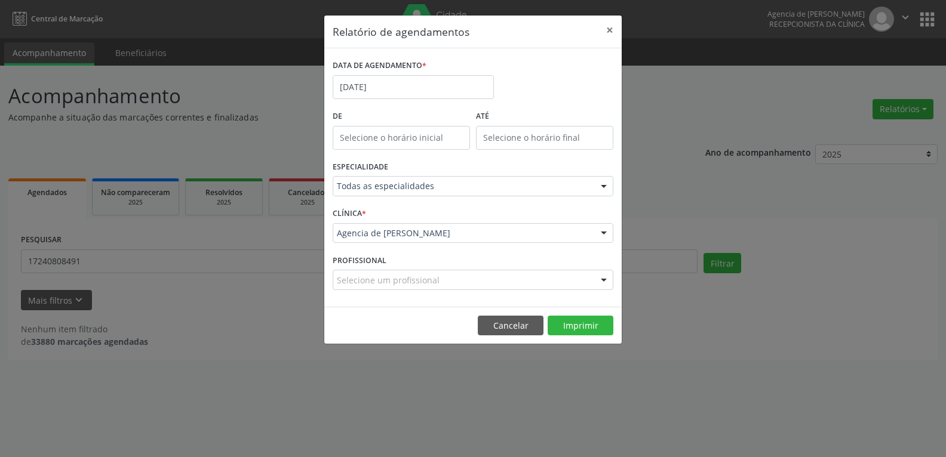
click at [439, 193] on div "Todas as especialidades" at bounding box center [473, 186] width 281 height 20
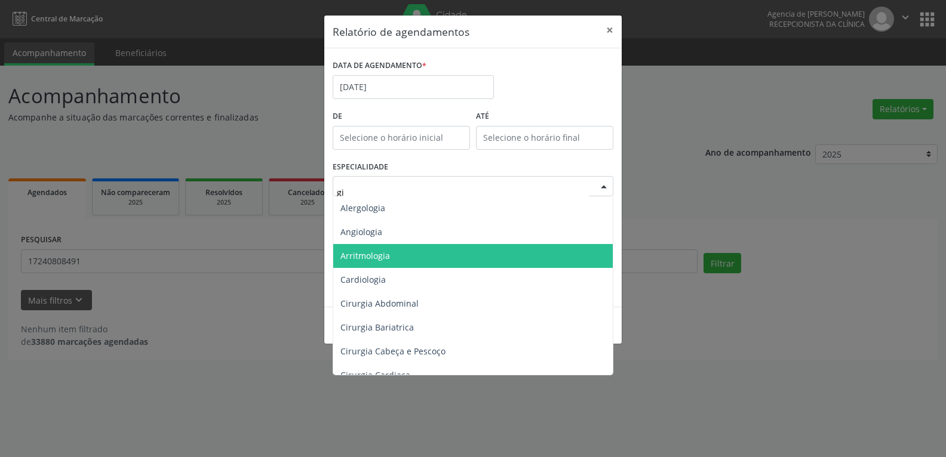
type input "gin"
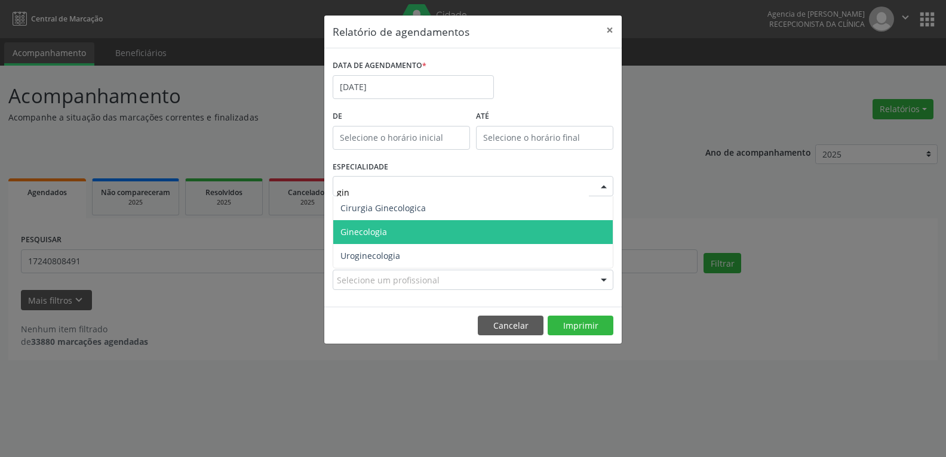
click at [374, 230] on span "Ginecologia" at bounding box center [363, 231] width 47 height 11
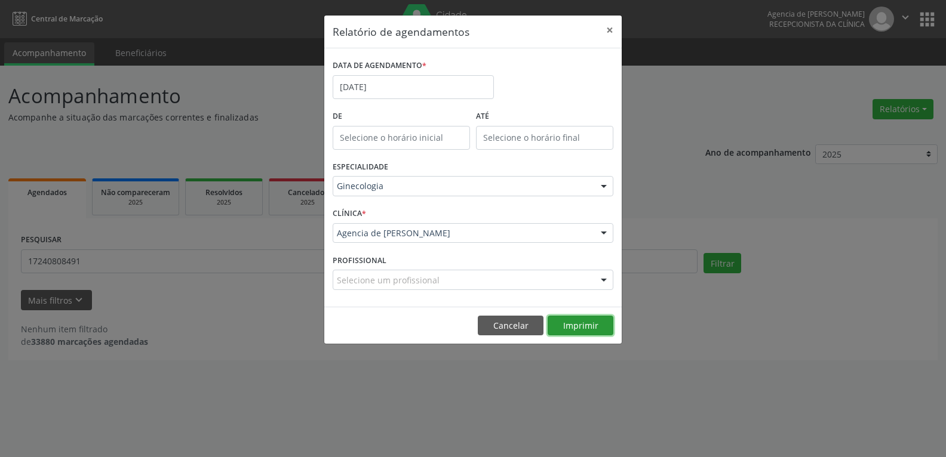
click at [558, 321] on button "Imprimir" at bounding box center [581, 326] width 66 height 20
click at [365, 84] on input "11/09/2025" at bounding box center [413, 87] width 161 height 24
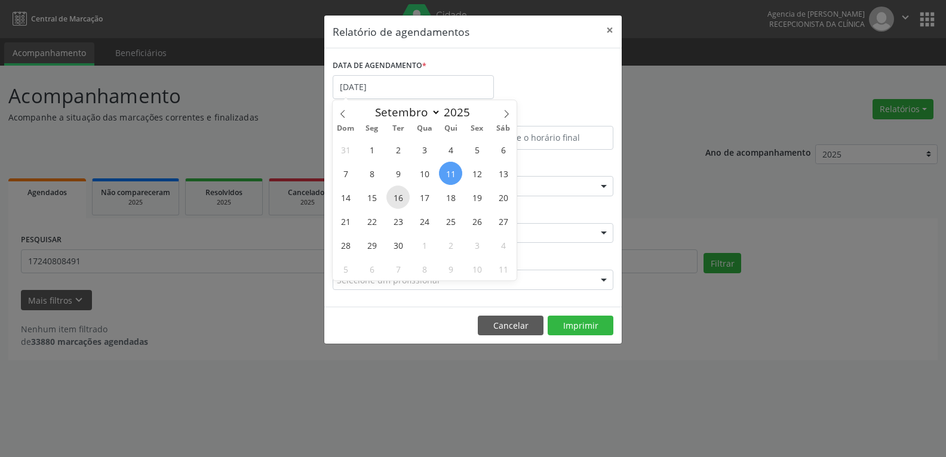
click at [394, 207] on span "16" at bounding box center [397, 197] width 23 height 23
type input "16/09/2025"
click at [394, 207] on span "16" at bounding box center [397, 197] width 23 height 23
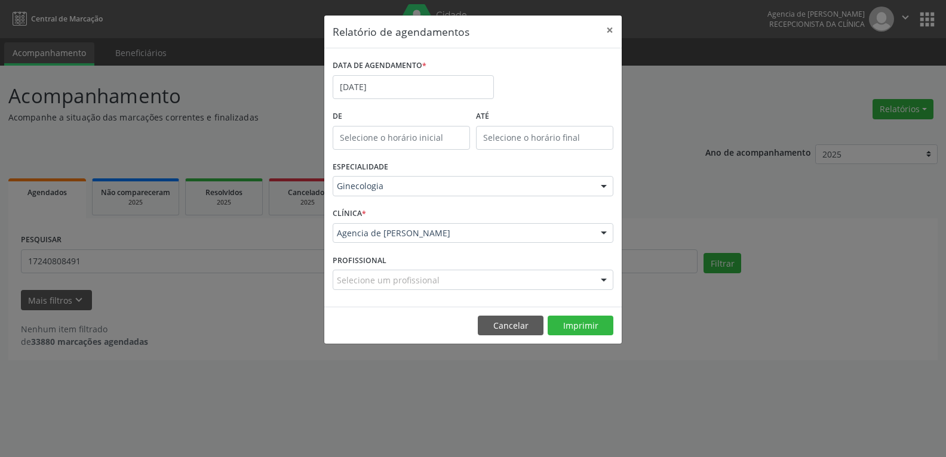
click at [463, 170] on div "ESPECIALIDADE Ginecologia Todas as especialidades Alergologia Angiologia Arritm…" at bounding box center [473, 181] width 287 height 47
click at [591, 337] on footer "Cancelar Imprimir" at bounding box center [472, 326] width 297 height 38
click at [594, 329] on button "Imprimir" at bounding box center [581, 326] width 66 height 20
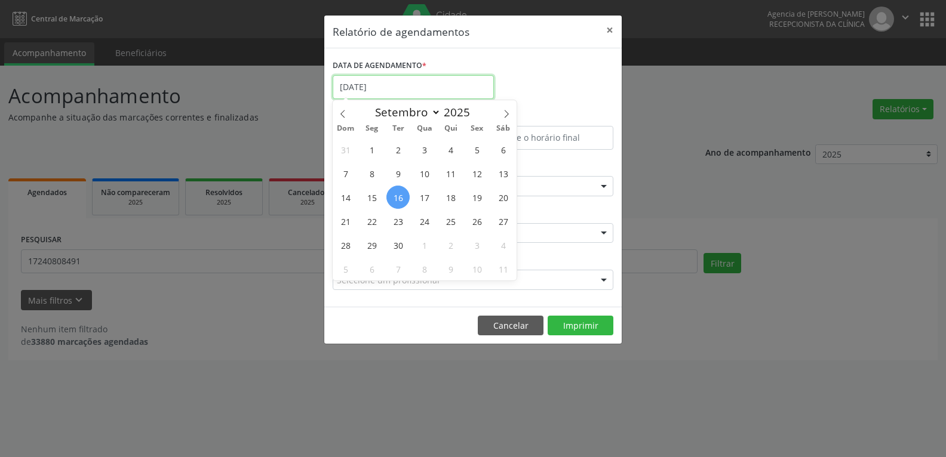
click at [358, 99] on input "16/09/2025" at bounding box center [413, 87] width 161 height 24
click at [373, 247] on span "29" at bounding box center [371, 244] width 23 height 23
type input "29/09/2025"
click at [373, 247] on span "29" at bounding box center [371, 244] width 23 height 23
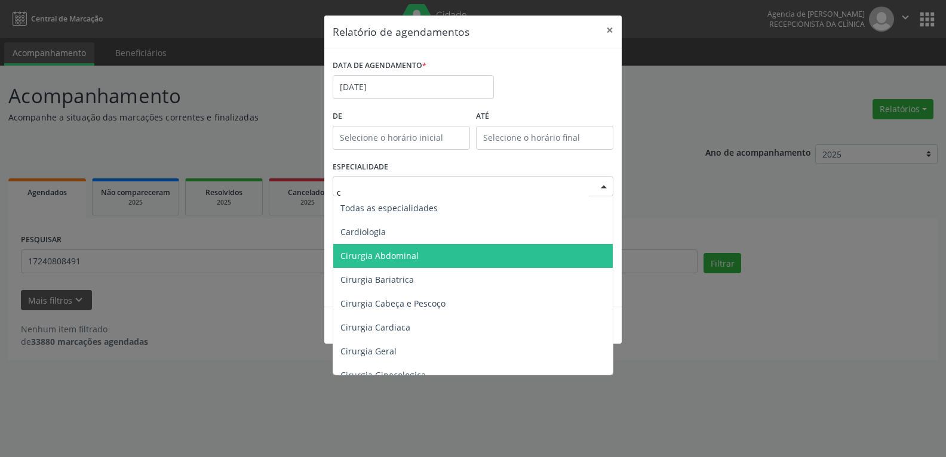
type input "ca"
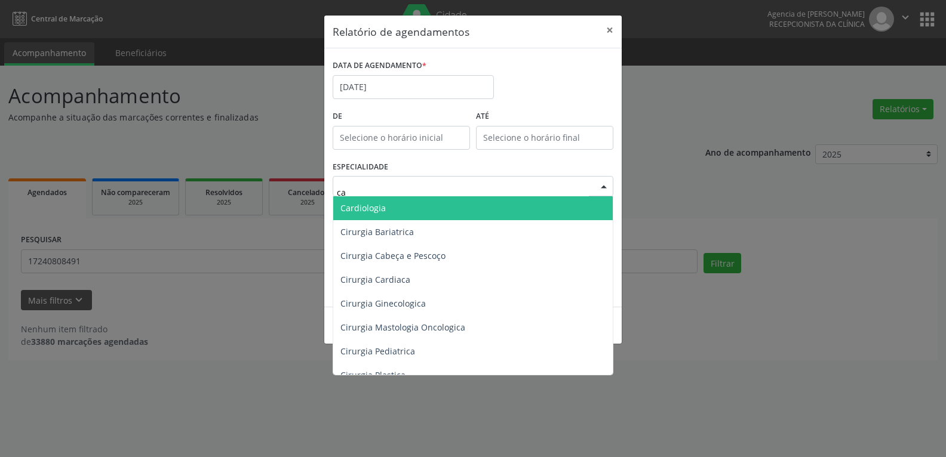
click at [421, 204] on span "Cardiologia" at bounding box center [472, 208] width 279 height 24
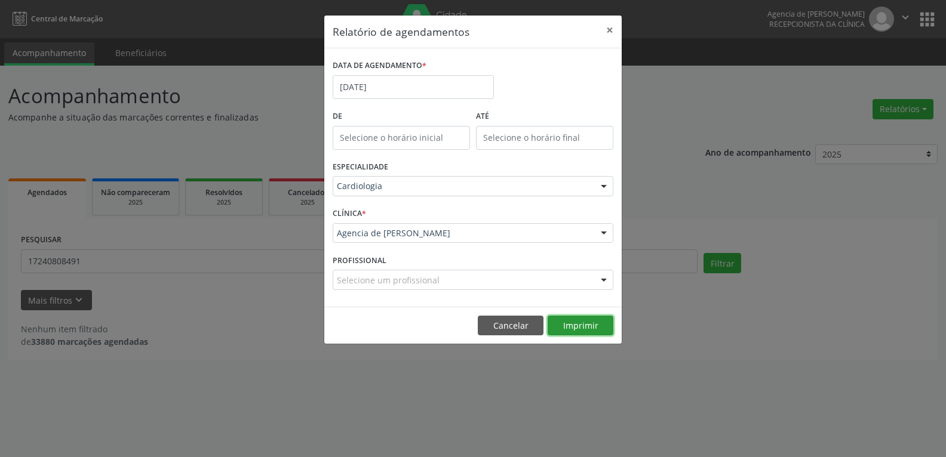
click at [568, 324] on button "Imprimir" at bounding box center [581, 326] width 66 height 20
click at [431, 88] on input "29/09/2025" at bounding box center [413, 87] width 161 height 24
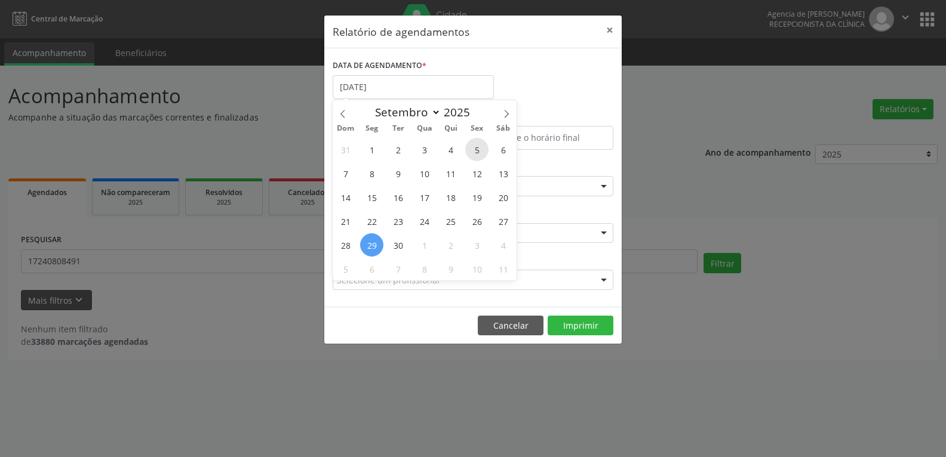
click at [478, 154] on span "5" at bounding box center [476, 149] width 23 height 23
select select "8"
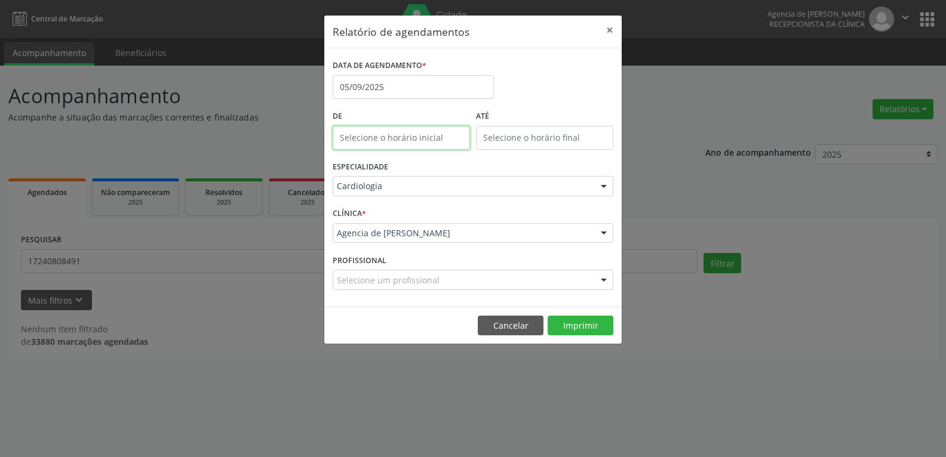
click at [447, 144] on input "text" at bounding box center [401, 138] width 137 height 24
type input "12:00"
click at [427, 94] on input "05/09/2025" at bounding box center [413, 87] width 161 height 24
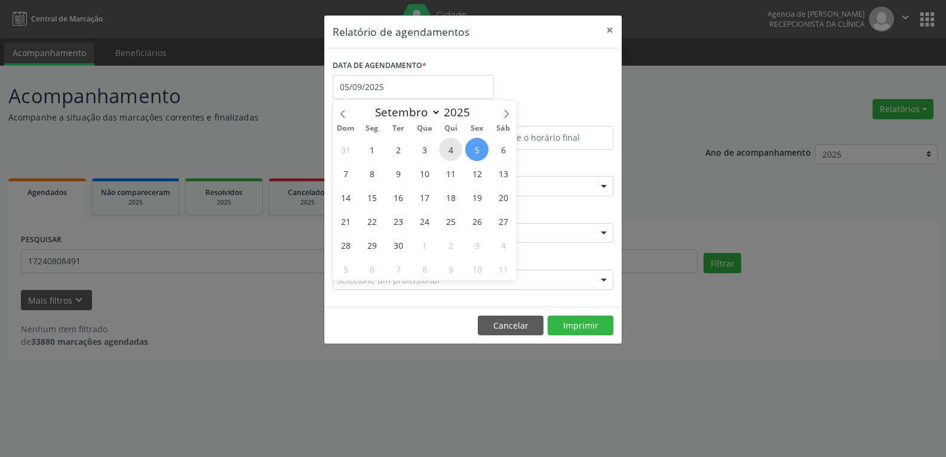
click at [456, 146] on span "4" at bounding box center [450, 149] width 23 height 23
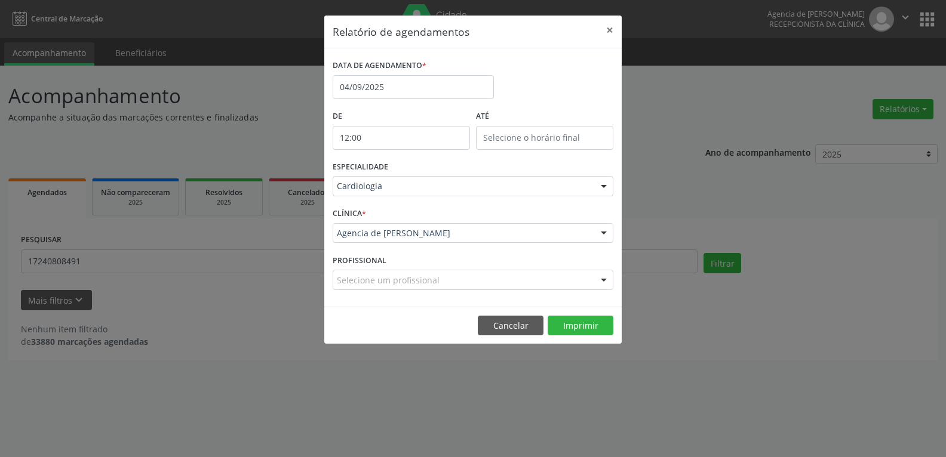
click at [429, 142] on input "12:00" at bounding box center [401, 138] width 137 height 24
click at [548, 113] on label "ATÉ" at bounding box center [544, 116] width 137 height 19
click at [614, 32] on button "×" at bounding box center [610, 30] width 24 height 29
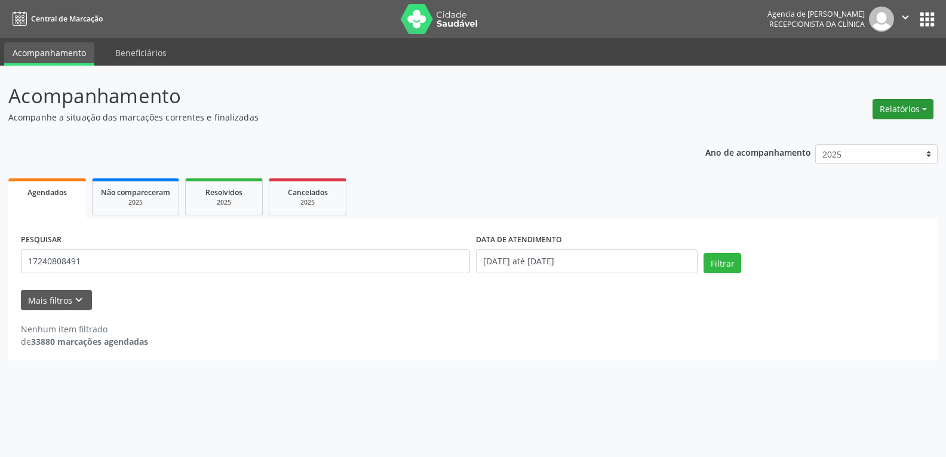
click at [929, 113] on button "Relatórios" at bounding box center [902, 109] width 61 height 20
click at [840, 140] on link "Agendamentos" at bounding box center [870, 135] width 128 height 17
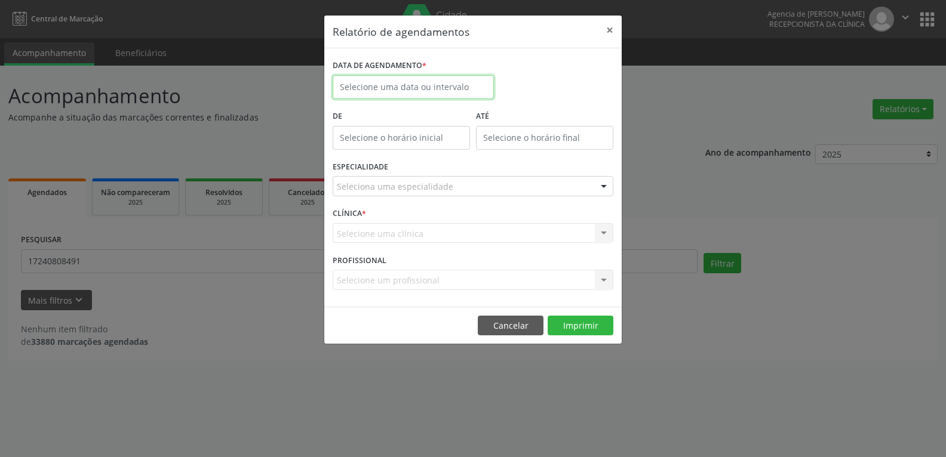
click at [416, 86] on input "text" at bounding box center [413, 87] width 161 height 24
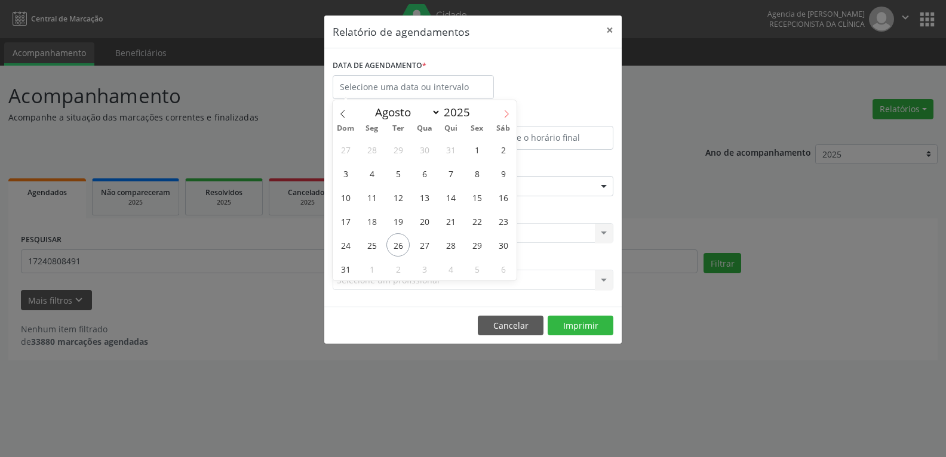
click at [501, 112] on span at bounding box center [506, 110] width 20 height 20
select select "8"
click at [455, 149] on span "4" at bounding box center [450, 149] width 23 height 23
type input "04/09/2025"
click at [455, 149] on span "4" at bounding box center [450, 149] width 23 height 23
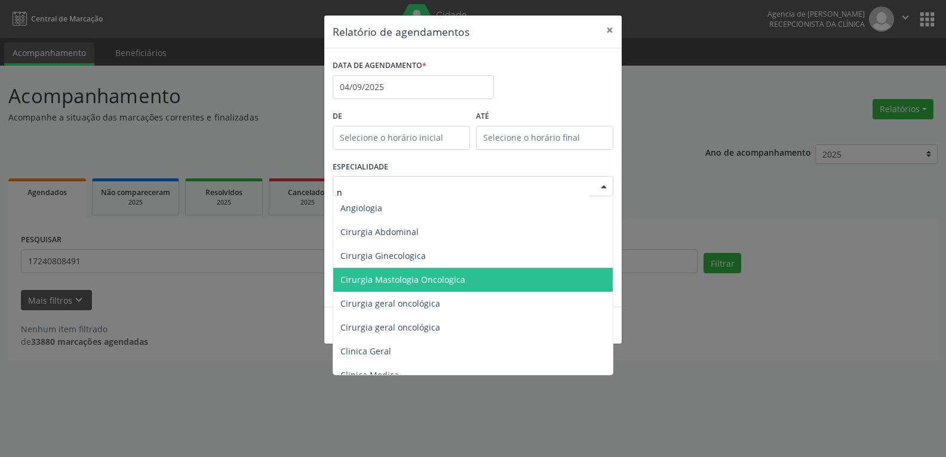
type input "nu"
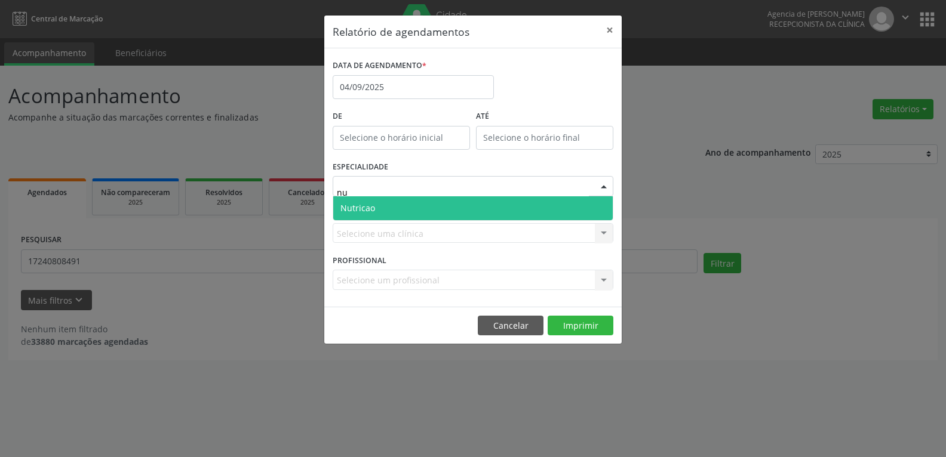
click at [383, 213] on span "Nutricao" at bounding box center [472, 208] width 279 height 24
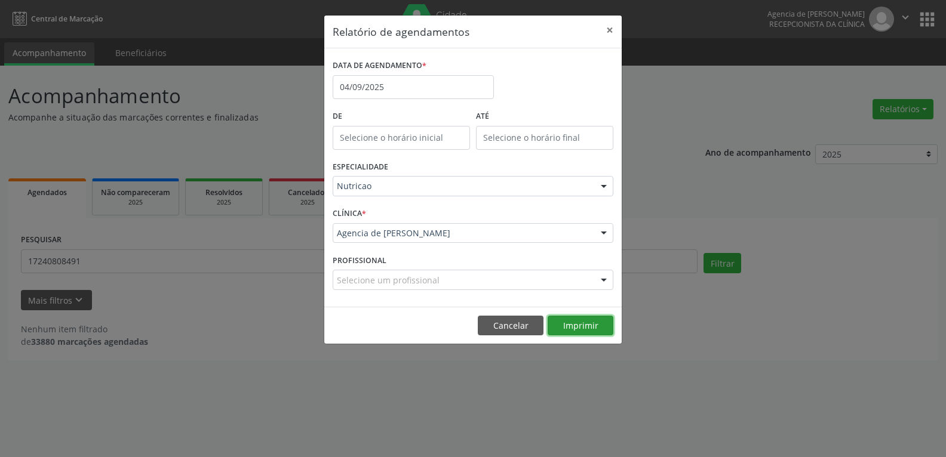
click at [574, 319] on button "Imprimir" at bounding box center [581, 326] width 66 height 20
click at [394, 87] on input "04/09/2025" at bounding box center [413, 87] width 161 height 24
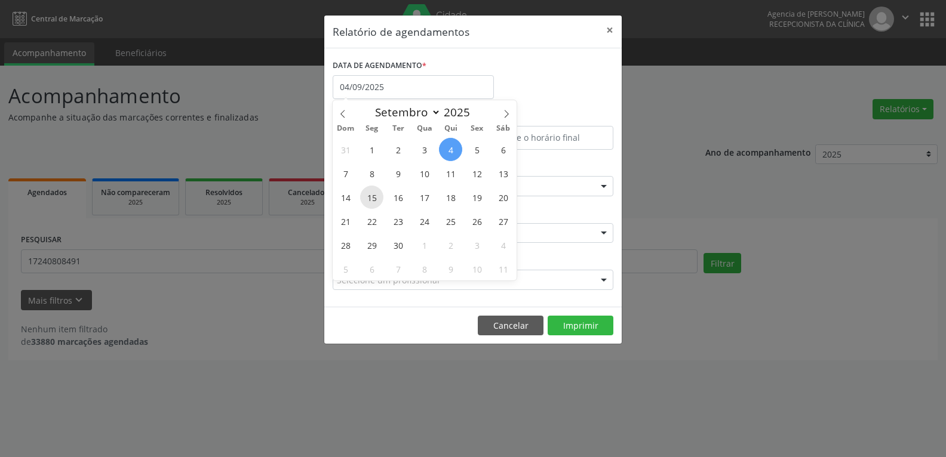
click at [368, 202] on span "15" at bounding box center [371, 197] width 23 height 23
type input "15/09/2025"
click at [368, 202] on span "15" at bounding box center [371, 197] width 23 height 23
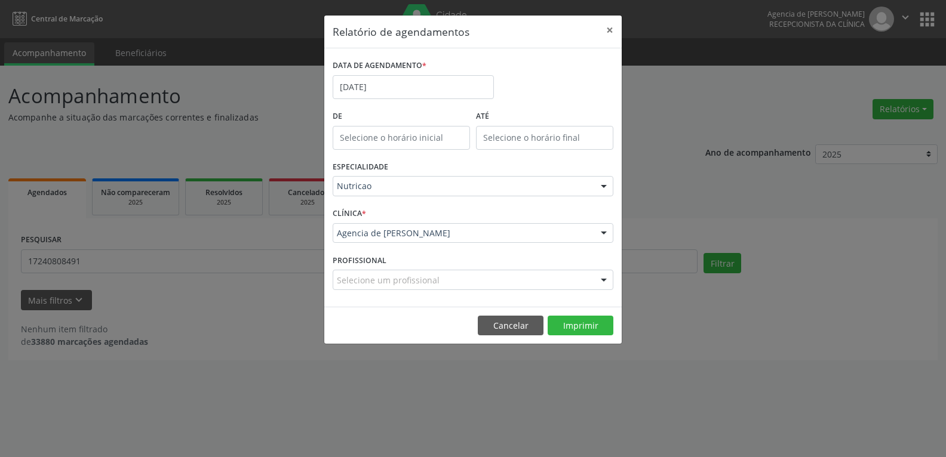
click at [393, 180] on div "Nutricao" at bounding box center [473, 186] width 281 height 20
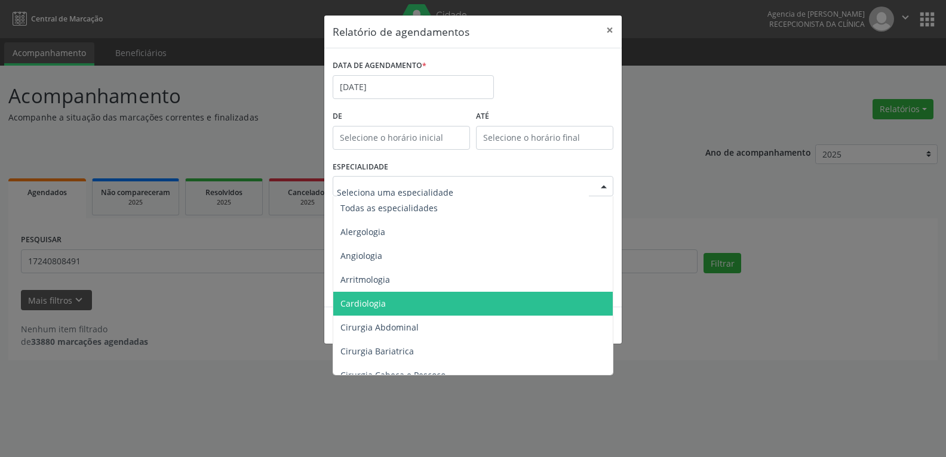
click at [392, 302] on span "Cardiologia" at bounding box center [473, 304] width 281 height 24
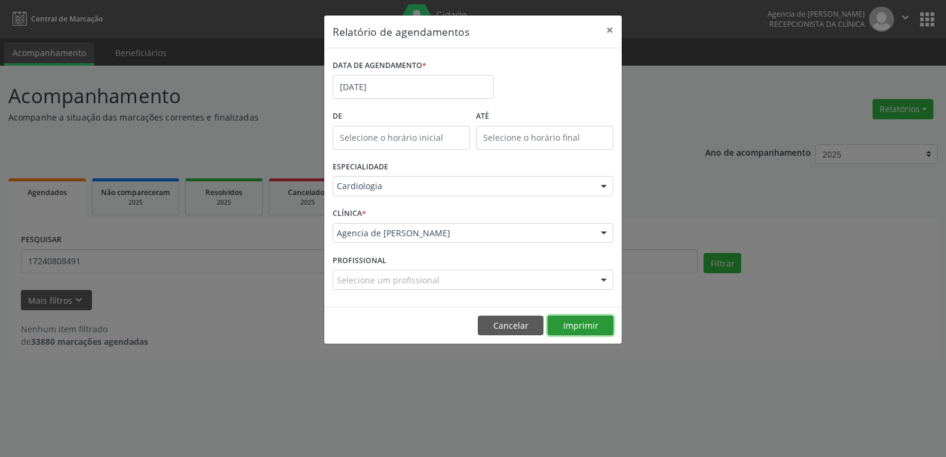
click at [571, 326] on button "Imprimir" at bounding box center [581, 326] width 66 height 20
click at [388, 91] on input "15/09/2025" at bounding box center [413, 87] width 161 height 24
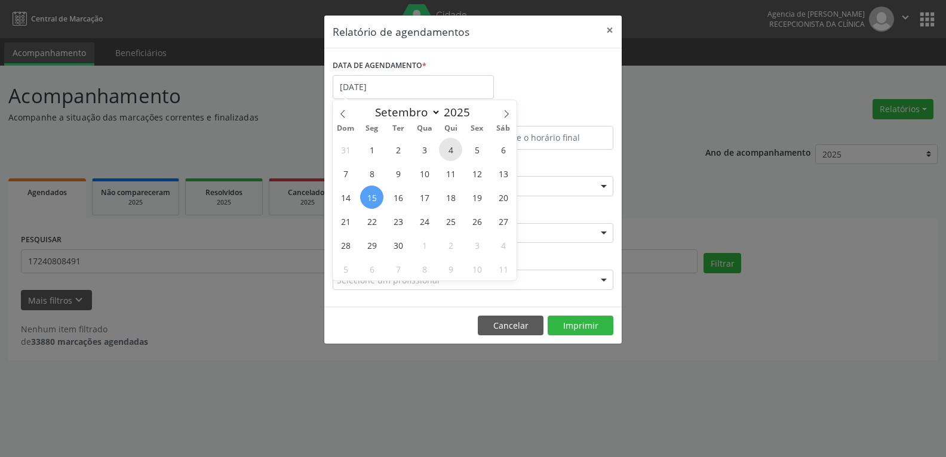
click at [451, 149] on span "4" at bounding box center [450, 149] width 23 height 23
type input "04/09/2025"
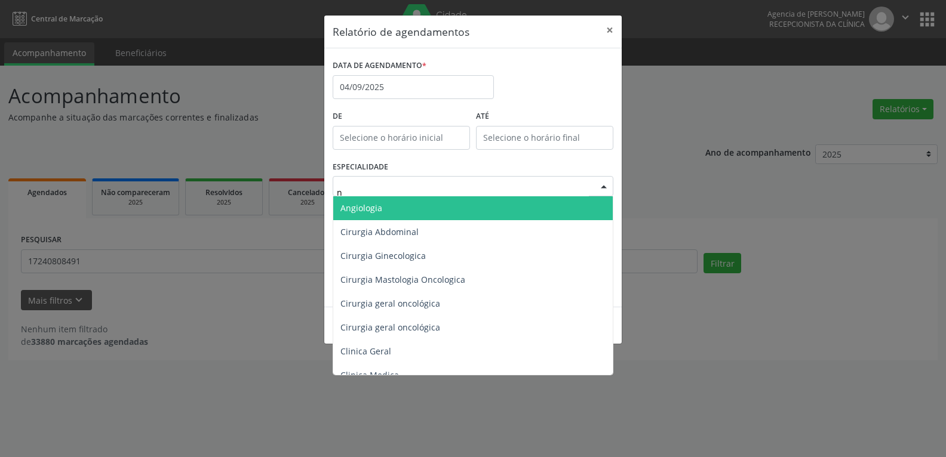
type input "nu"
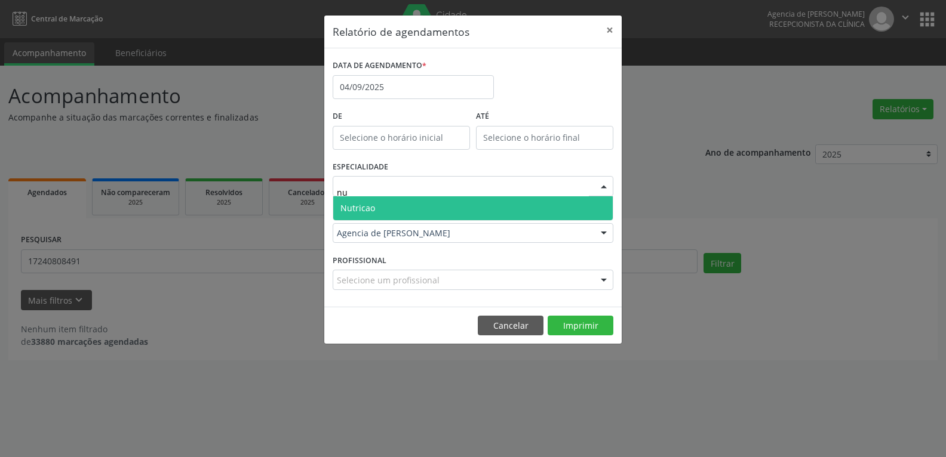
click at [422, 214] on span "Nutricao" at bounding box center [472, 208] width 279 height 24
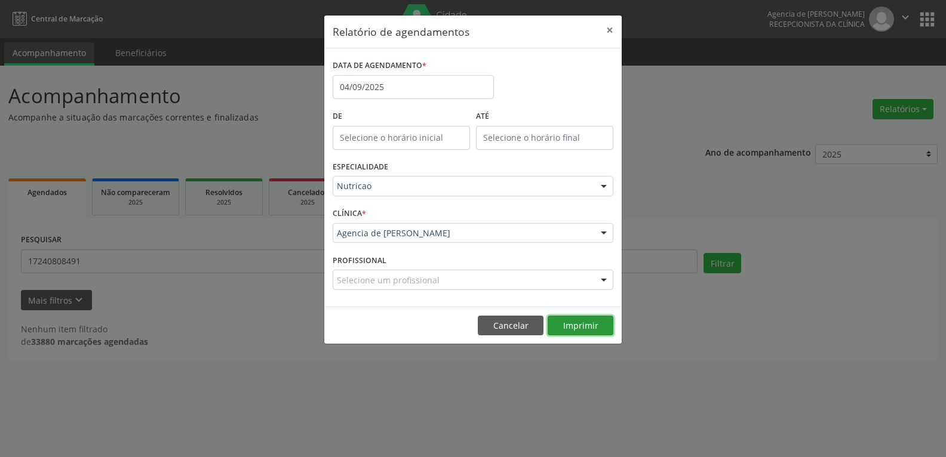
click at [573, 323] on button "Imprimir" at bounding box center [581, 326] width 66 height 20
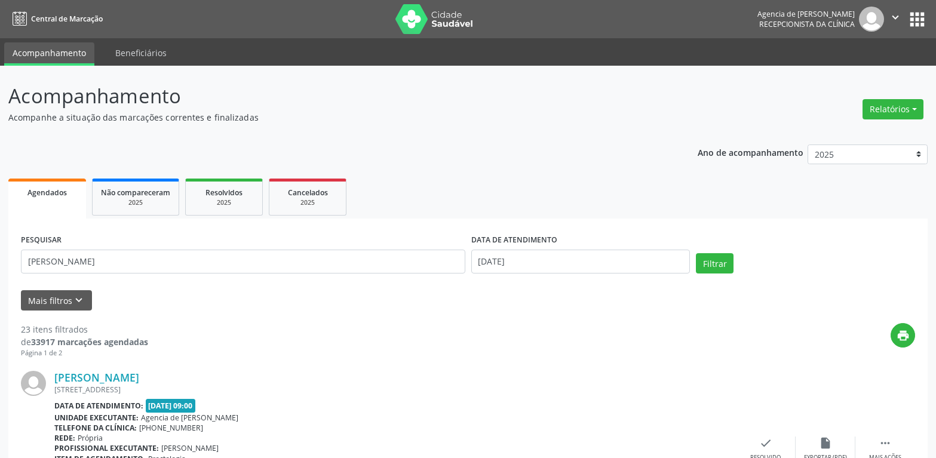
type input "[PERSON_NAME]"
click at [531, 260] on input "[DATE]" at bounding box center [580, 262] width 219 height 24
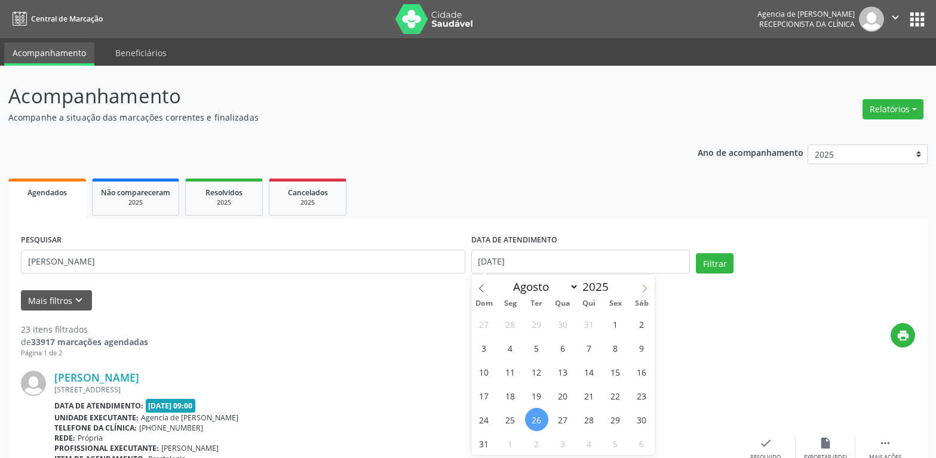
click at [651, 287] on span at bounding box center [644, 285] width 20 height 20
select select "8"
click at [513, 329] on span "1" at bounding box center [510, 323] width 23 height 23
type input "[DATE]"
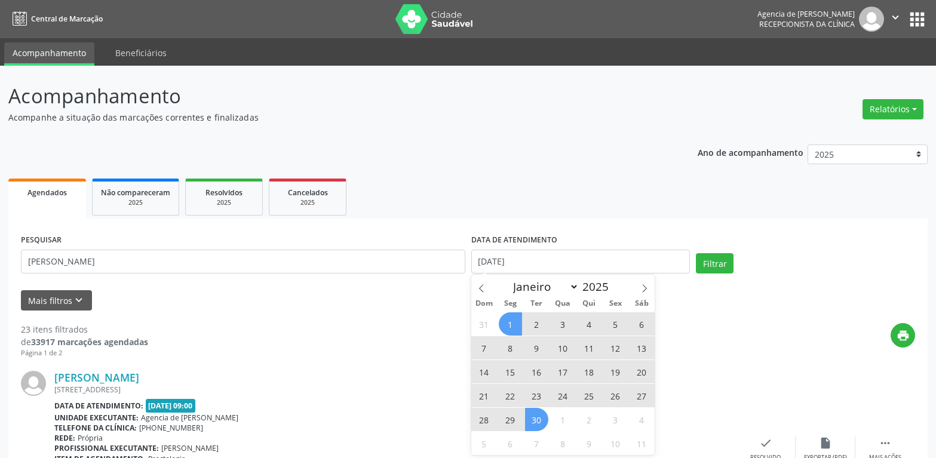
click at [535, 418] on span "30" at bounding box center [536, 419] width 23 height 23
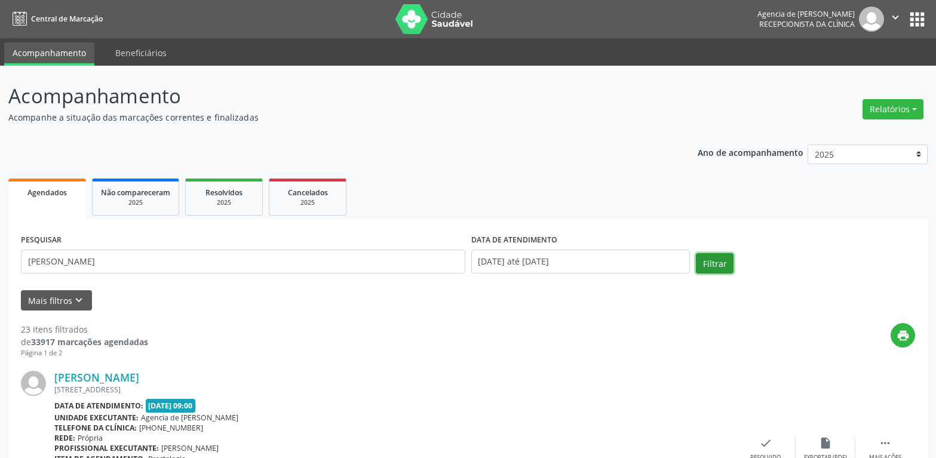
click at [724, 268] on button "Filtrar" at bounding box center [715, 263] width 38 height 20
